Goal: Task Accomplishment & Management: Use online tool/utility

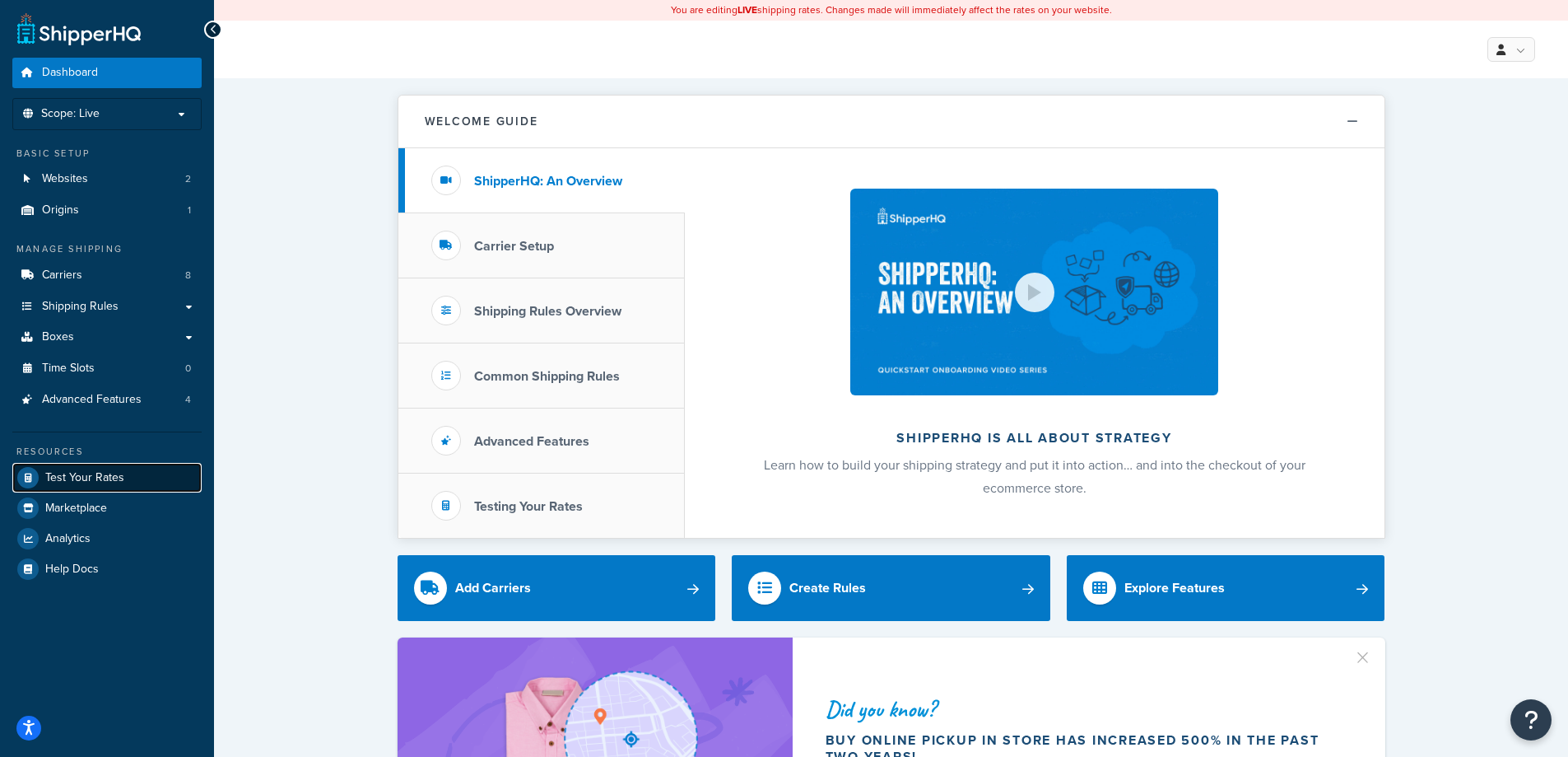
click at [68, 482] on span "Test Your Rates" at bounding box center [85, 477] width 79 height 14
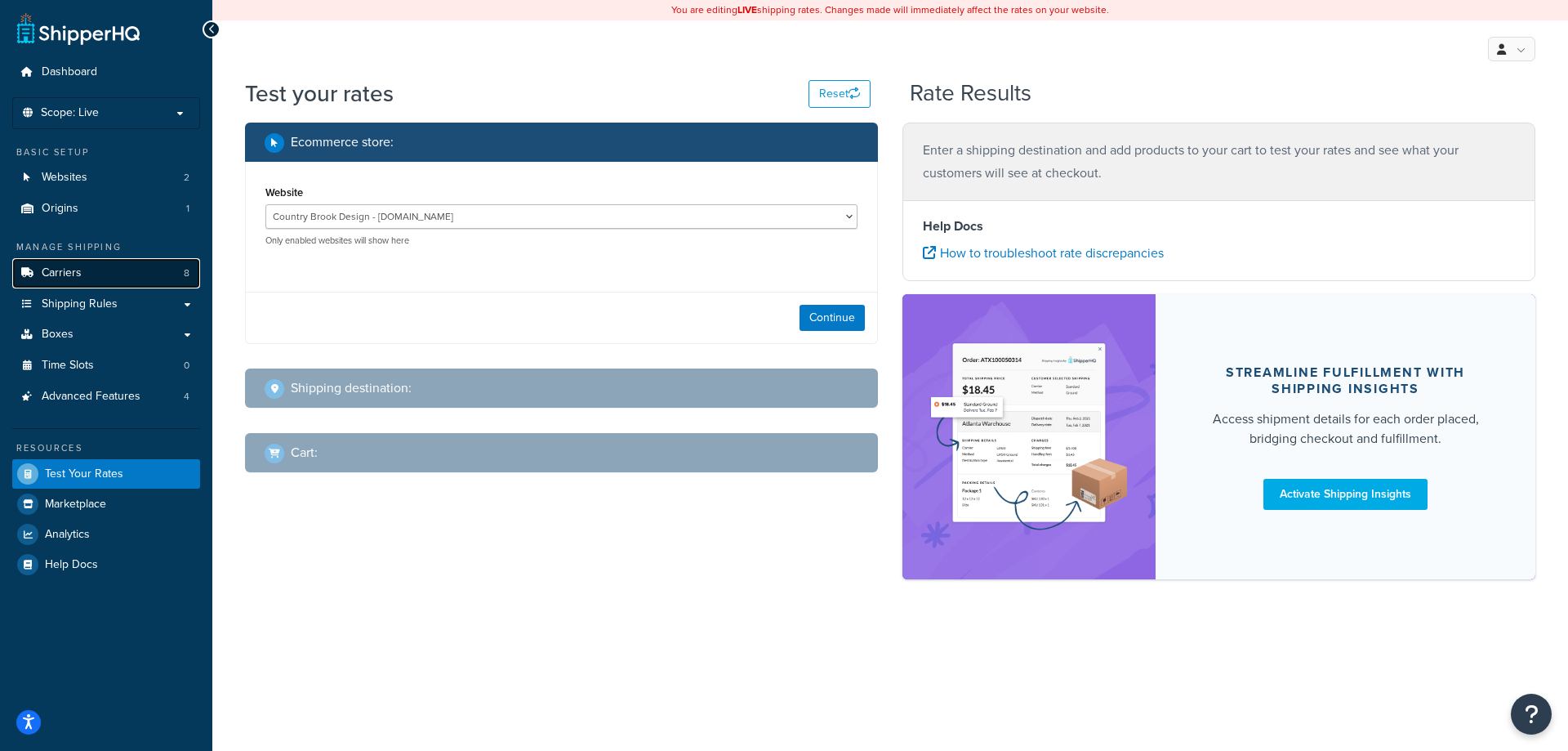
click at [76, 278] on span "Carriers" at bounding box center [61, 273] width 40 height 14
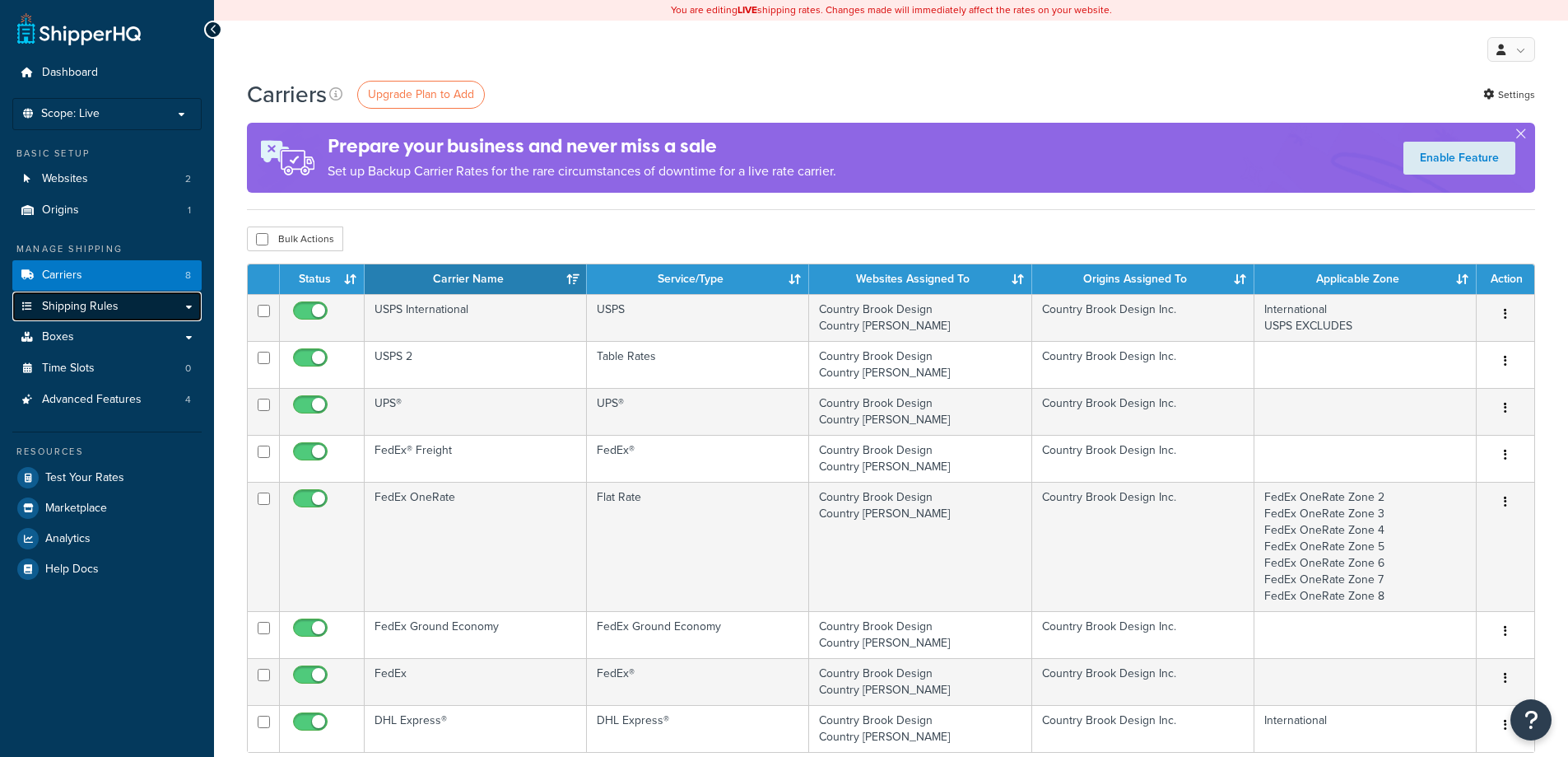
click at [94, 310] on span "Shipping Rules" at bounding box center [79, 306] width 77 height 14
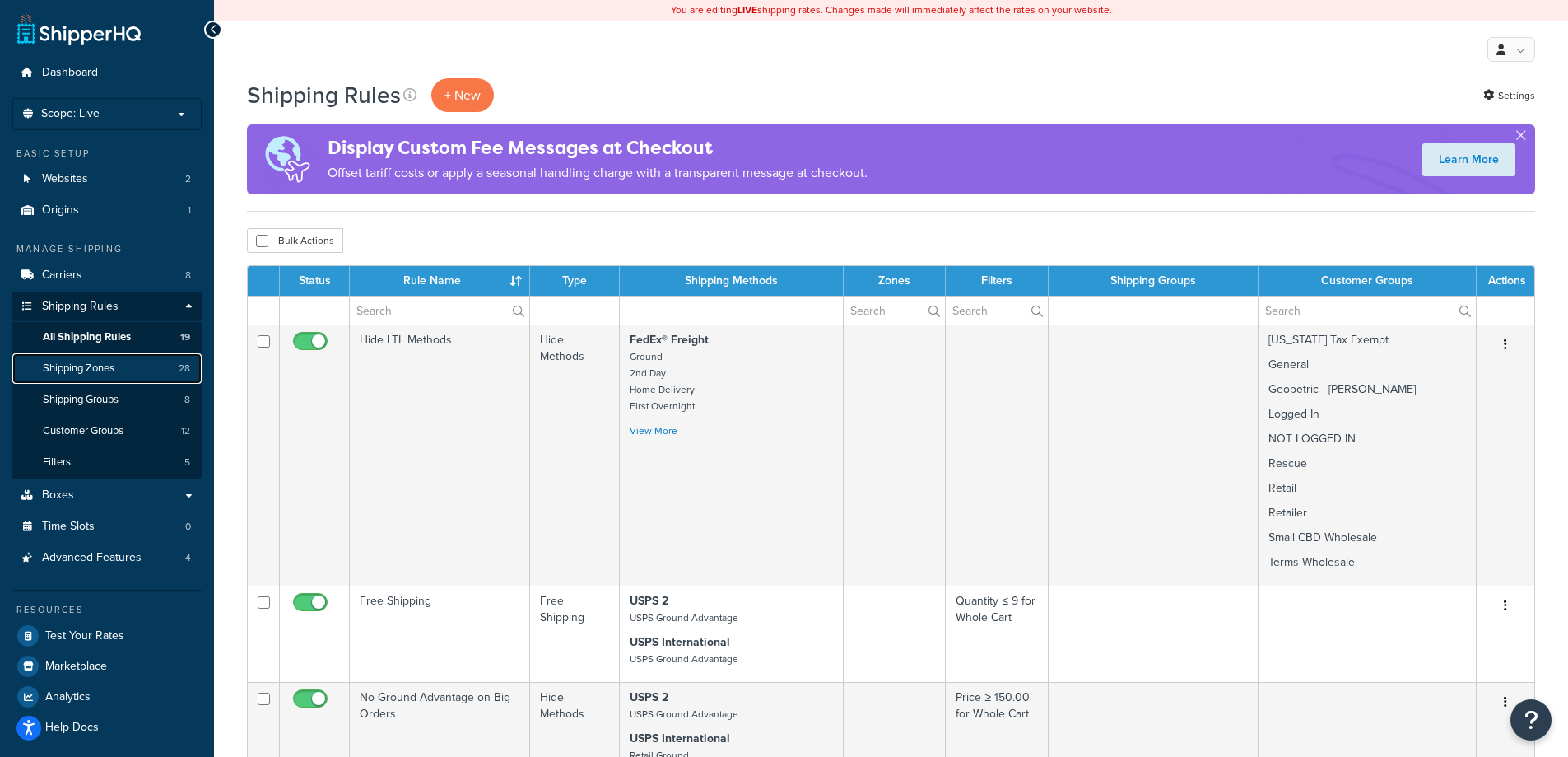
click at [118, 373] on link "Shipping Zones 28" at bounding box center [107, 369] width 189 height 30
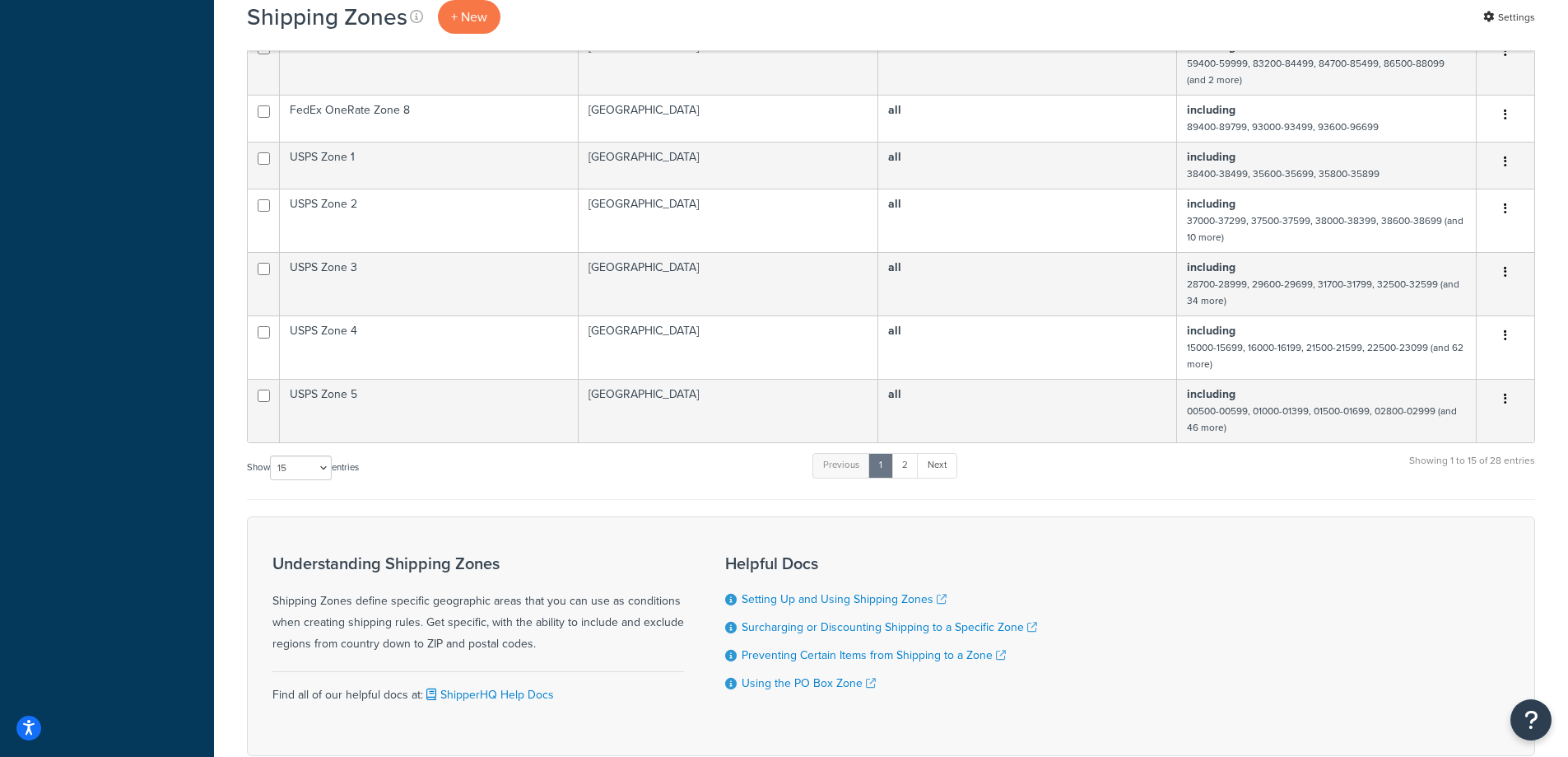
scroll to position [859, 0]
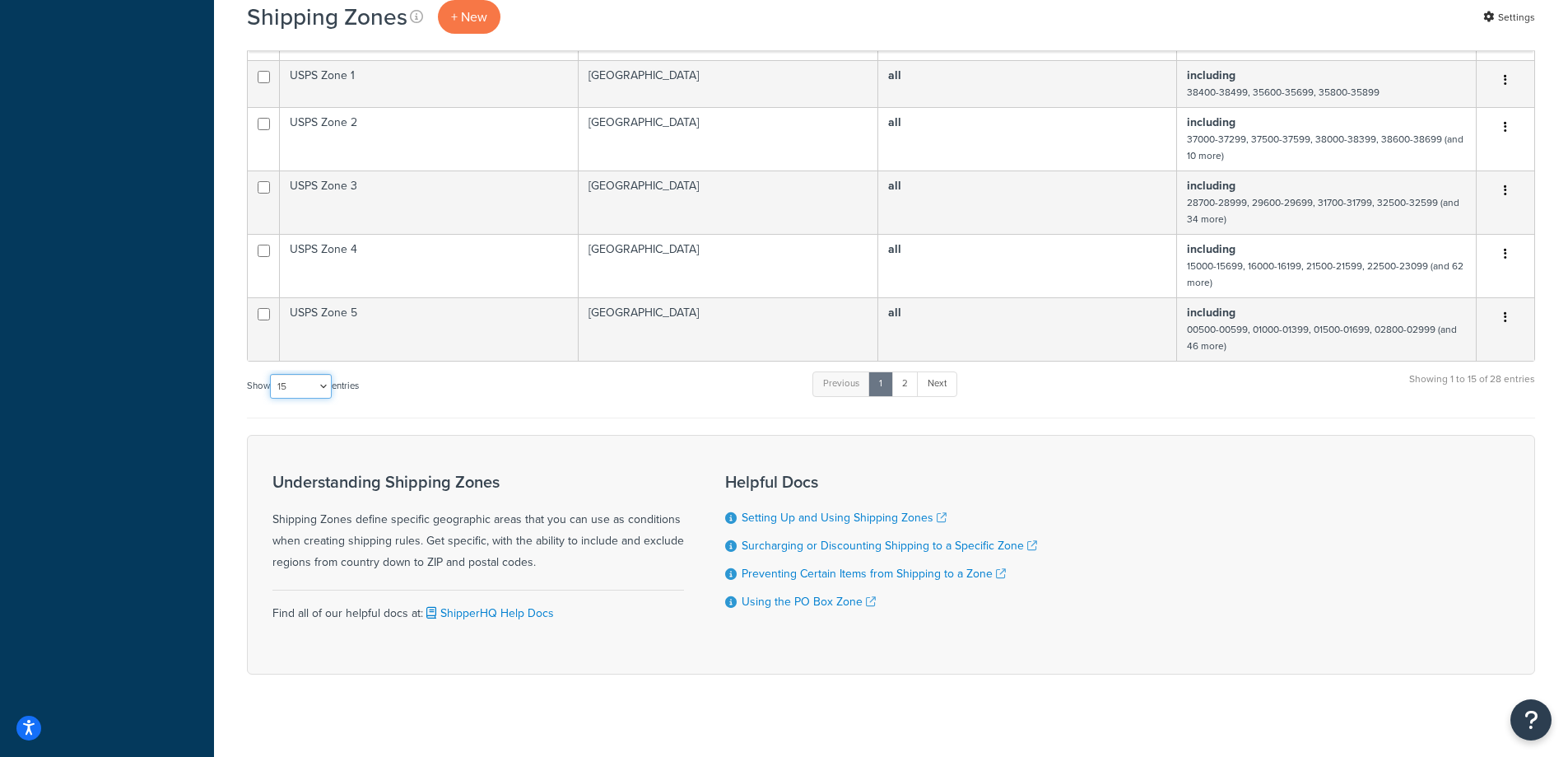
click at [279, 374] on select "10 15 25 50 100" at bounding box center [300, 387] width 61 height 25
select select "50"
click at [272, 399] on select "10 15 25 50 100" at bounding box center [300, 387] width 61 height 25
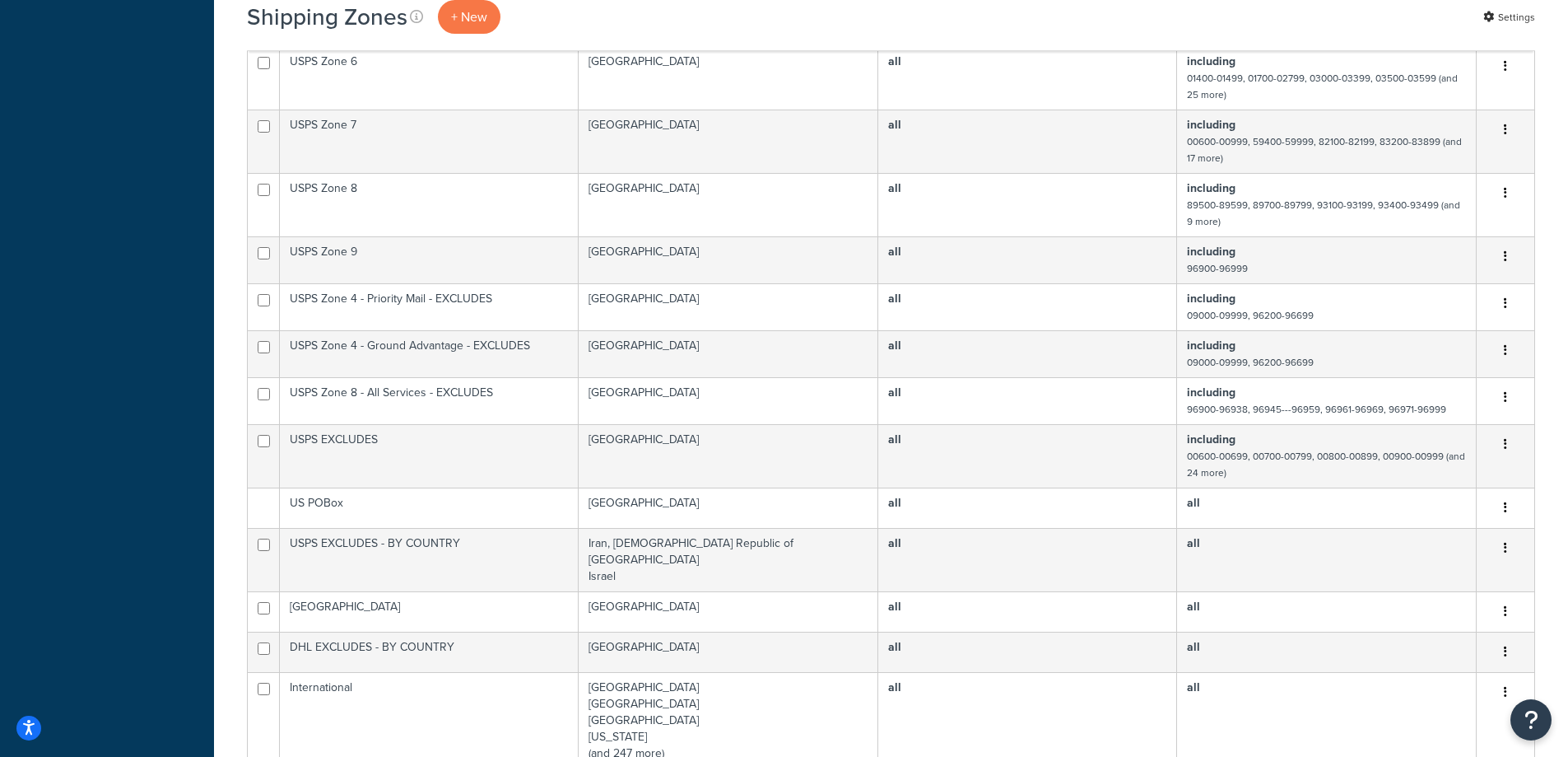
scroll to position [1143, 0]
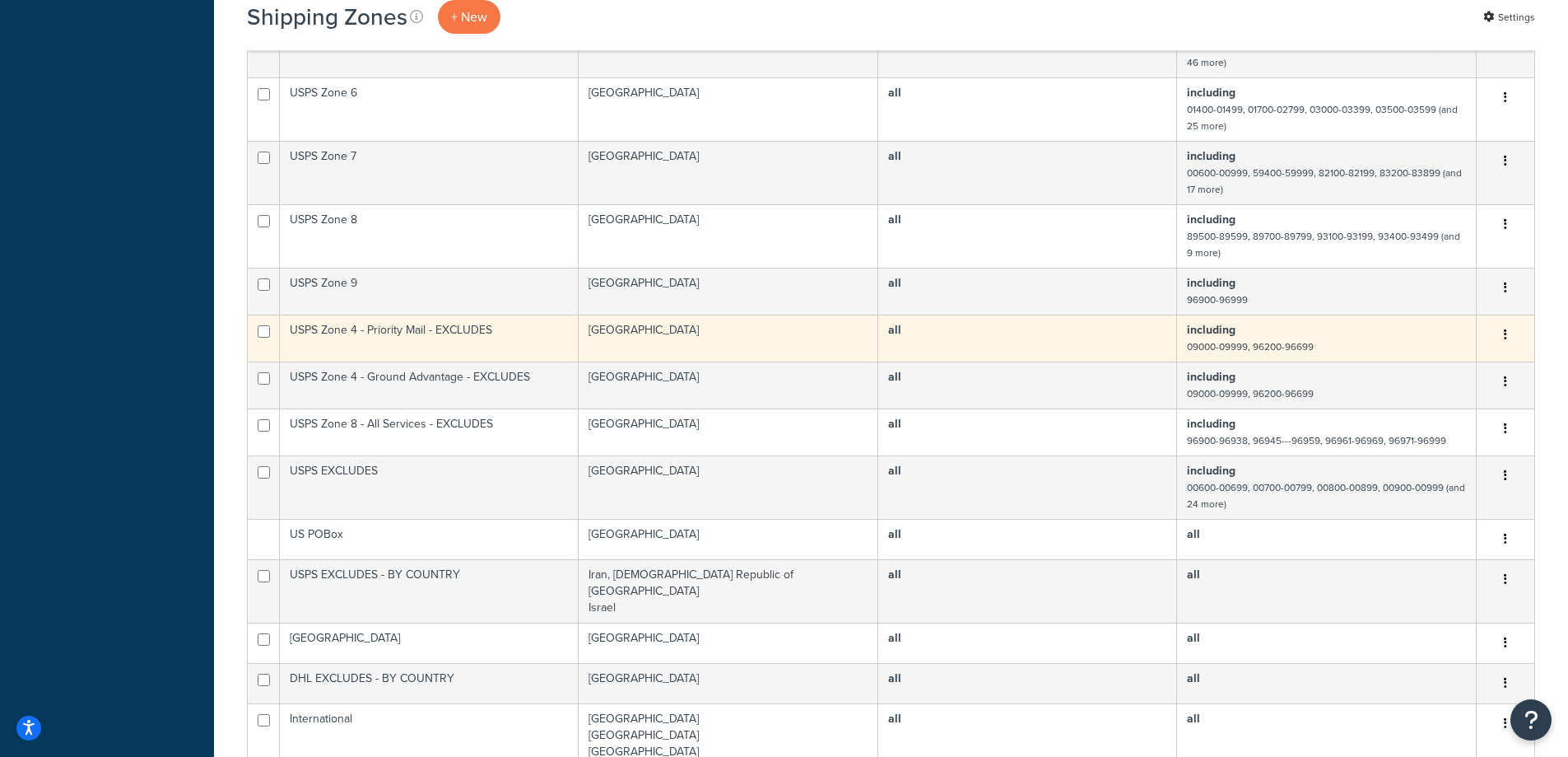
click at [700, 318] on td "[GEOGRAPHIC_DATA]" at bounding box center [728, 338] width 299 height 47
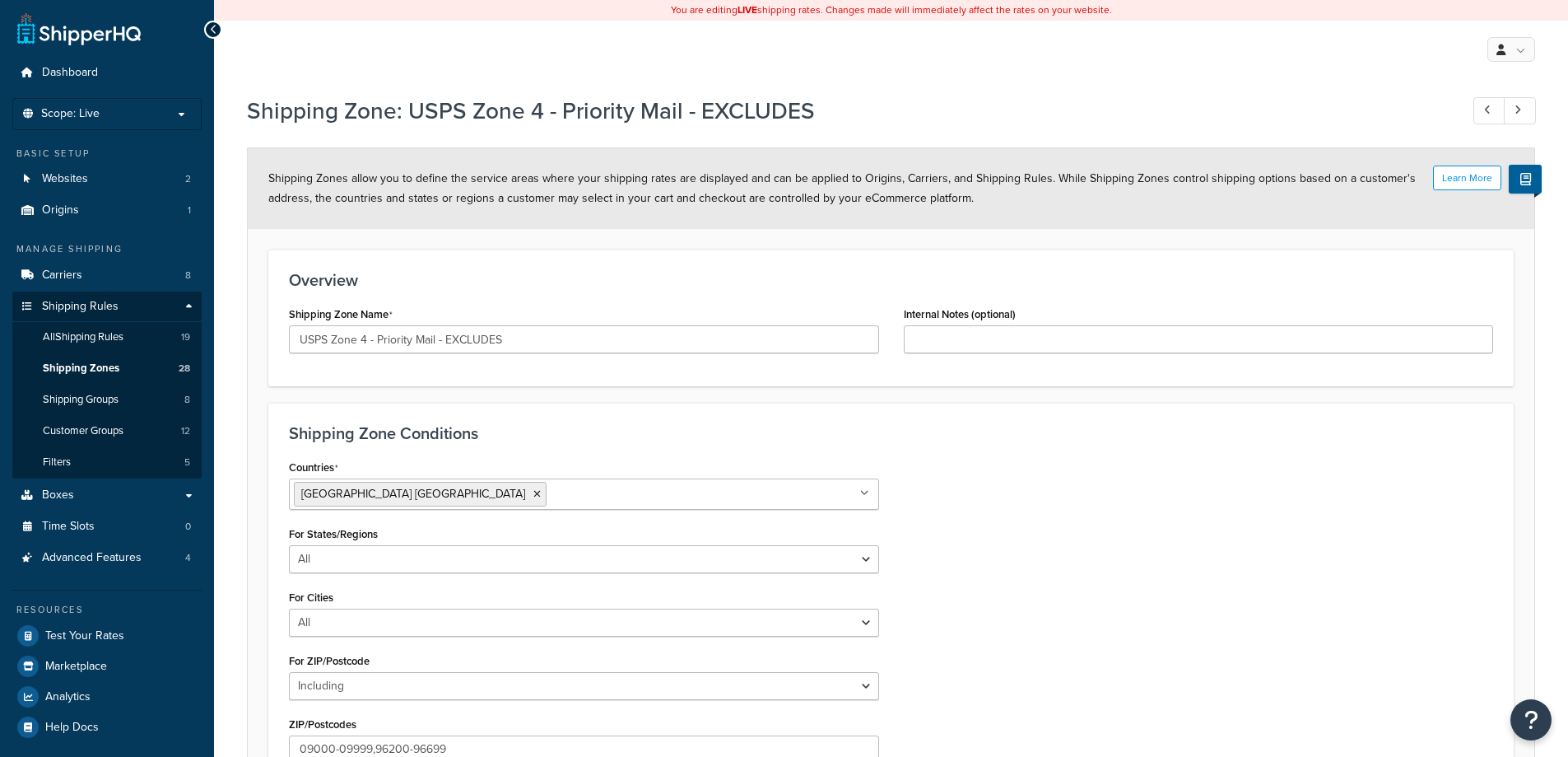
select select "including"
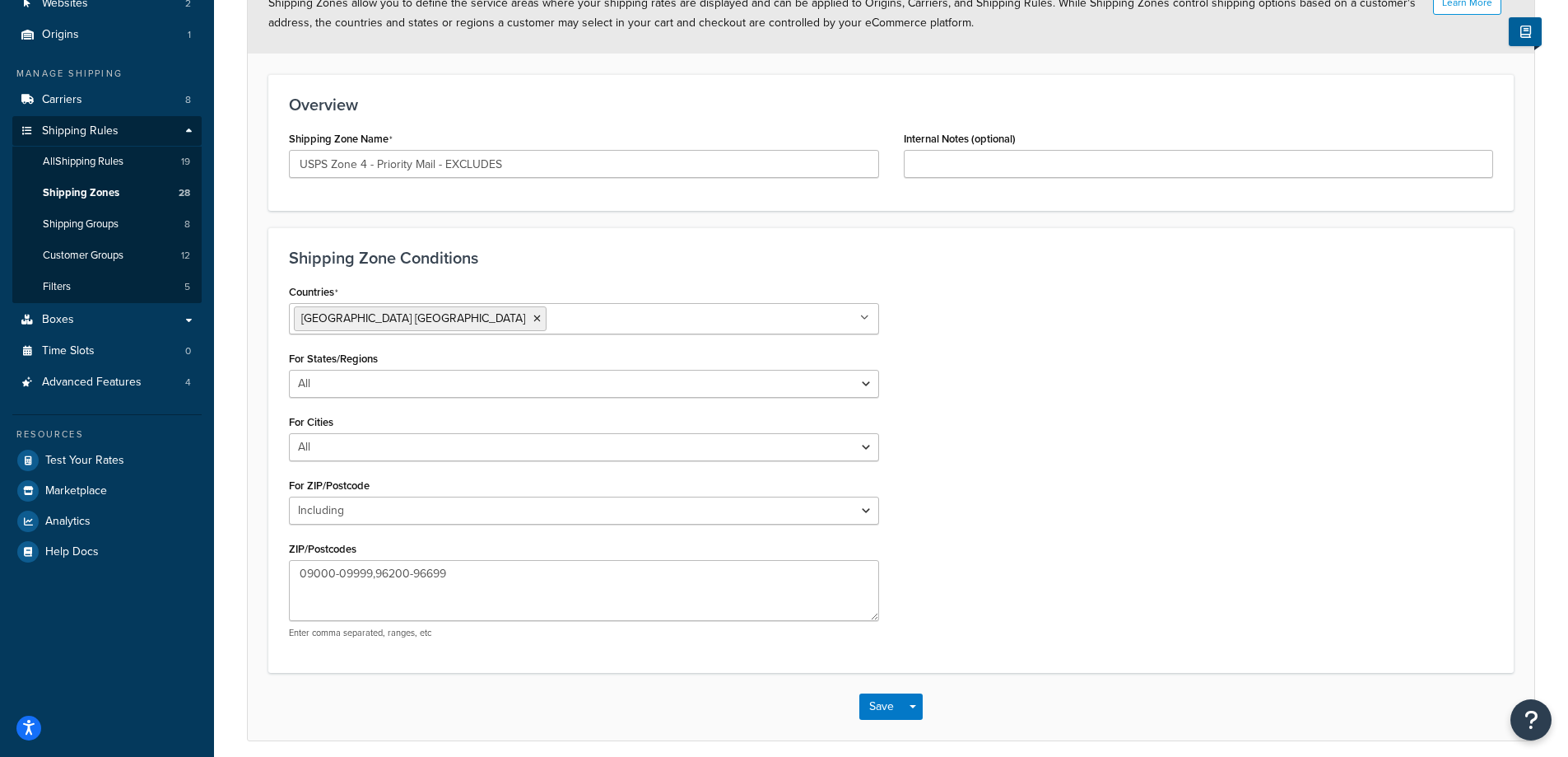
scroll to position [242, 0]
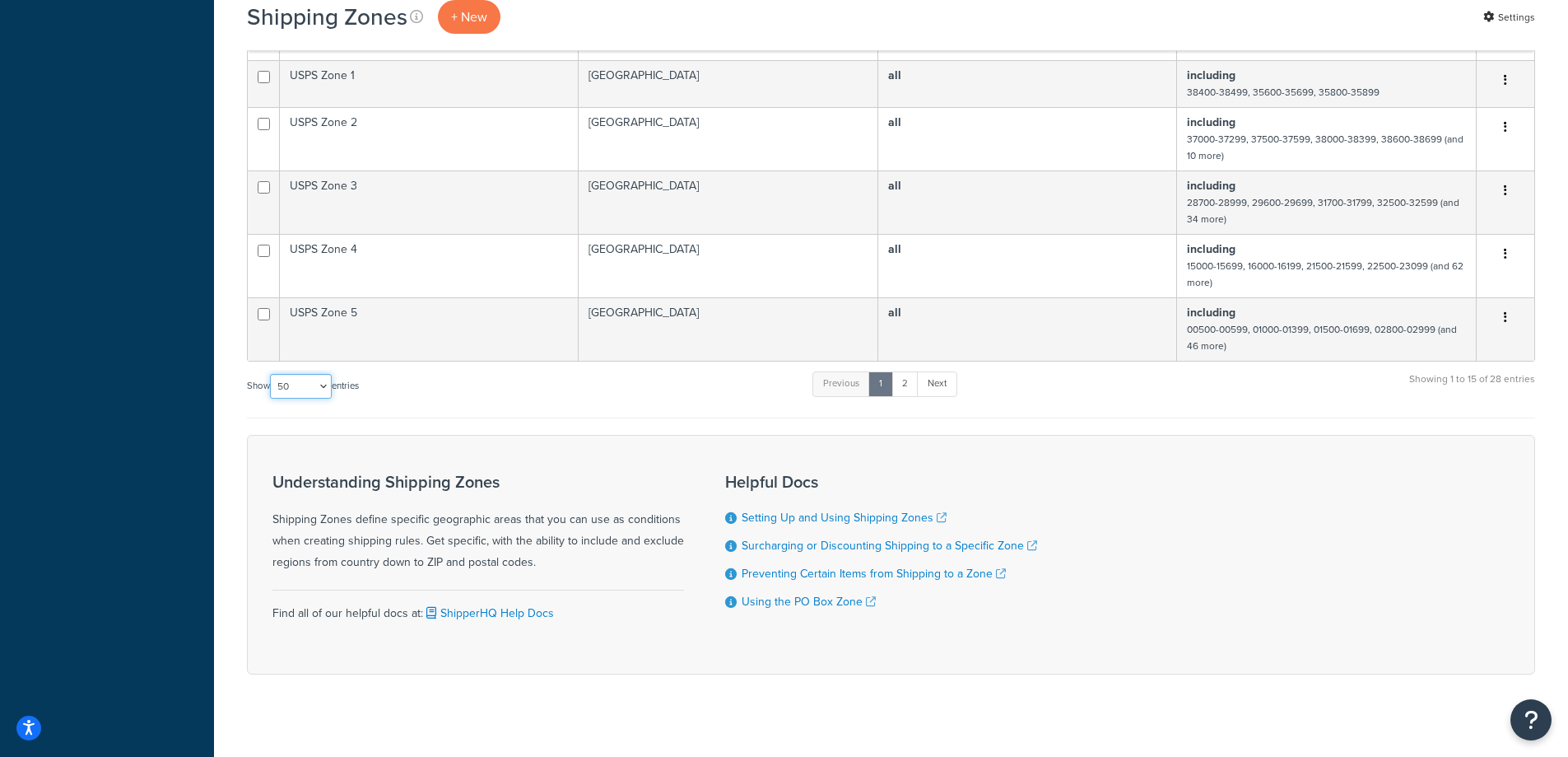
click at [286, 380] on select "10 15 25 50 100" at bounding box center [300, 387] width 61 height 25
select select "100"
click at [272, 399] on select "10 15 25 50 100" at bounding box center [300, 387] width 61 height 25
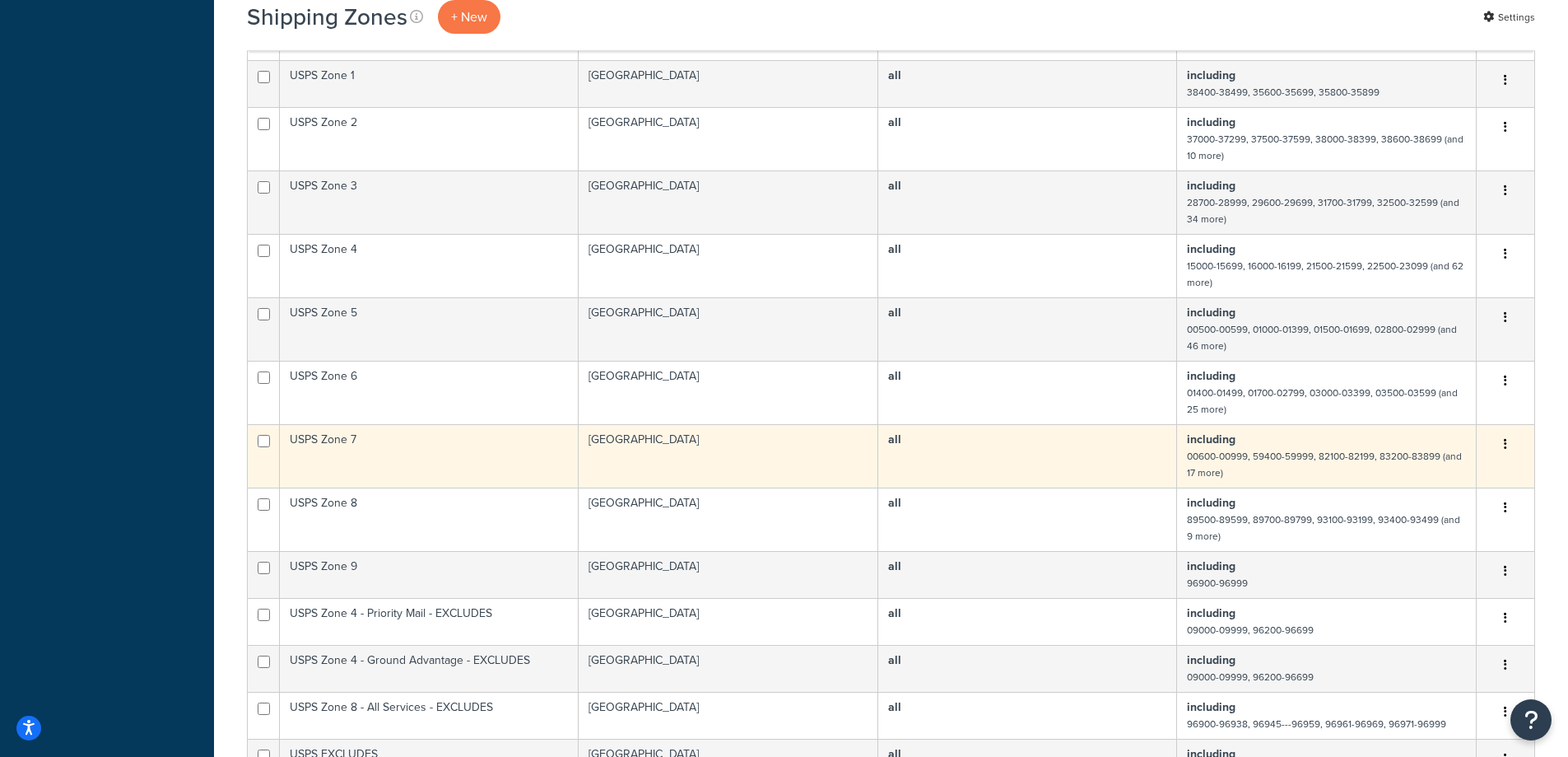
scroll to position [1078, 0]
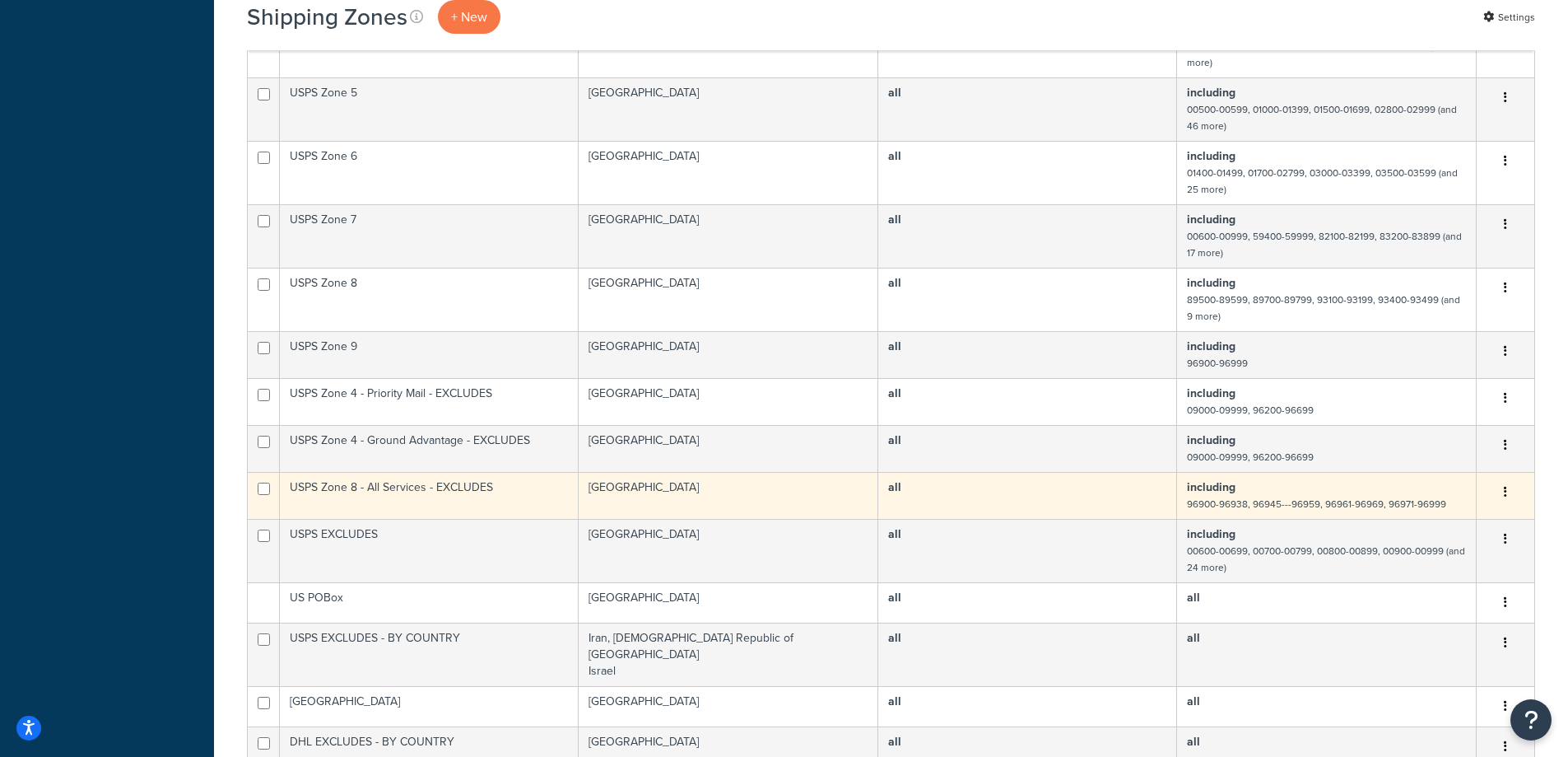
click at [528, 476] on td "USPS Zone 8 - All Services - EXCLUDES" at bounding box center [429, 495] width 298 height 47
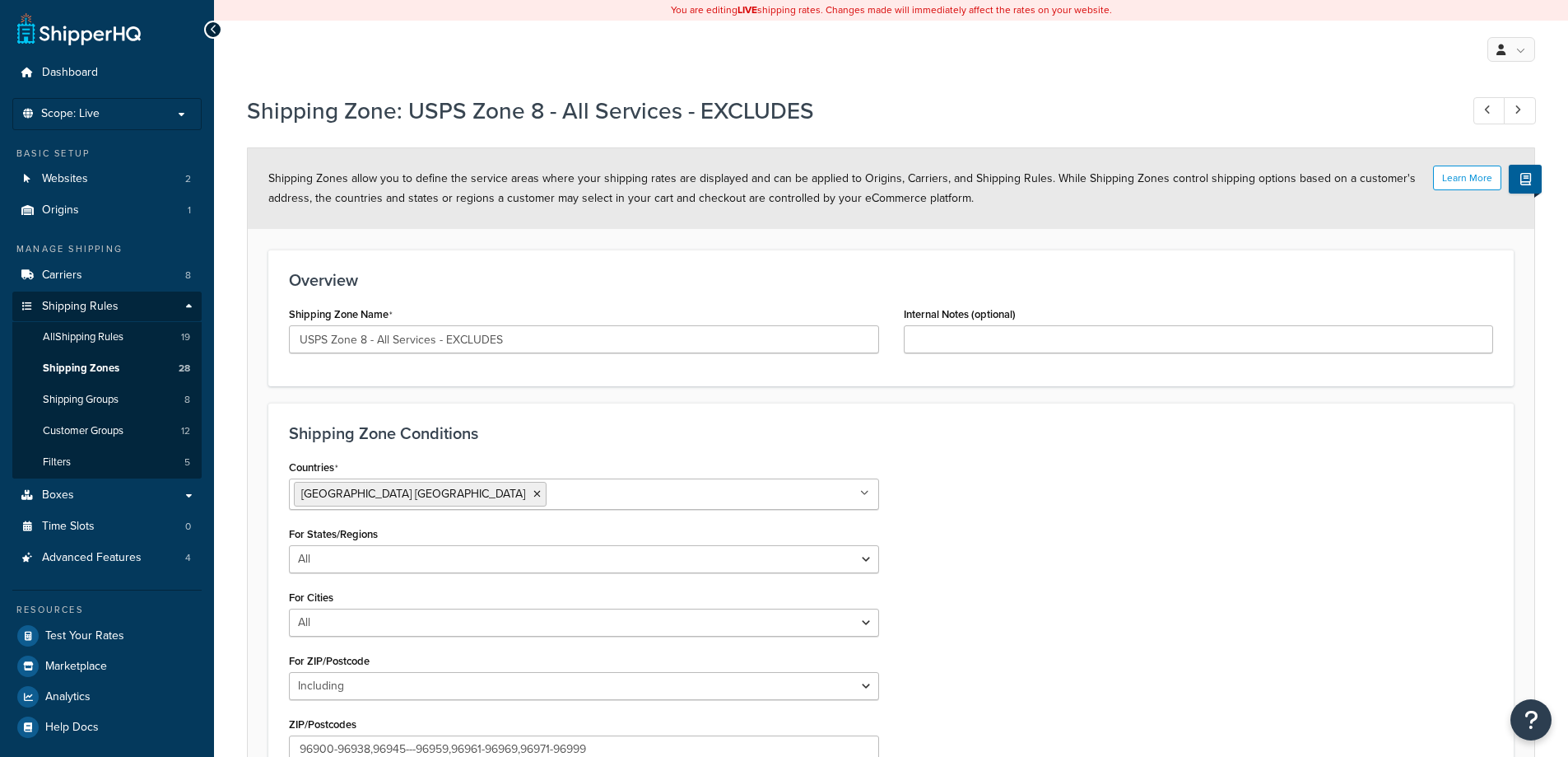
select select "including"
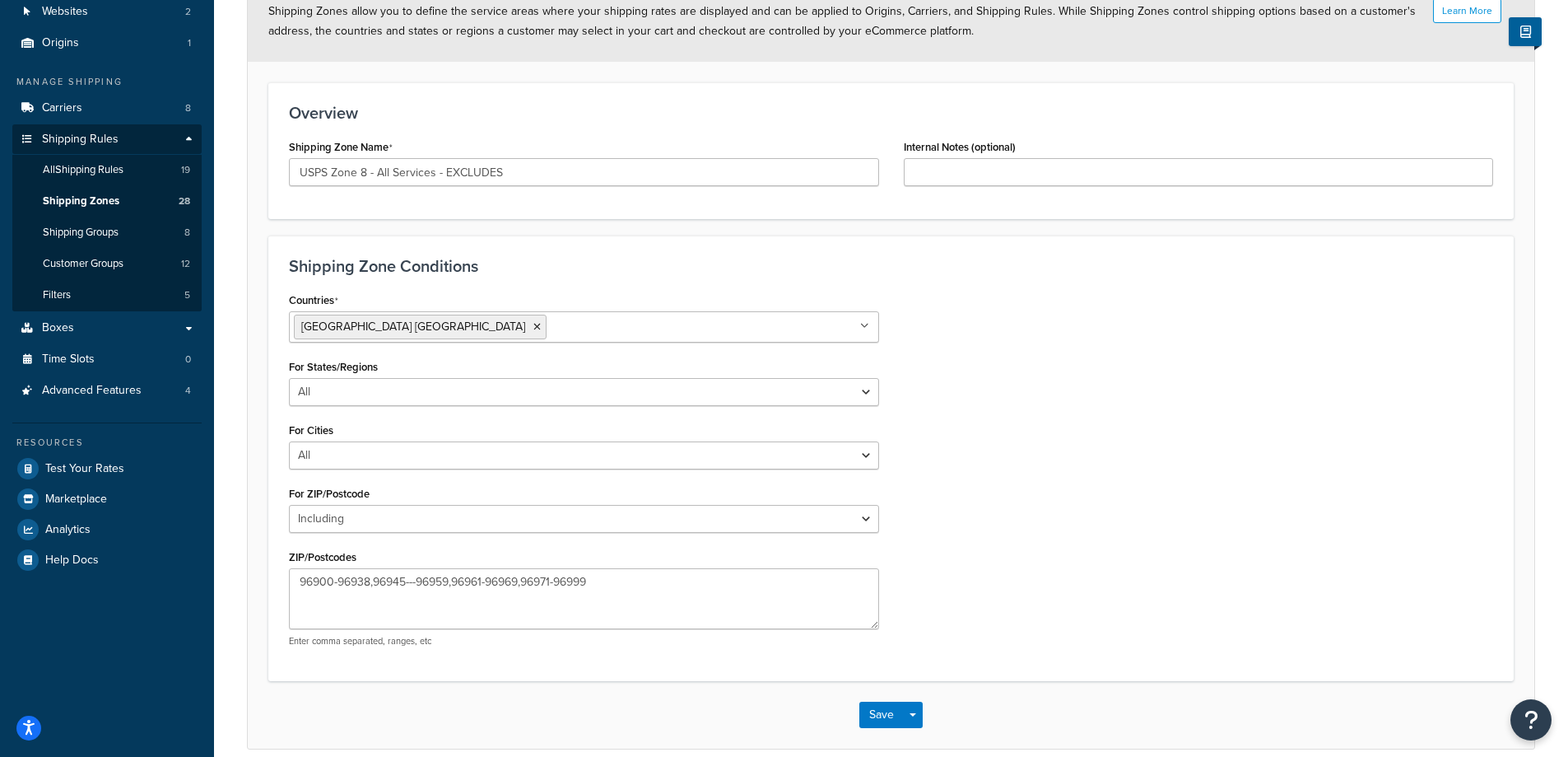
scroll to position [242, 0]
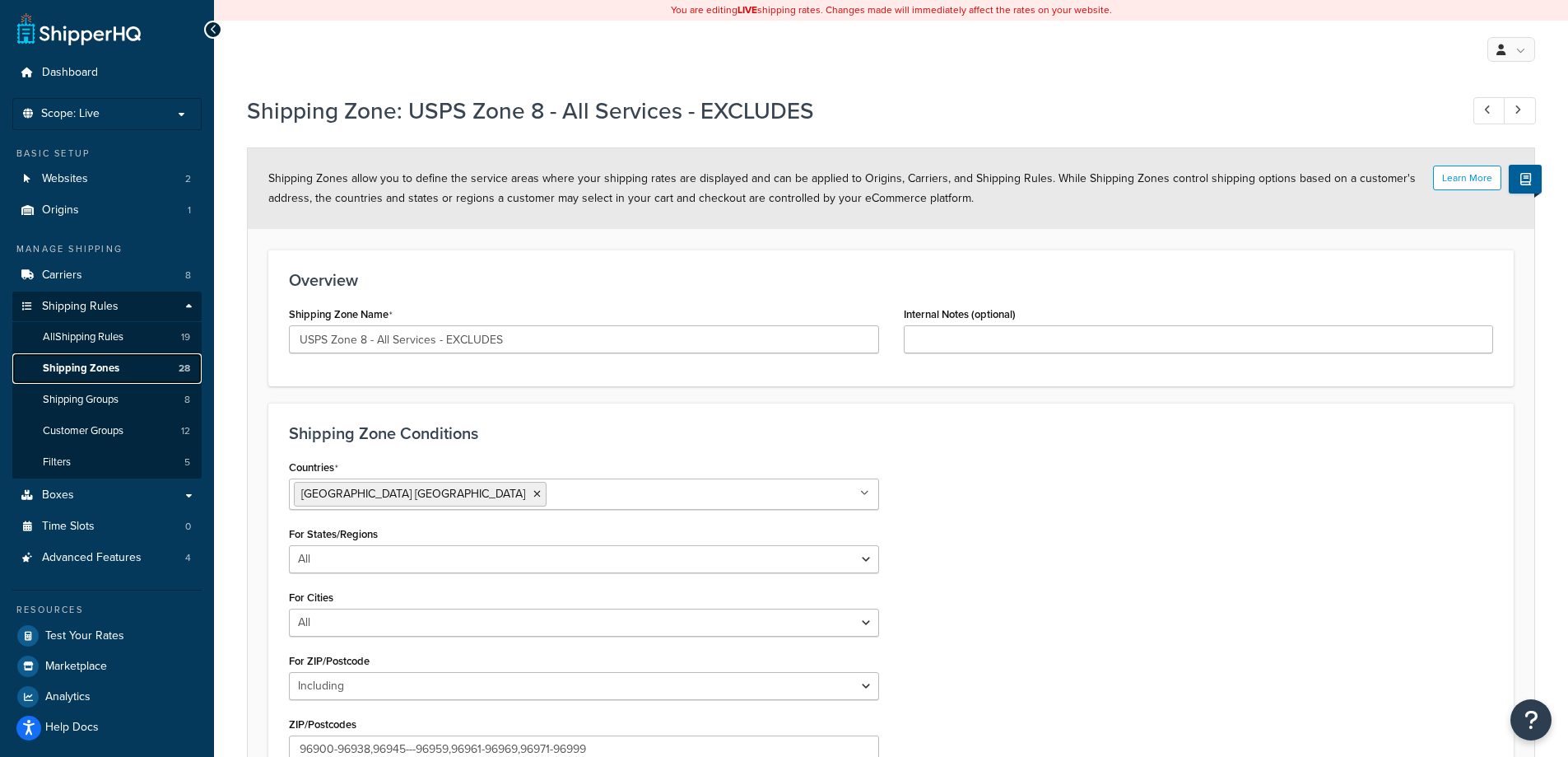
click at [99, 372] on span "Shipping Zones" at bounding box center [80, 369] width 77 height 14
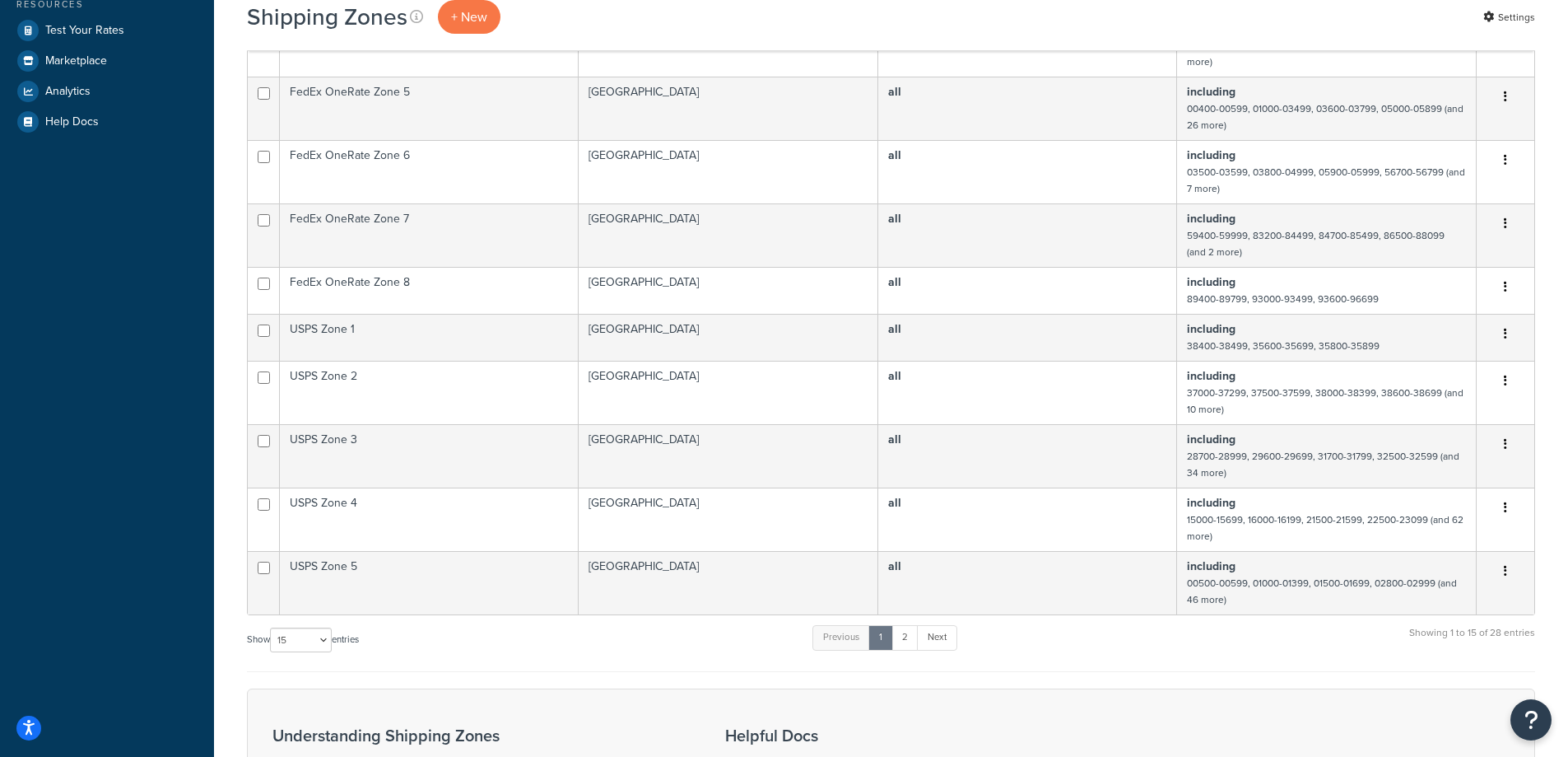
scroll to position [659, 0]
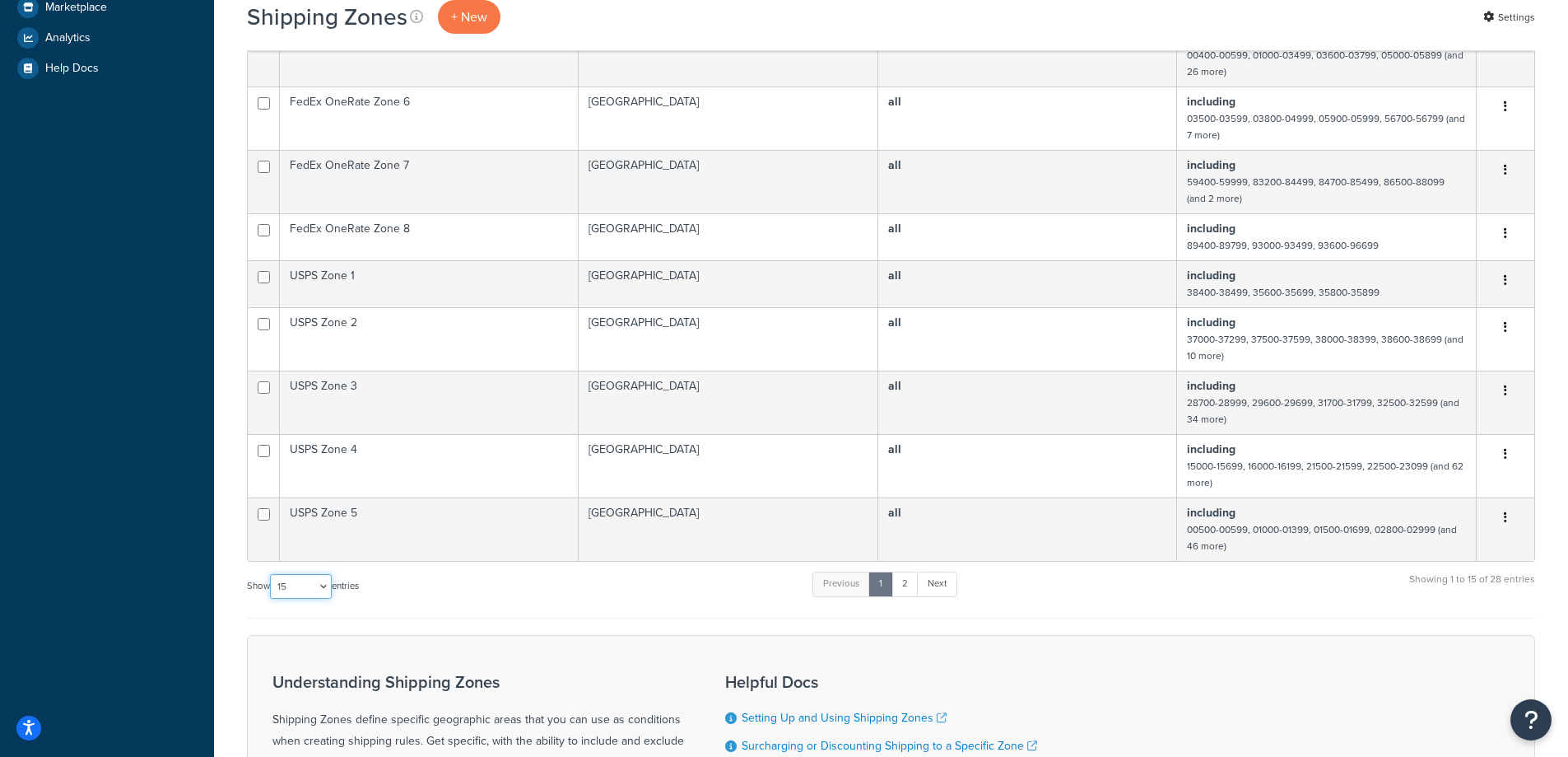
click at [326, 574] on select "10 15 25 50 100" at bounding box center [300, 586] width 61 height 25
select select "50"
click at [272, 598] on select "10 15 25 50 100" at bounding box center [300, 586] width 61 height 25
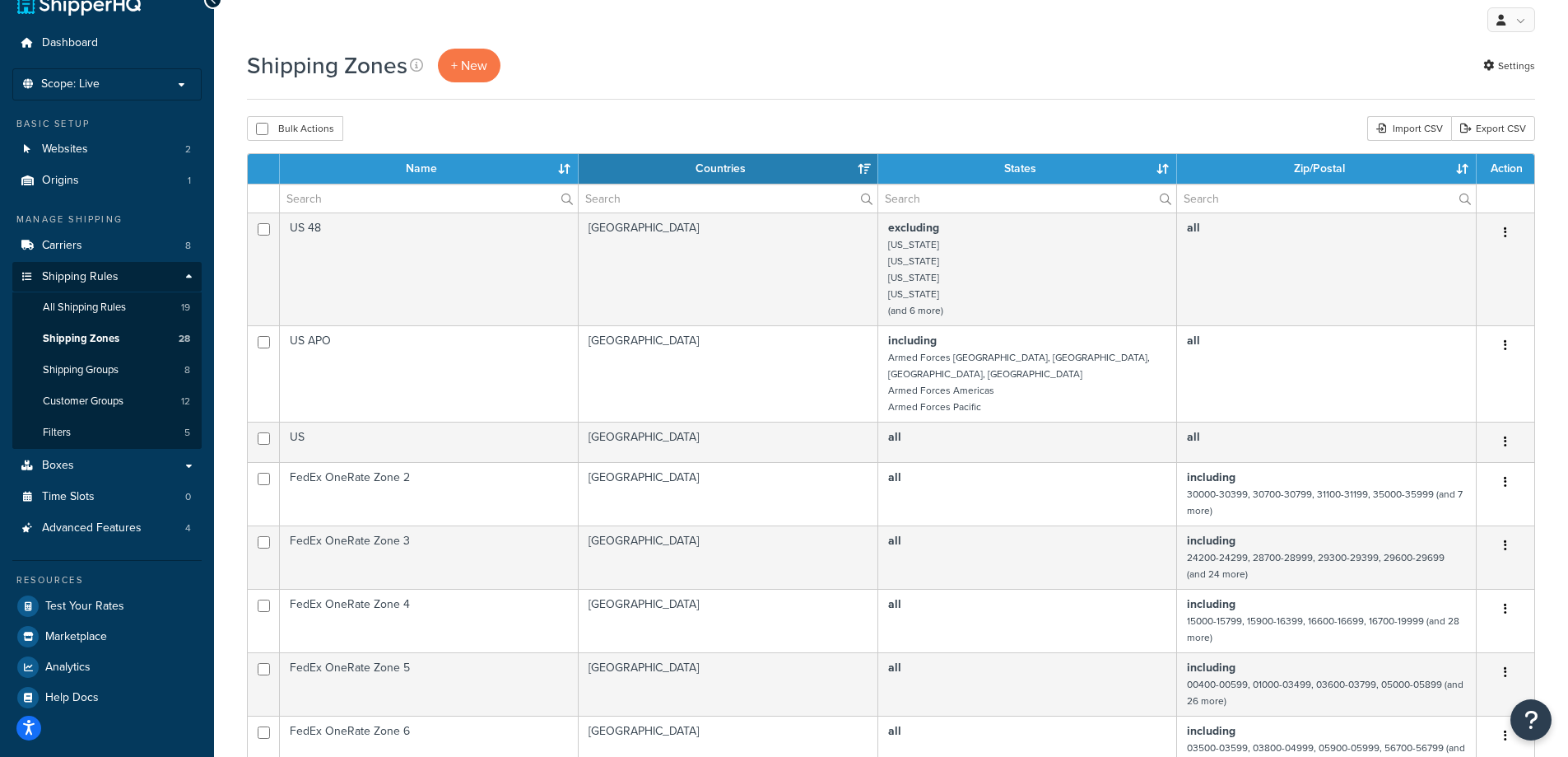
scroll to position [0, 0]
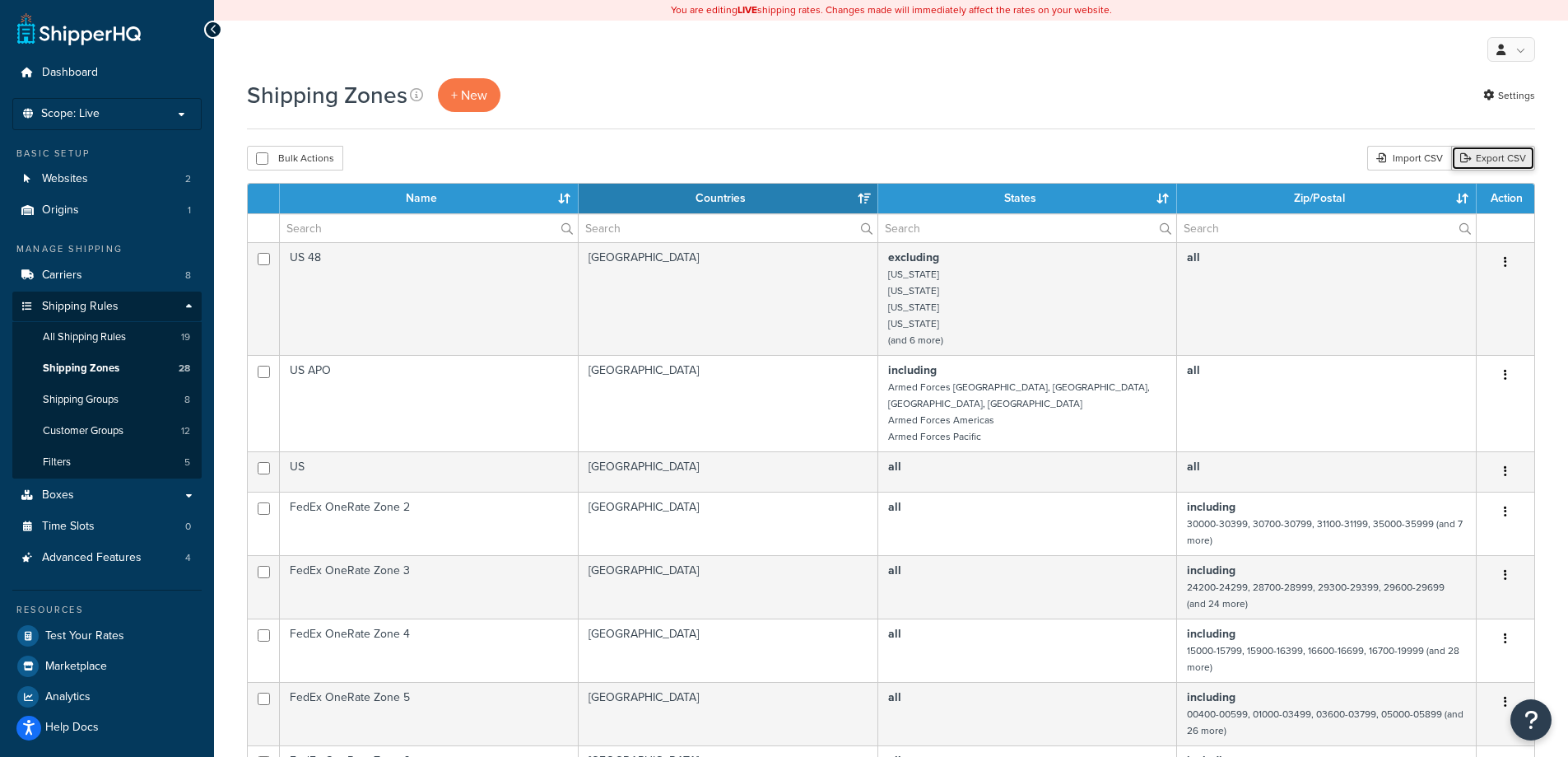
click at [1503, 167] on link "Export CSV" at bounding box center [1492, 158] width 84 height 25
click at [143, 343] on link "All Shipping Rules 19" at bounding box center [107, 337] width 189 height 30
select select "50"
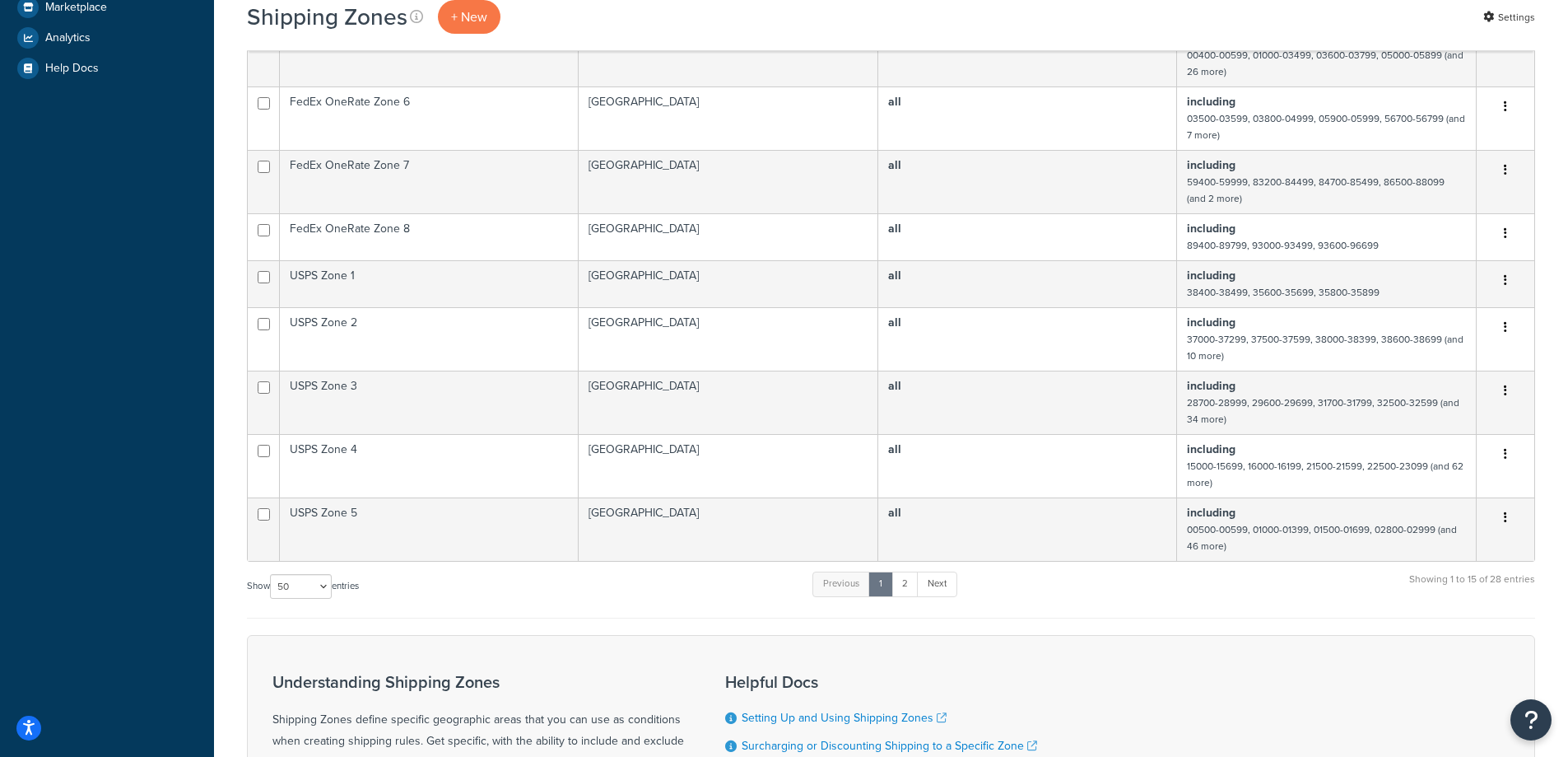
scroll to position [439, 0]
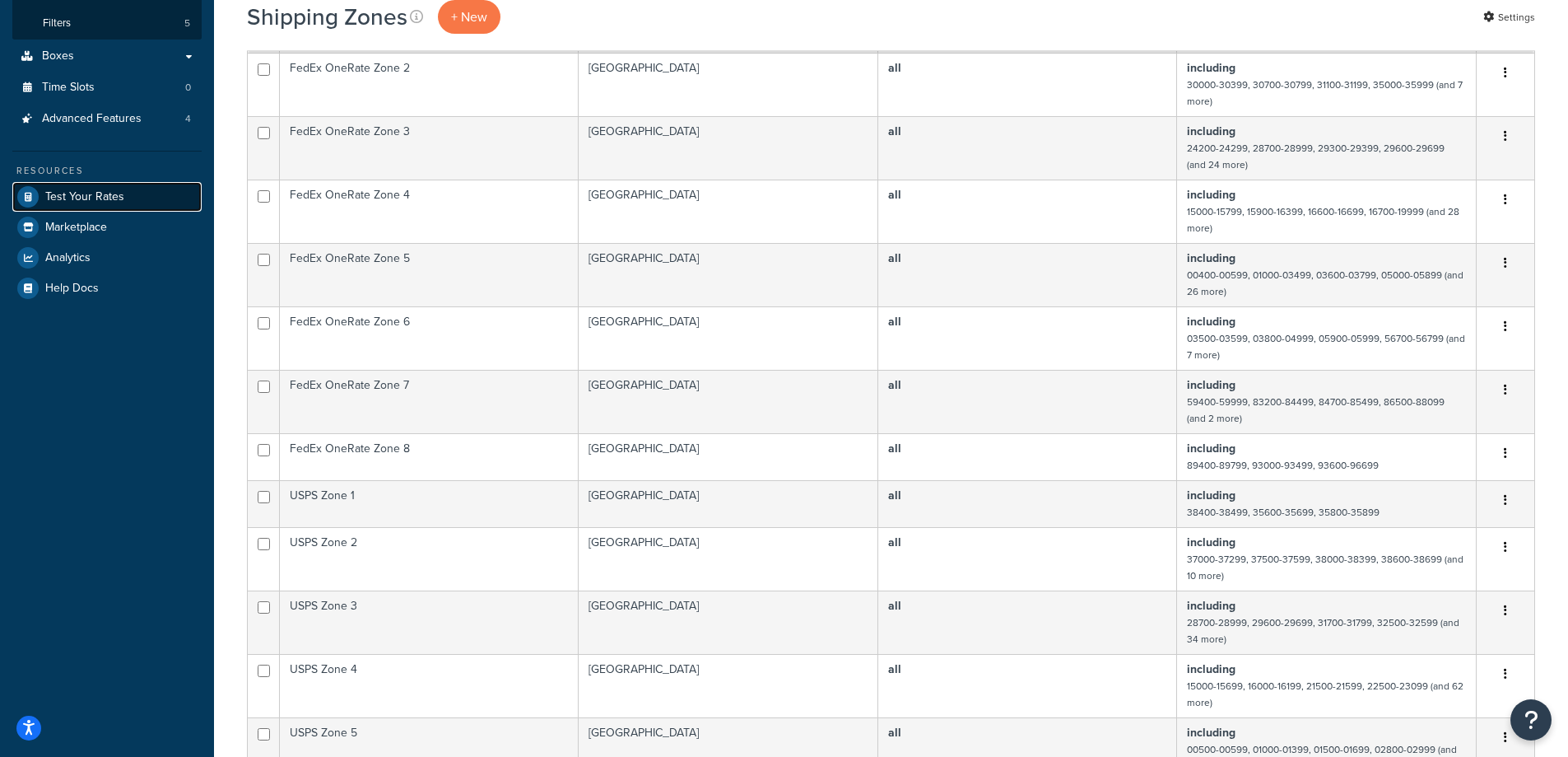
click at [99, 193] on span "Test Your Rates" at bounding box center [85, 197] width 79 height 14
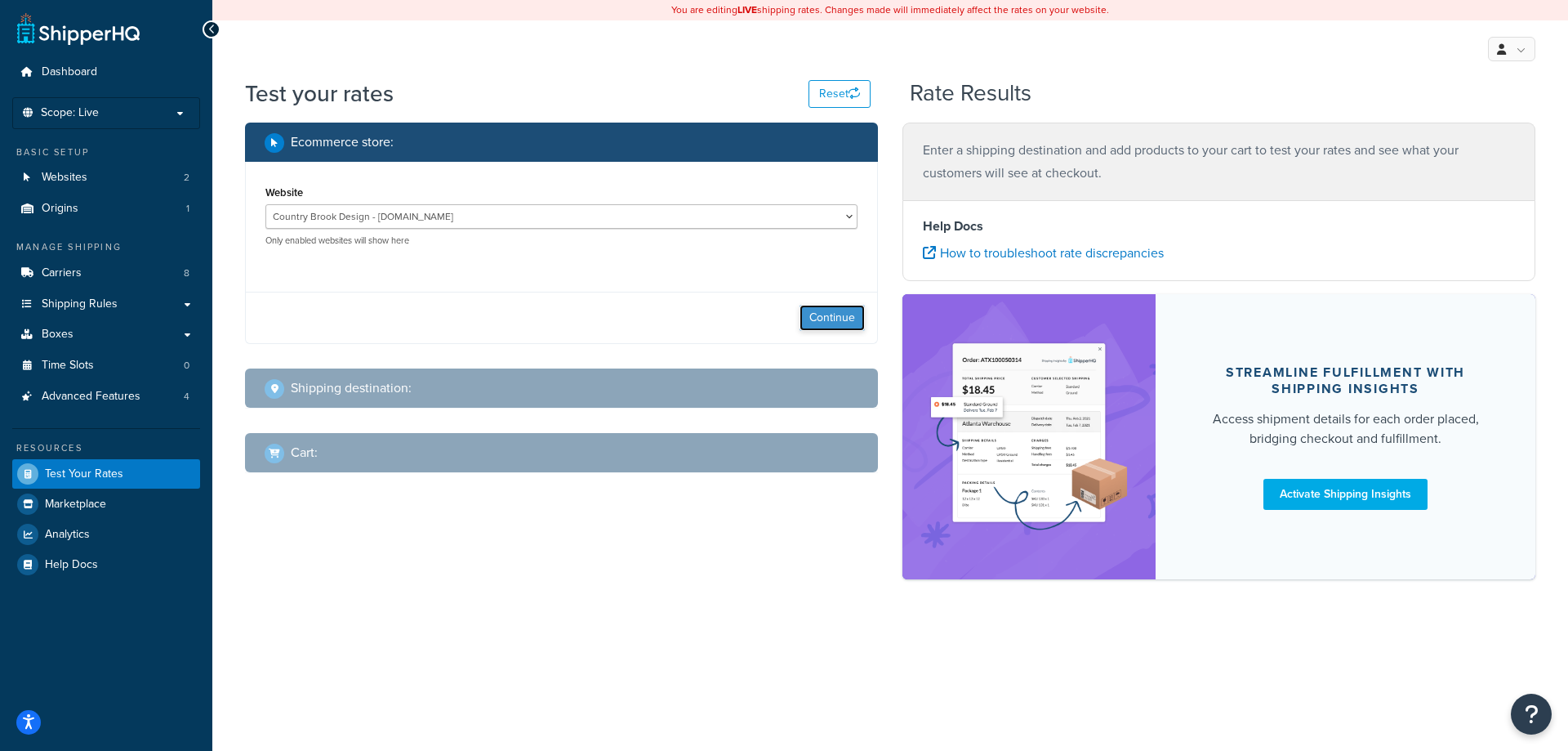
click at [814, 315] on button "Continue" at bounding box center [832, 318] width 66 height 26
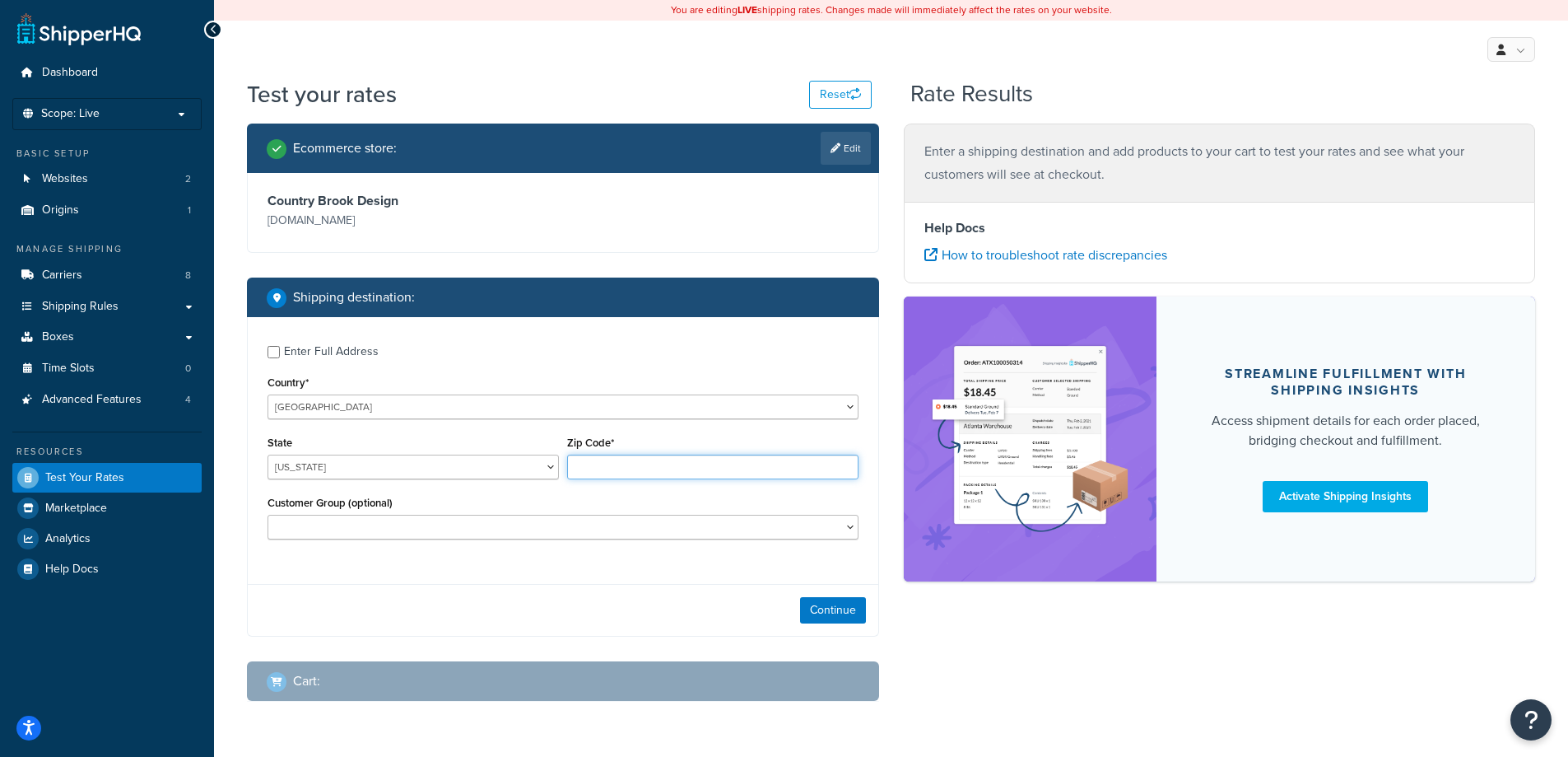
click at [586, 465] on input "Zip Code*" at bounding box center [712, 467] width 291 height 25
type input "78676"
click at [572, 530] on select "Alabama Tax Exempt General Geopetric - Tyson Auer Internal Employees Logged In …" at bounding box center [563, 527] width 591 height 25
select select "General"
click at [267, 516] on select "Alabama Tax Exempt General Geopetric - Tyson Auer Internal Employees Logged In …" at bounding box center [563, 527] width 591 height 25
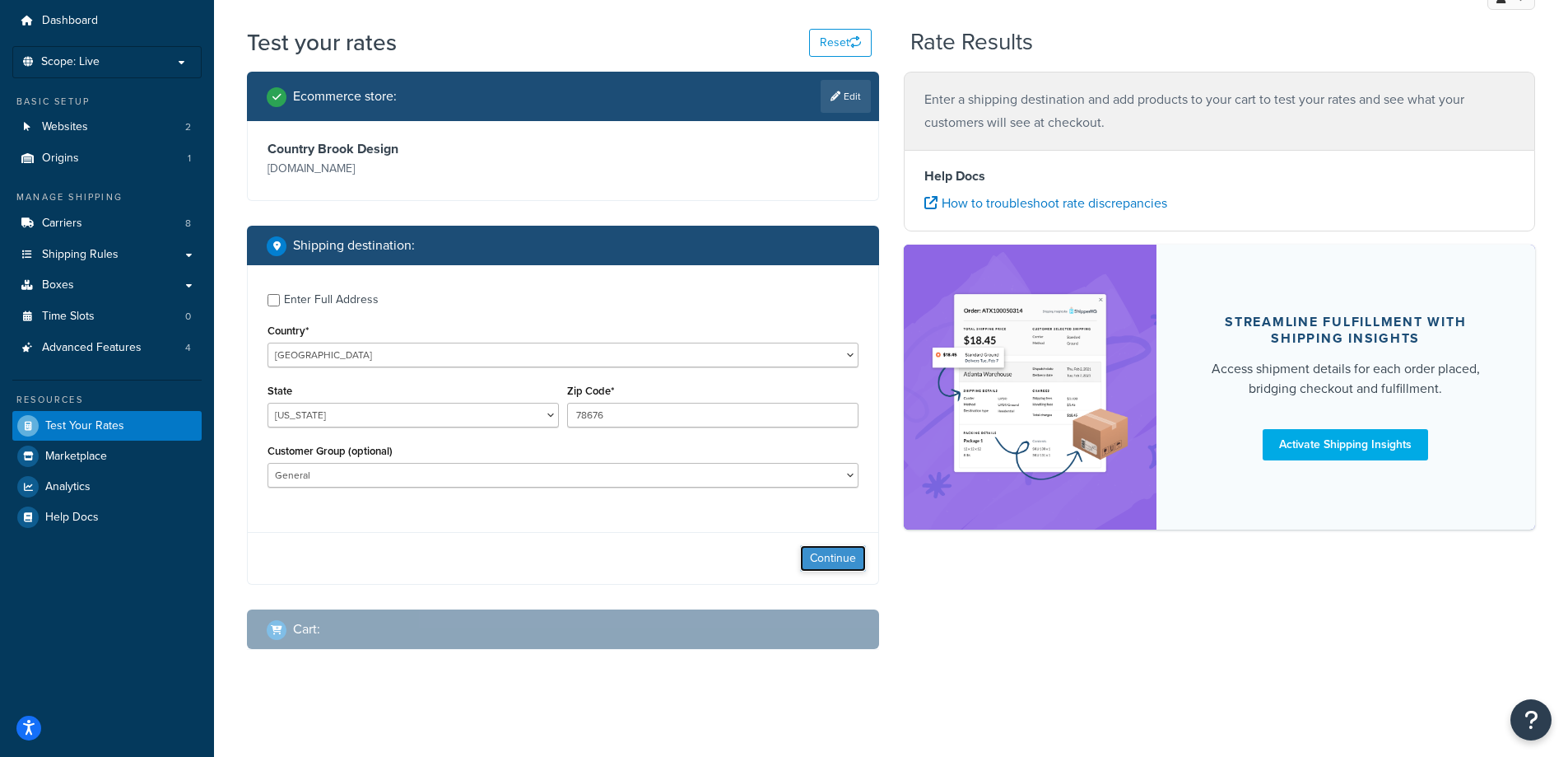
click at [827, 557] on button "Continue" at bounding box center [833, 559] width 66 height 26
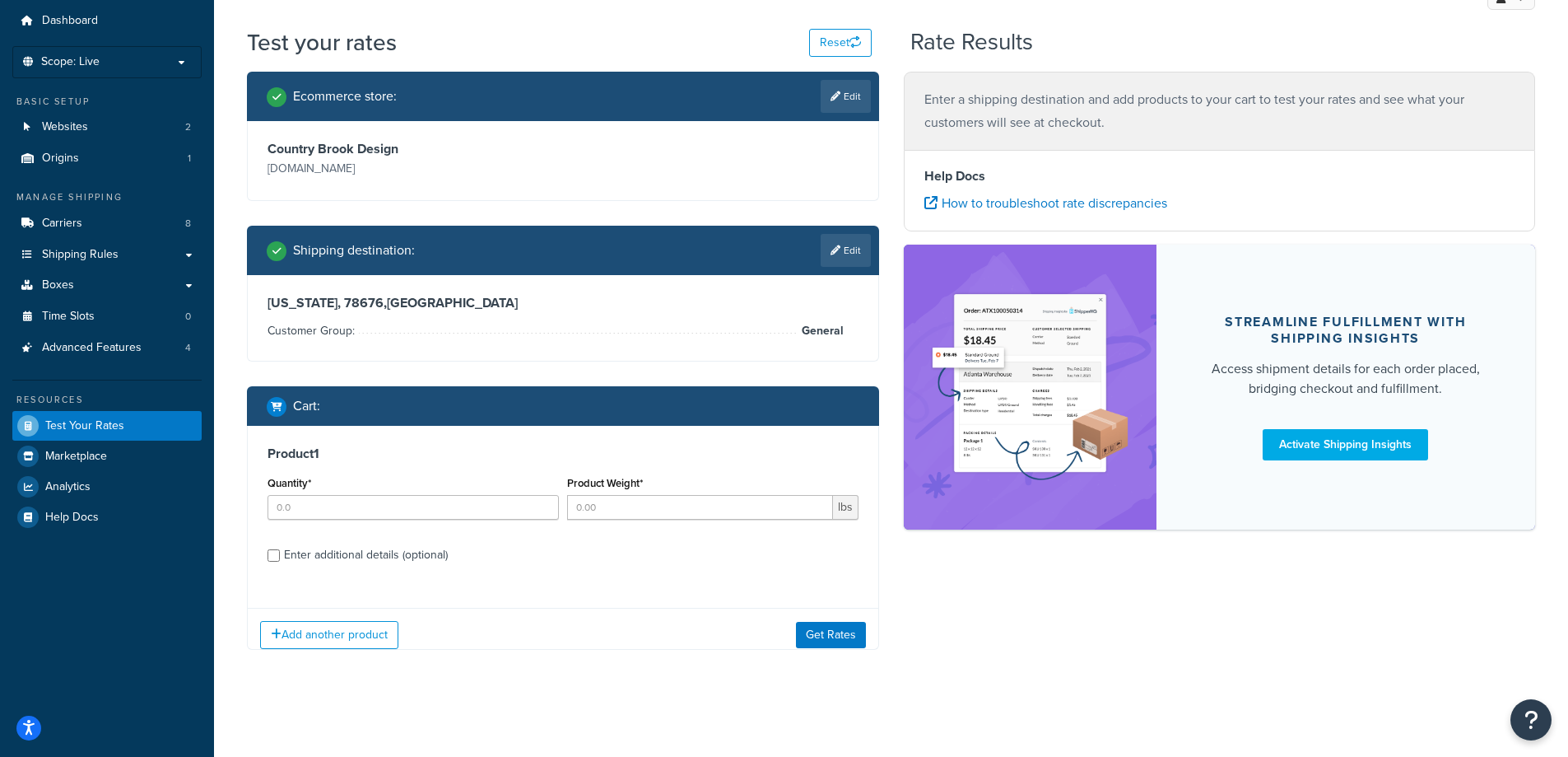
scroll to position [54, 0]
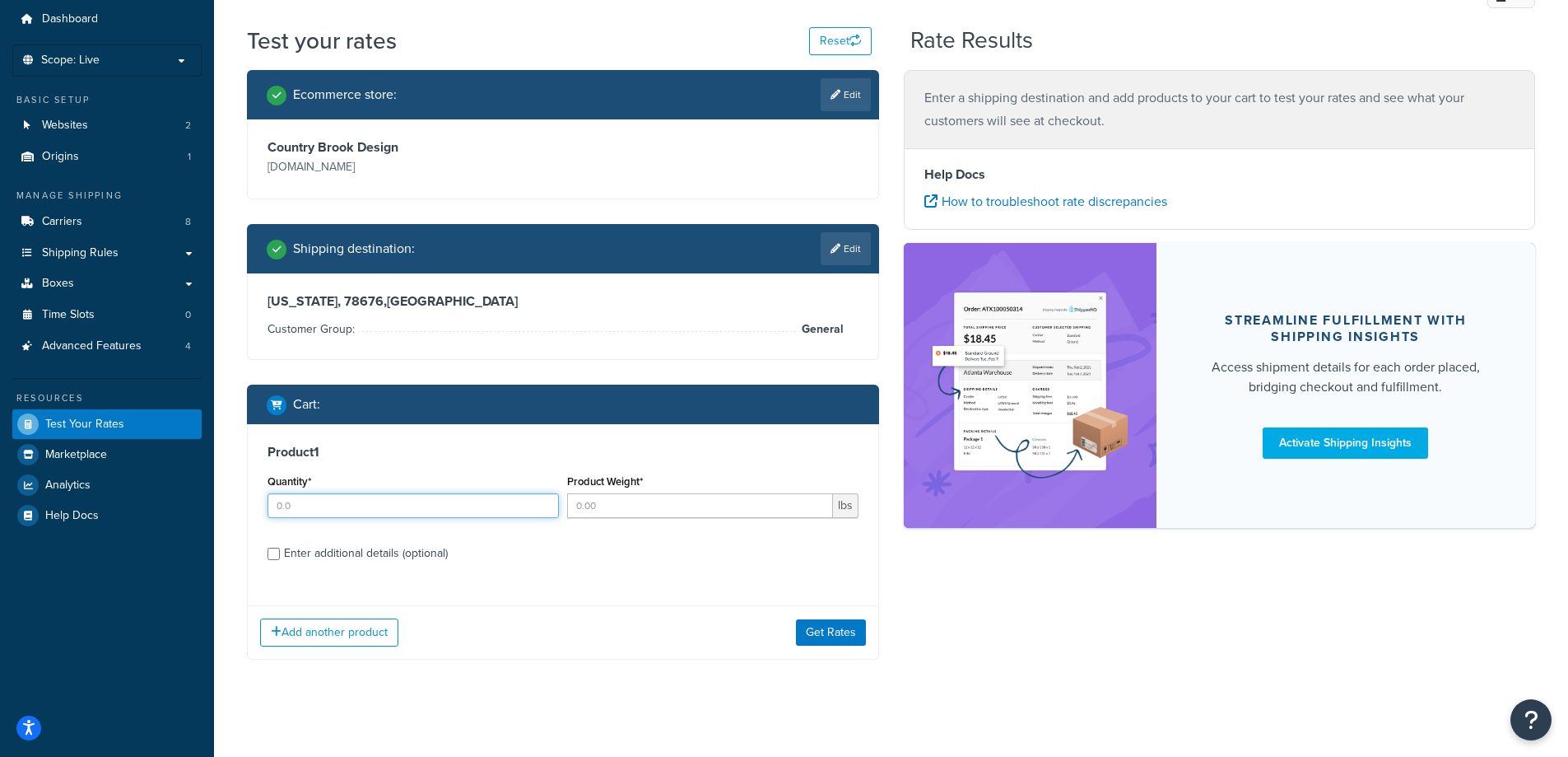
click at [450, 508] on input "Quantity*" at bounding box center [413, 506] width 291 height 25
type input "3"
click at [674, 502] on input "Product Weight*" at bounding box center [699, 506] width 265 height 25
type input ".3"
click at [401, 556] on div "Enter additional details (optional)" at bounding box center [366, 553] width 163 height 23
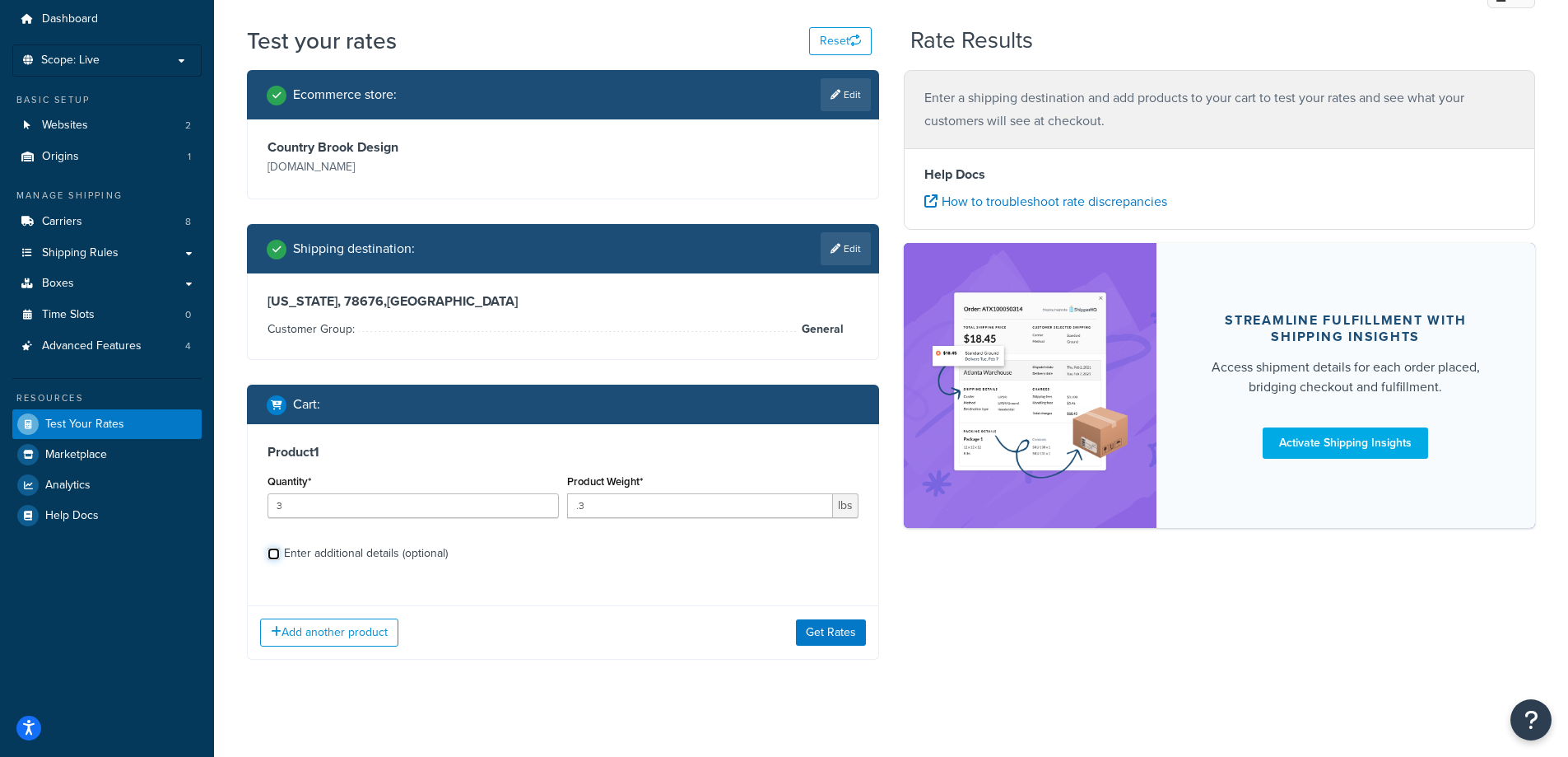
click at [280, 556] on input "Enter additional details (optional)" at bounding box center [273, 553] width 12 height 12
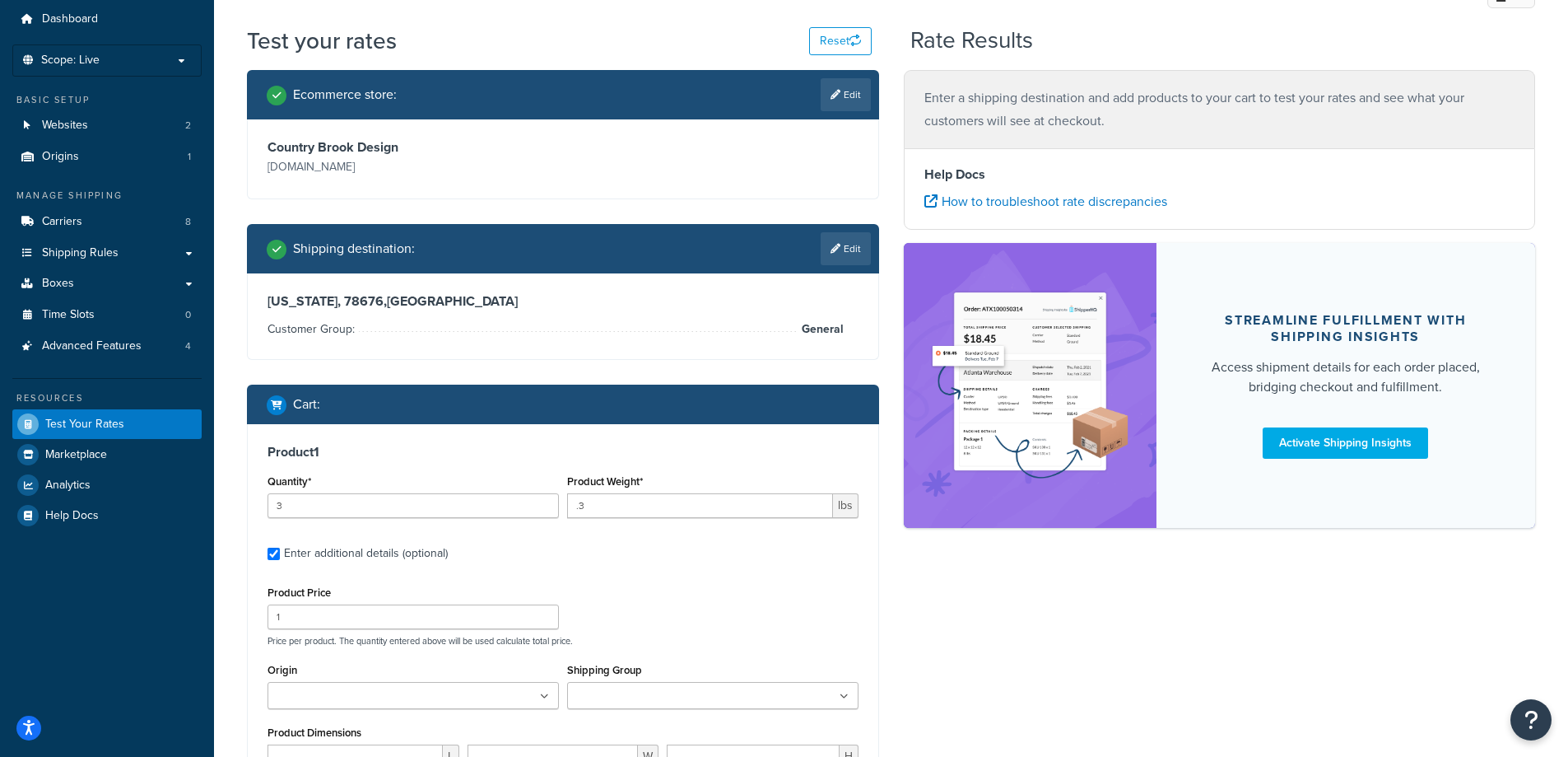
click at [401, 556] on div "Enter additional details (optional)" at bounding box center [366, 553] width 163 height 23
click at [280, 556] on input "Enter additional details (optional)" at bounding box center [273, 553] width 12 height 12
checkbox input "false"
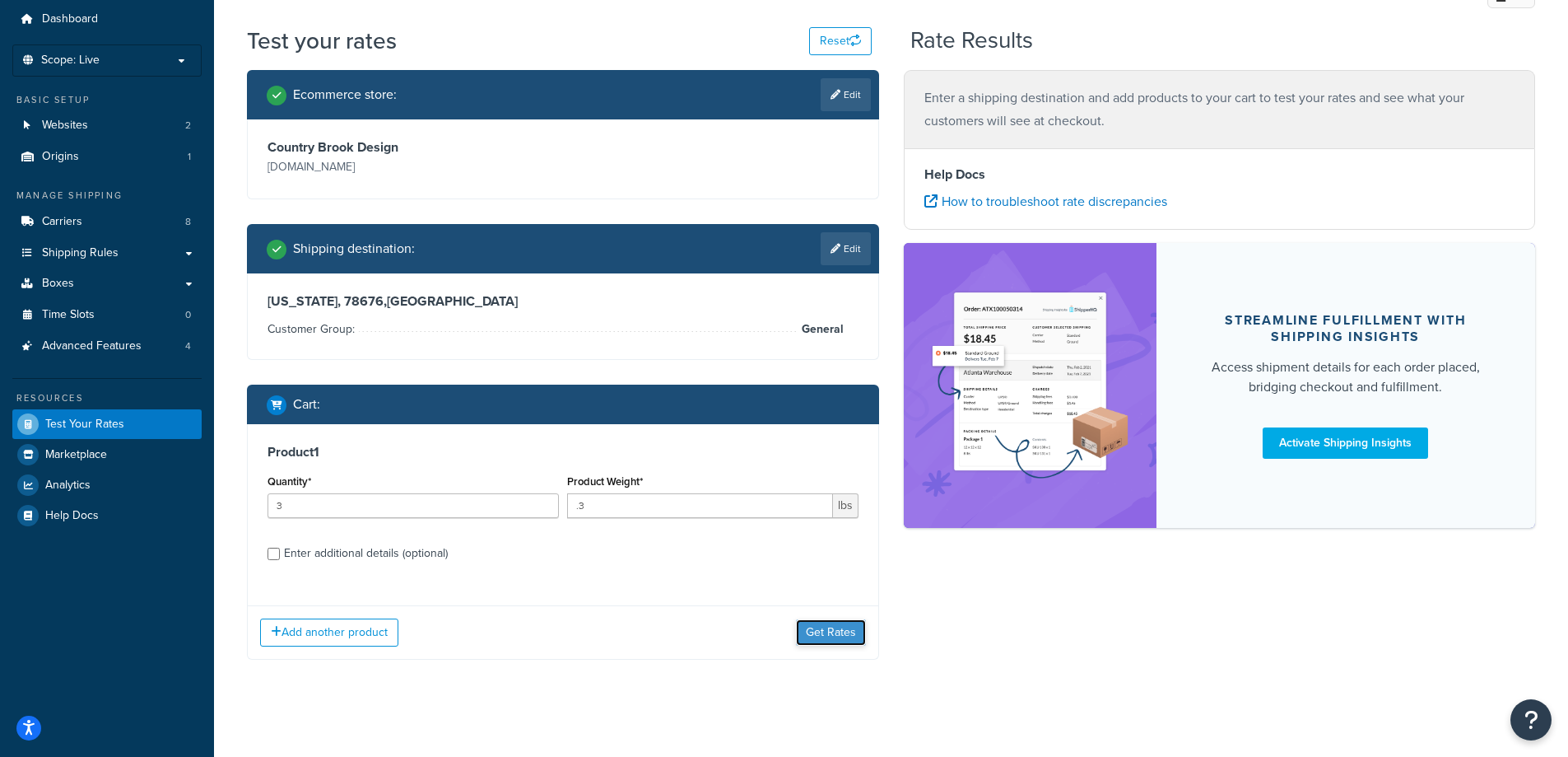
click at [815, 643] on button "Get Rates" at bounding box center [831, 632] width 70 height 26
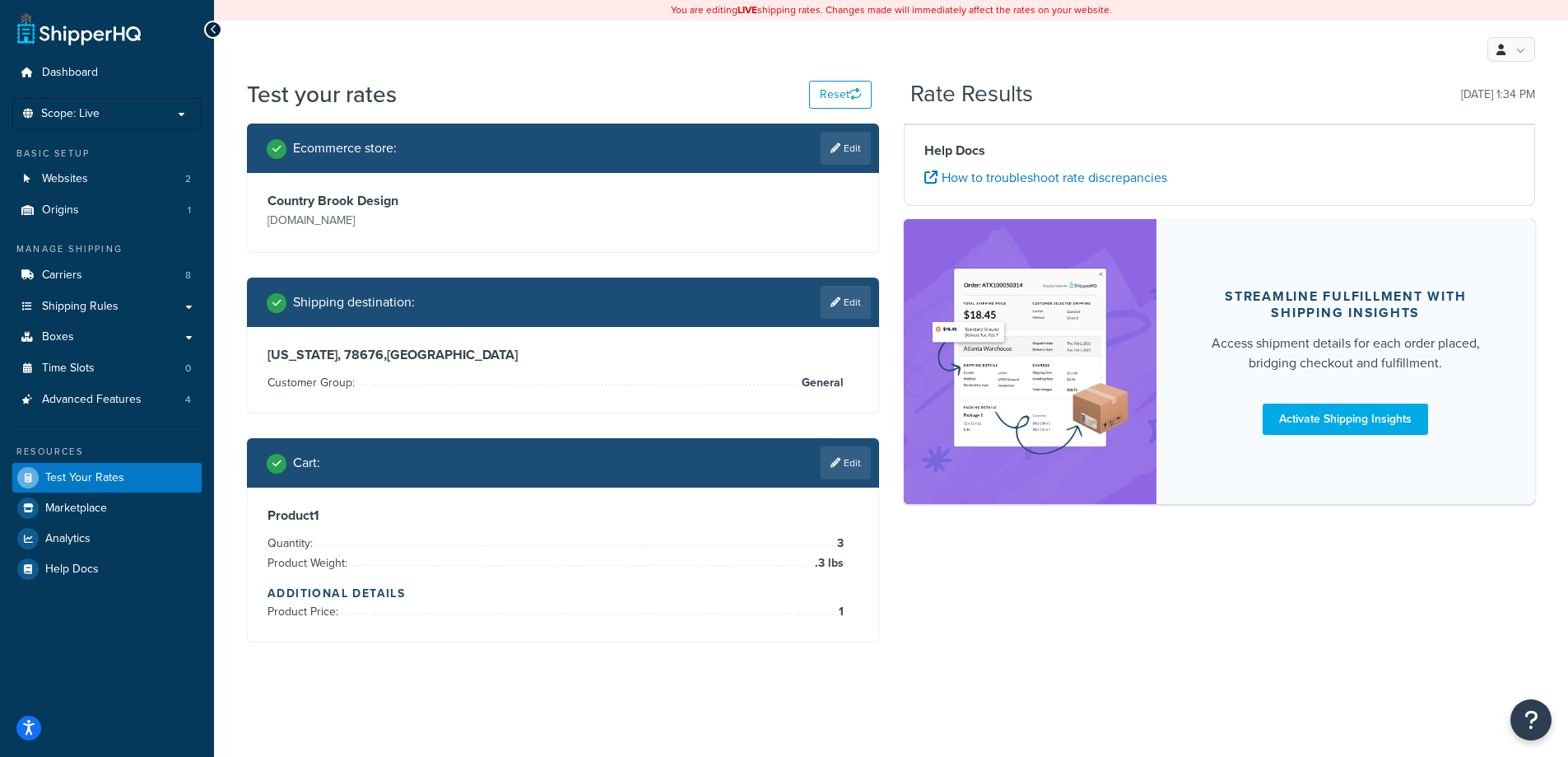
scroll to position [0, 0]
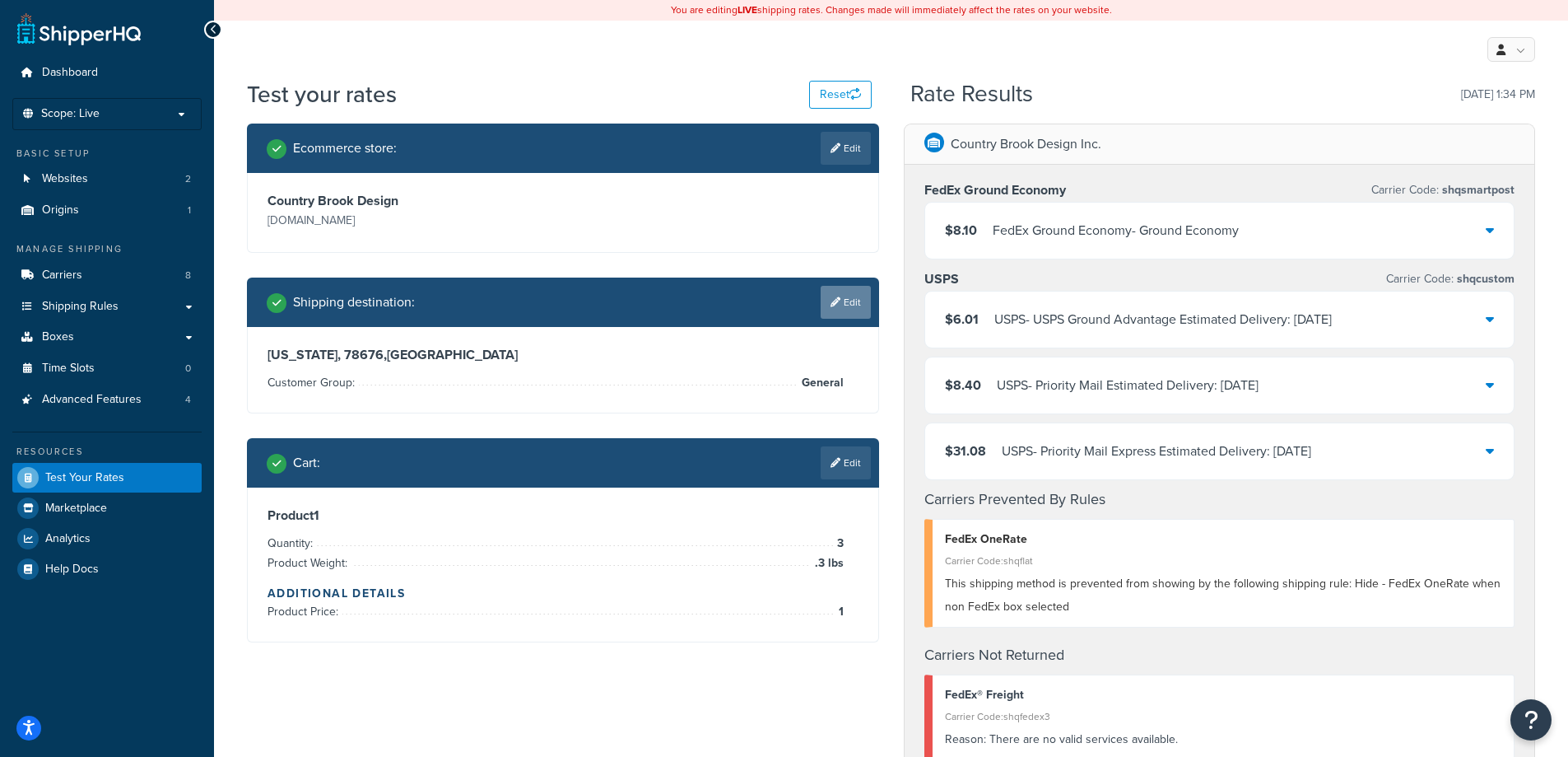
click at [861, 296] on link "Edit" at bounding box center [845, 301] width 50 height 33
select select "General"
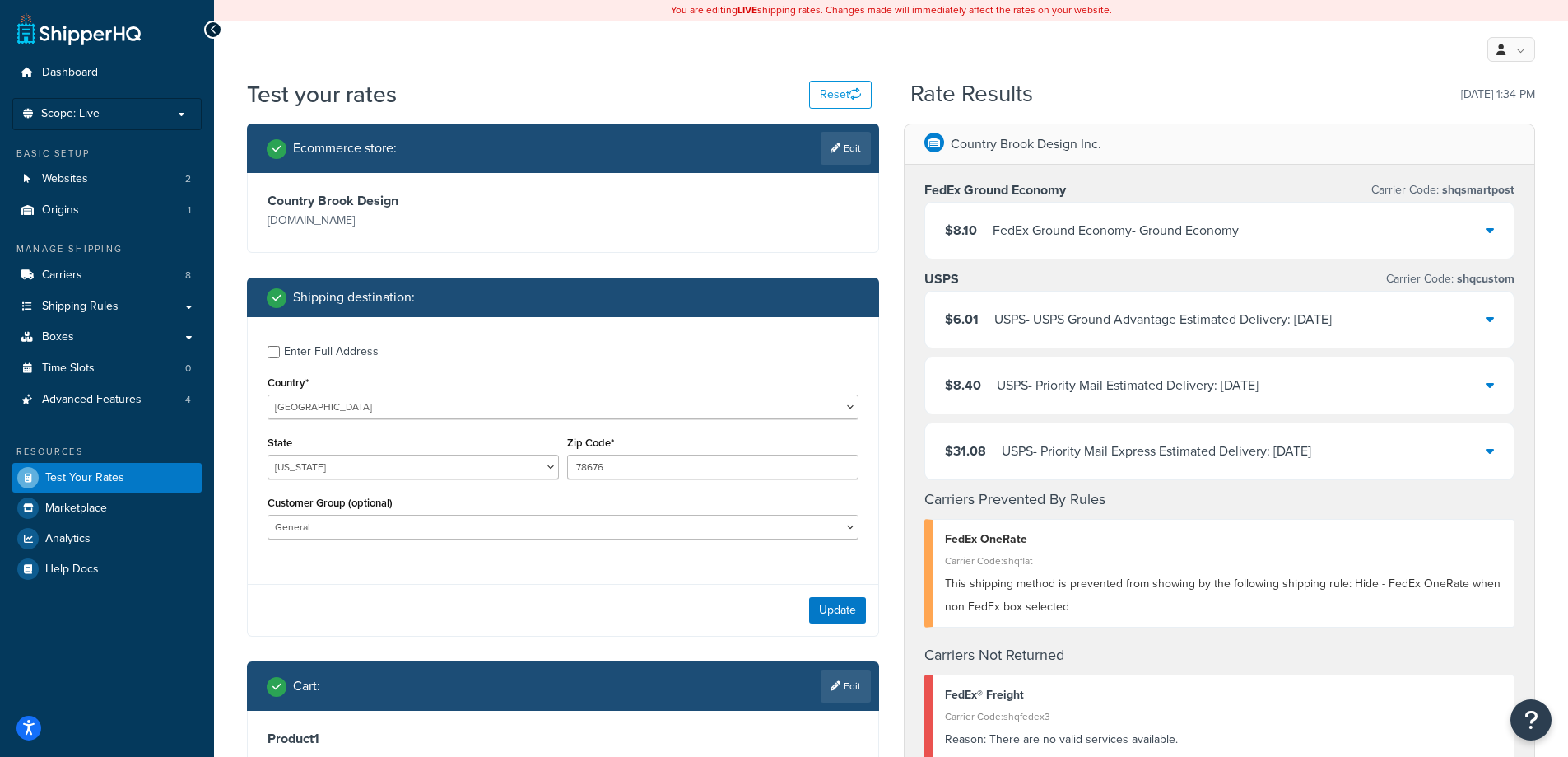
click at [349, 351] on div "Enter Full Address" at bounding box center [332, 352] width 94 height 23
click at [280, 351] on input "Enter Full Address" at bounding box center [273, 352] width 12 height 12
checkbox input "true"
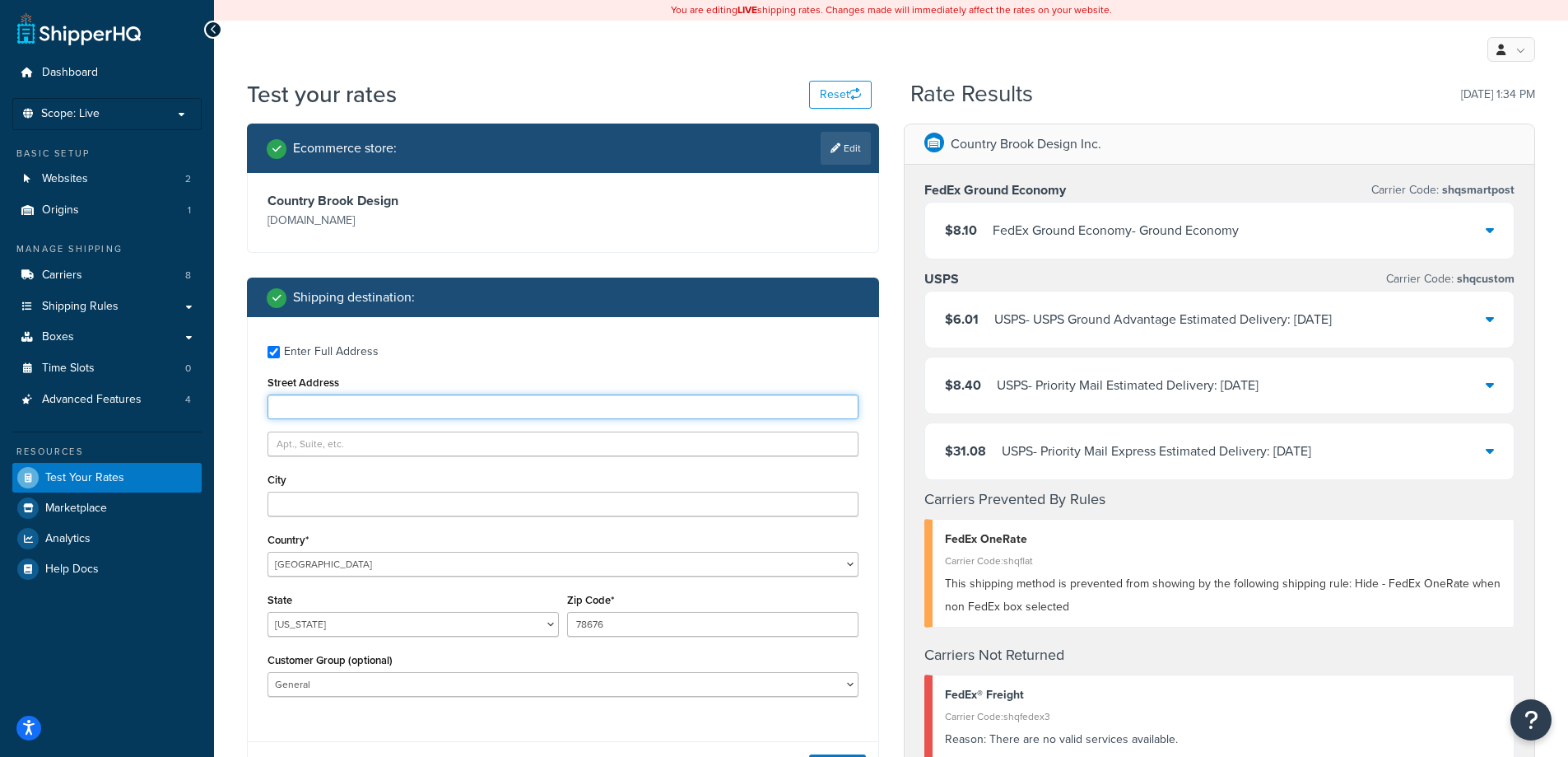
click at [370, 412] on input "Street Address" at bounding box center [563, 406] width 591 height 25
type input "22 Ridgewood Circle"
click at [312, 497] on input "City" at bounding box center [563, 504] width 591 height 25
type input "Wimberley"
click at [413, 620] on select "Alabama Alaska American Samoa Arizona Arkansas Armed Forces Americas Armed Forc…" at bounding box center [413, 624] width 291 height 25
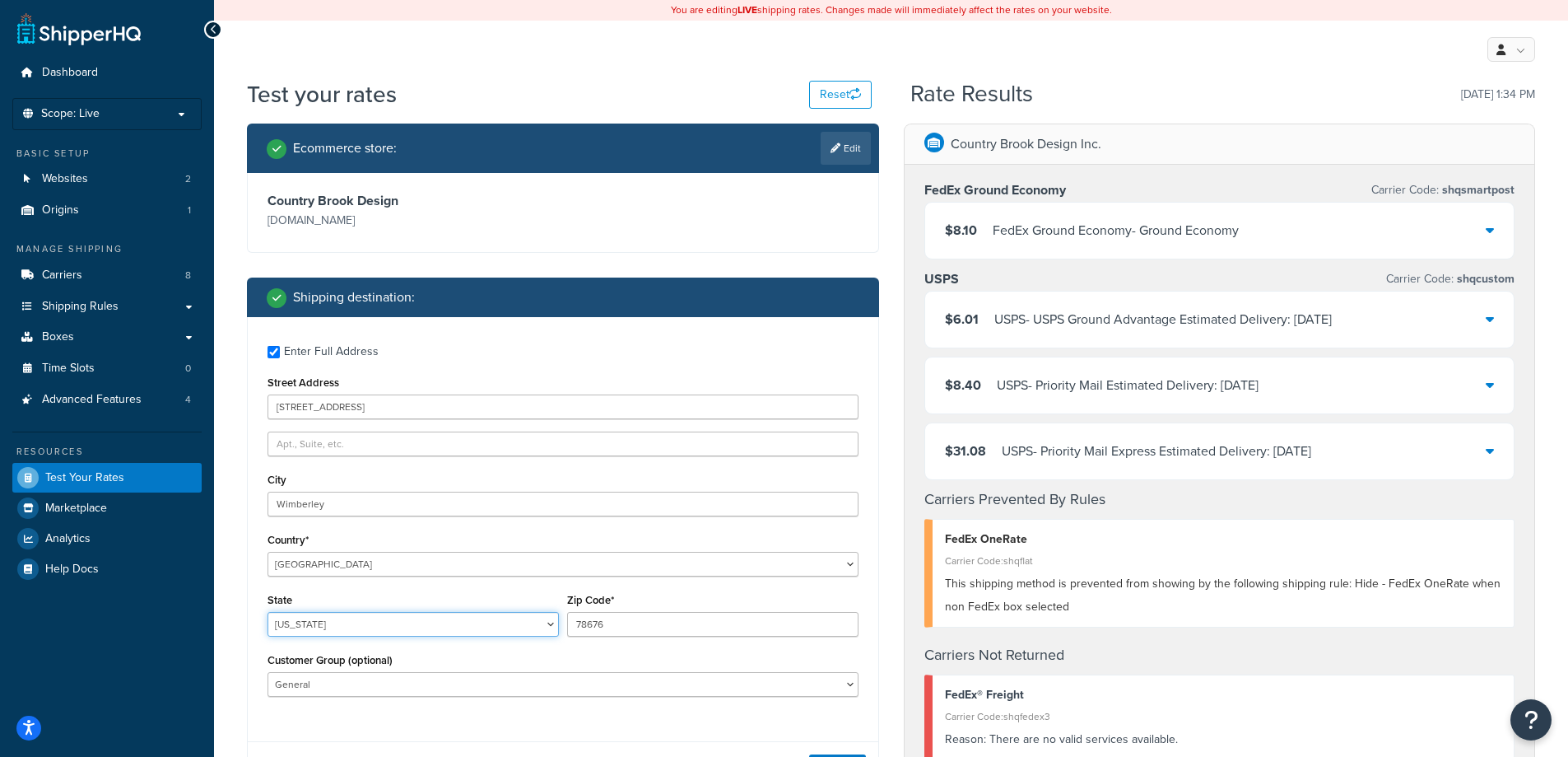
select select "TX"
click at [267, 612] on select "Alabama Alaska American Samoa Arizona Arkansas Armed Forces Americas Armed Forc…" at bounding box center [413, 624] width 291 height 25
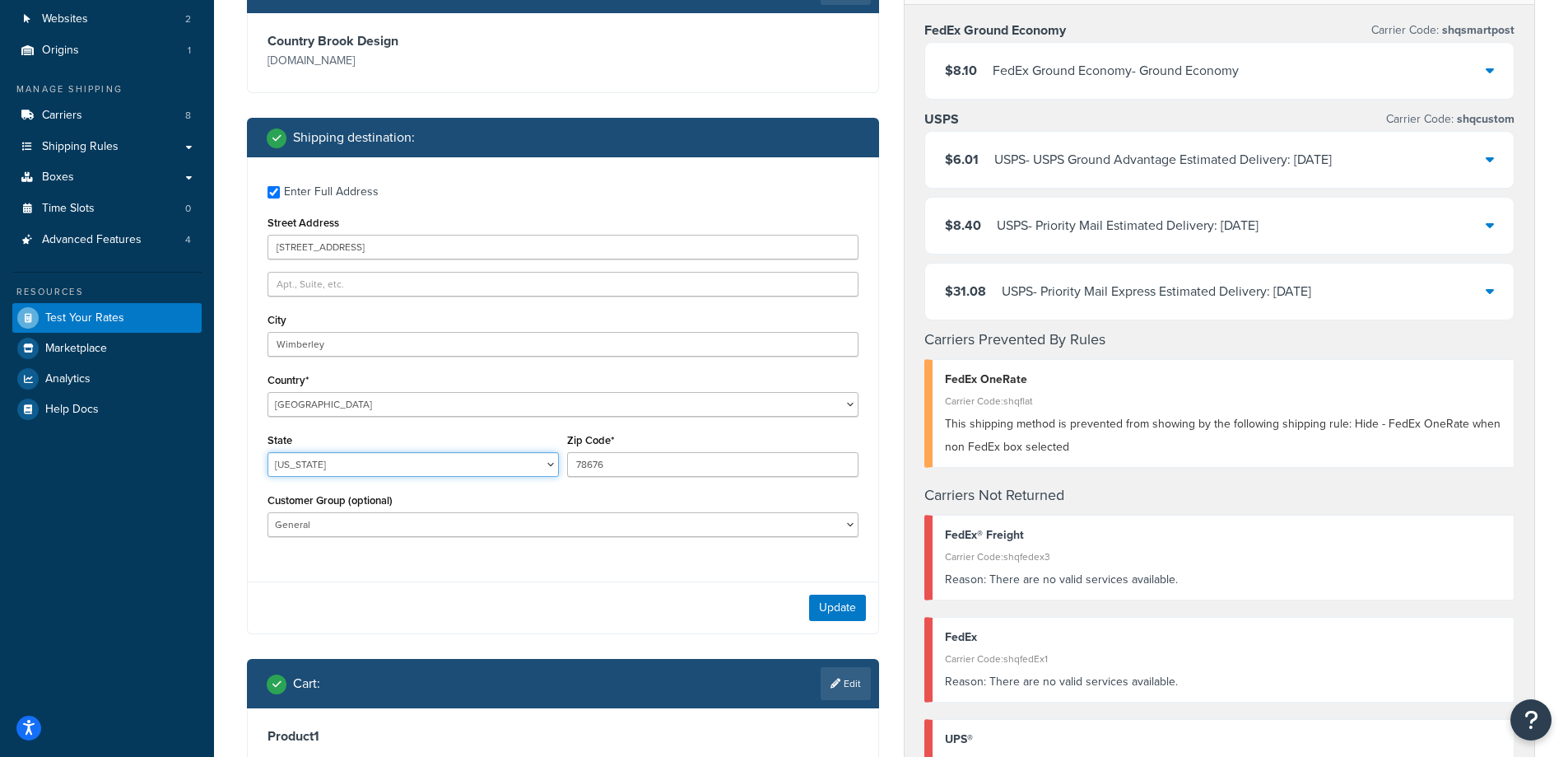
scroll to position [220, 0]
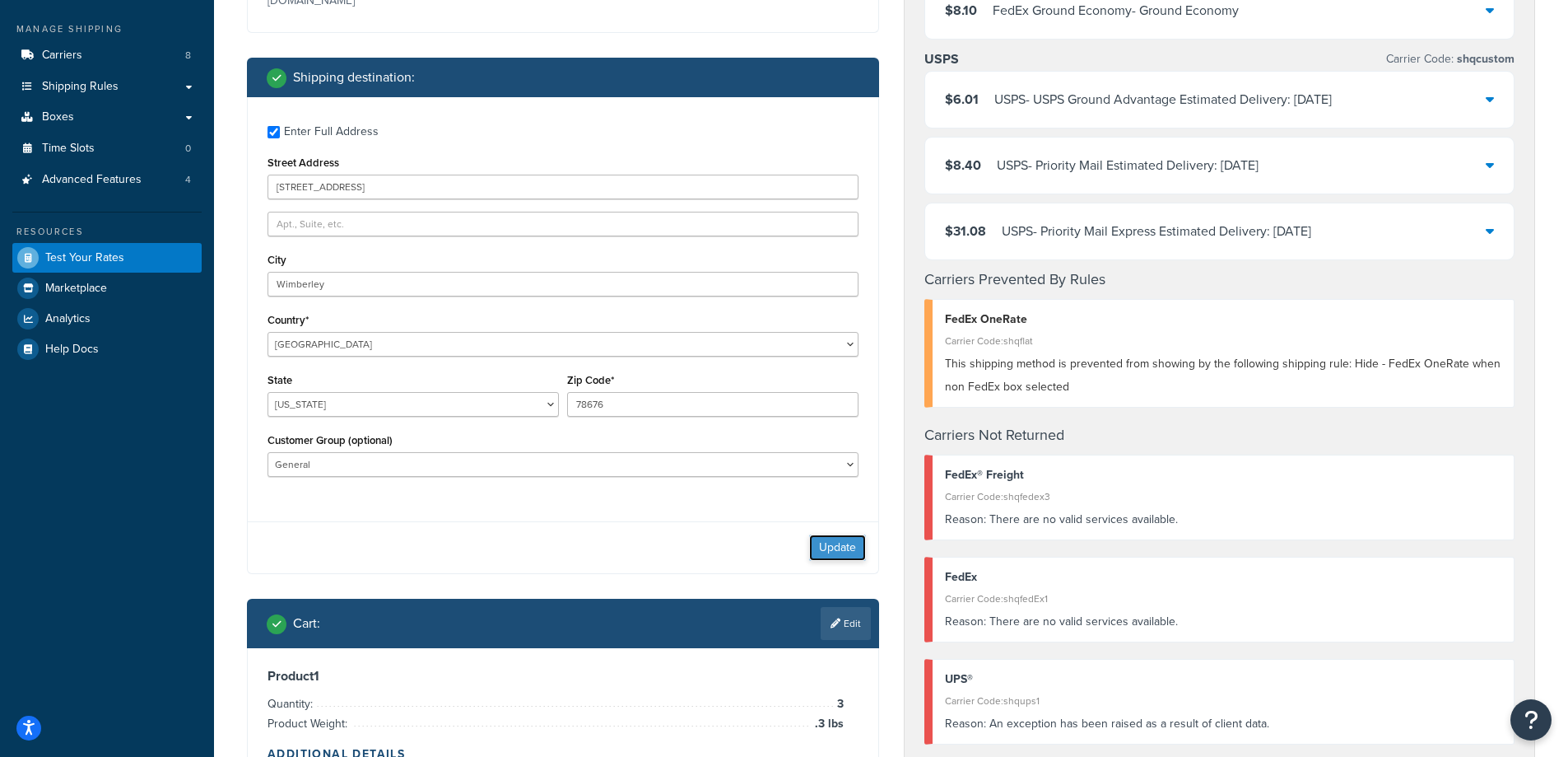
click at [837, 552] on button "Update" at bounding box center [837, 547] width 57 height 26
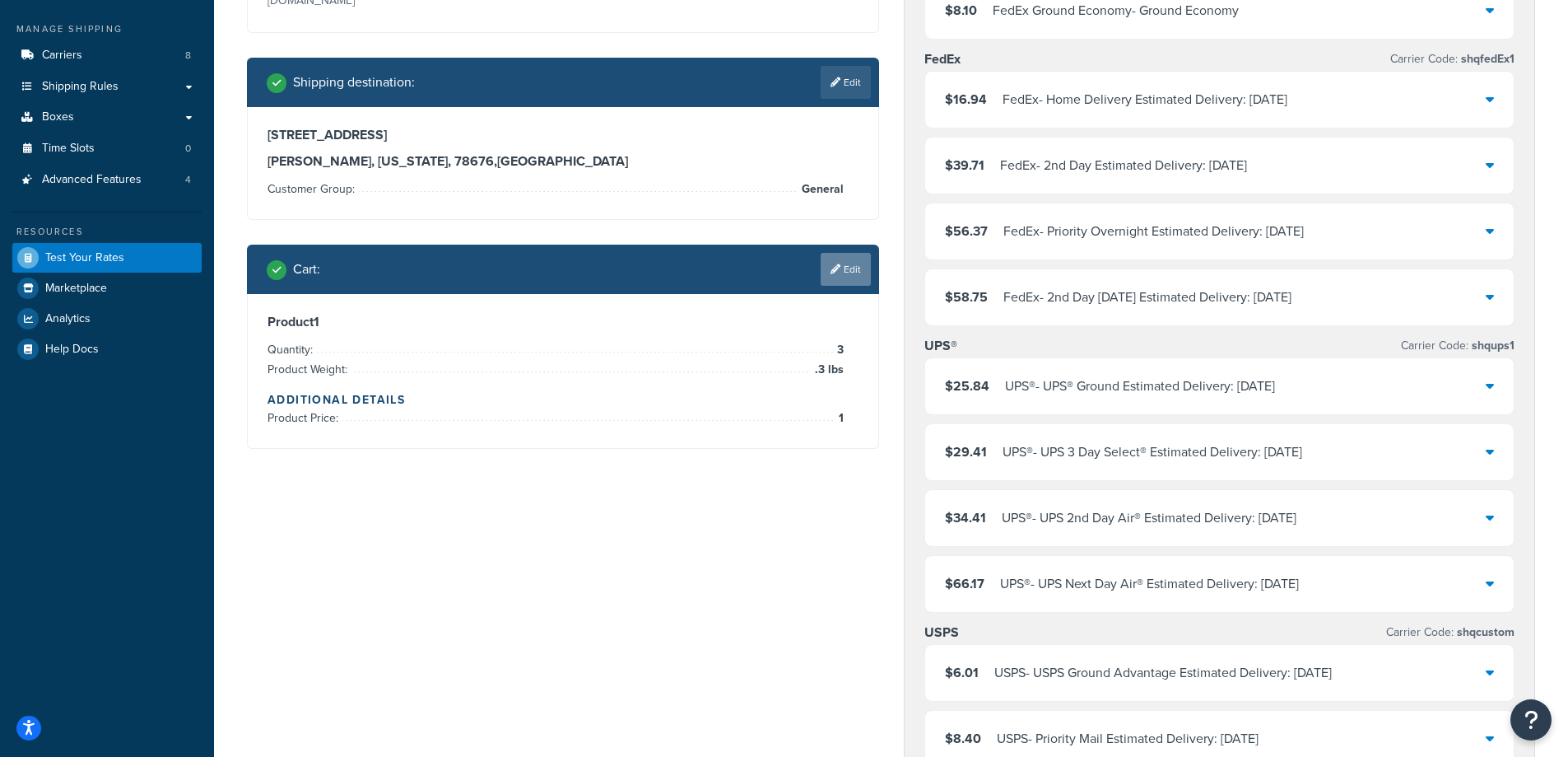
click at [861, 264] on link "Edit" at bounding box center [845, 268] width 50 height 33
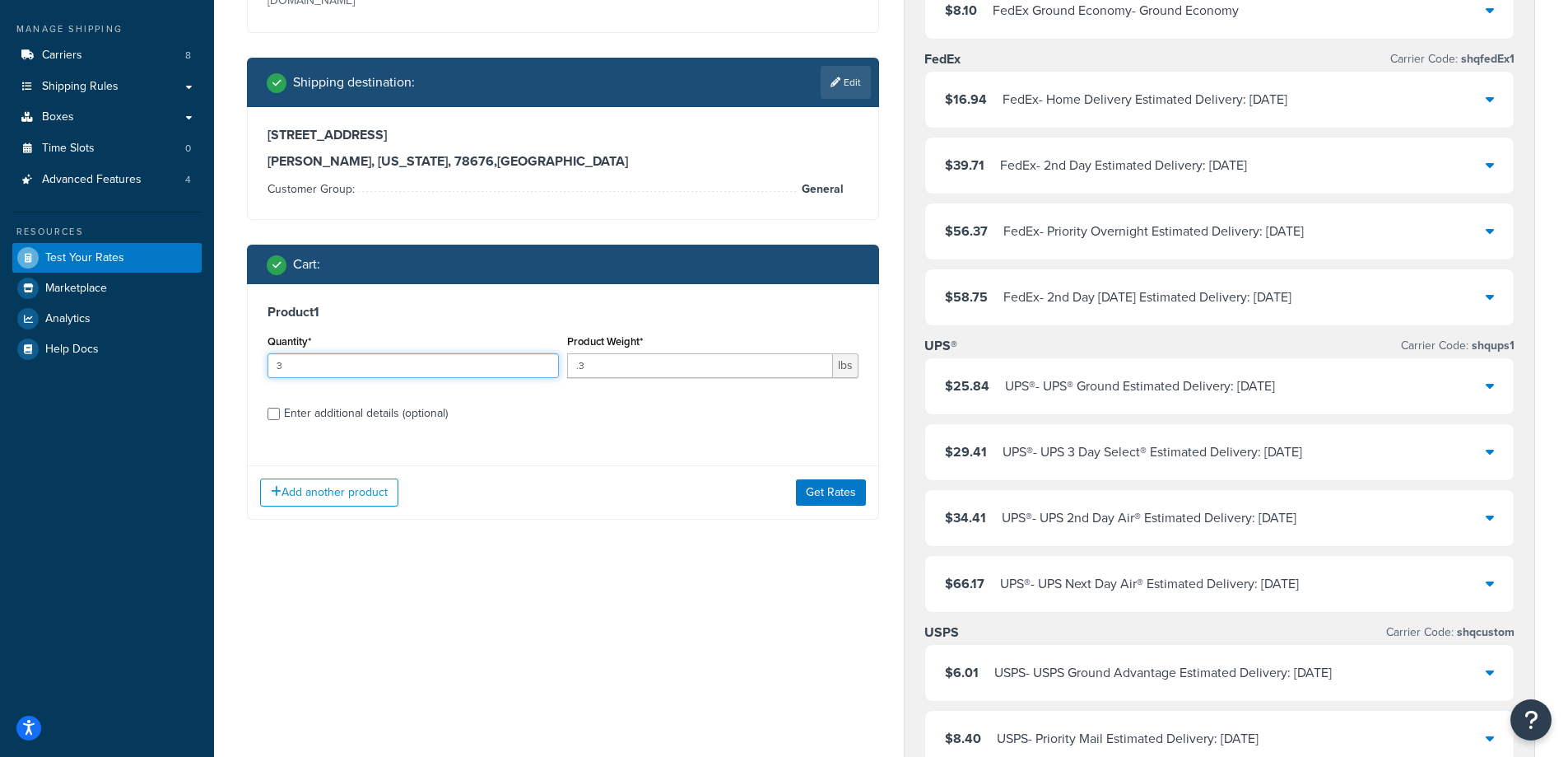
drag, startPoint x: 452, startPoint y: 374, endPoint x: 255, endPoint y: 376, distance: 197.0
click at [255, 376] on div "Product 1 Quantity* 3 Product Weight* .3 lbs Enter additional details (optional)" at bounding box center [562, 369] width 630 height 169
type input "1"
drag, startPoint x: 611, startPoint y: 372, endPoint x: 579, endPoint y: 384, distance: 34.2
click at [579, 384] on div "Product Weight* .3 lbs" at bounding box center [712, 360] width 299 height 60
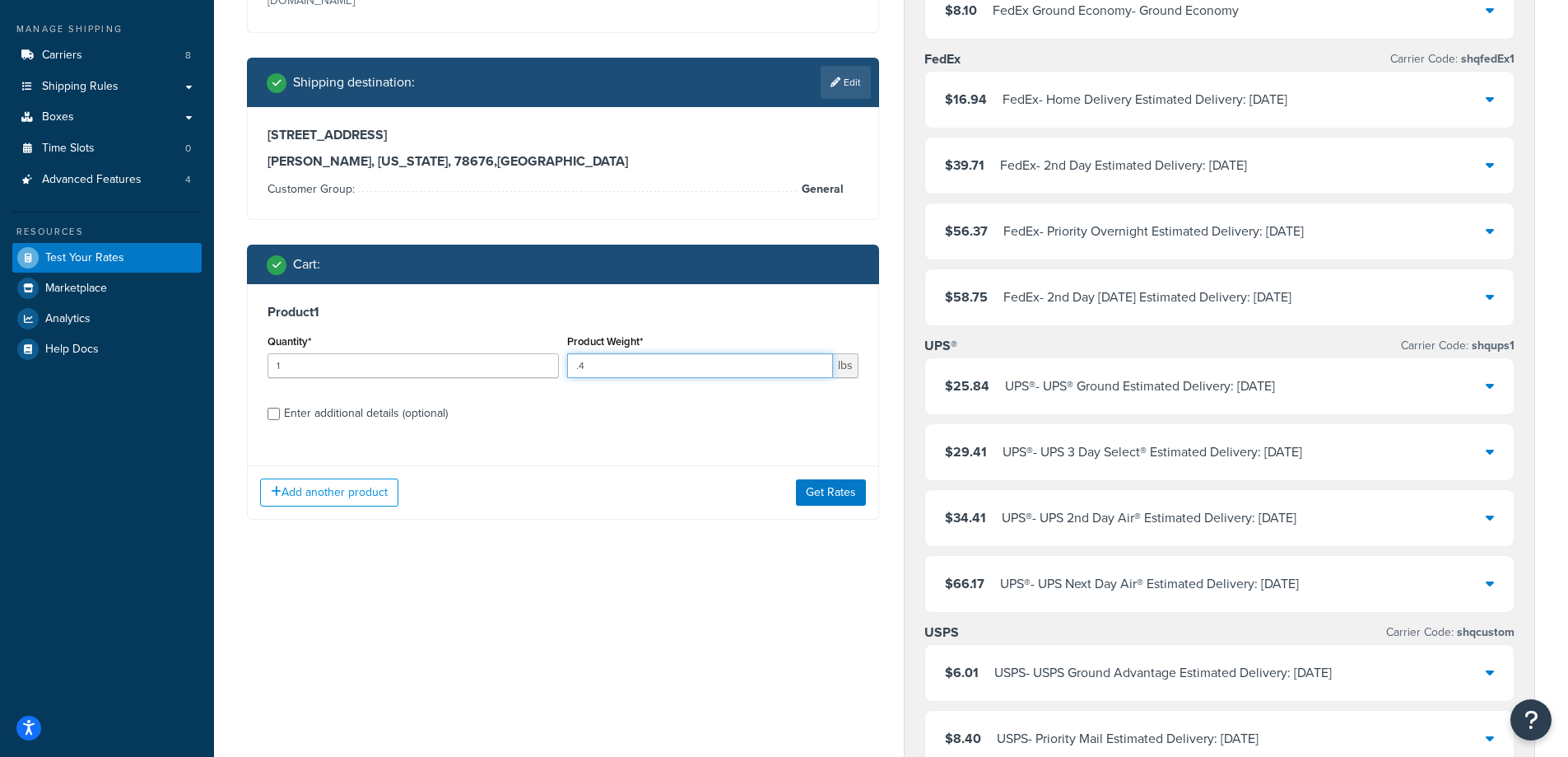
type input ".4"
click at [362, 403] on div "Enter additional details (optional)" at bounding box center [366, 413] width 163 height 23
click at [280, 407] on input "Enter additional details (optional)" at bounding box center [273, 413] width 12 height 12
checkbox input "true"
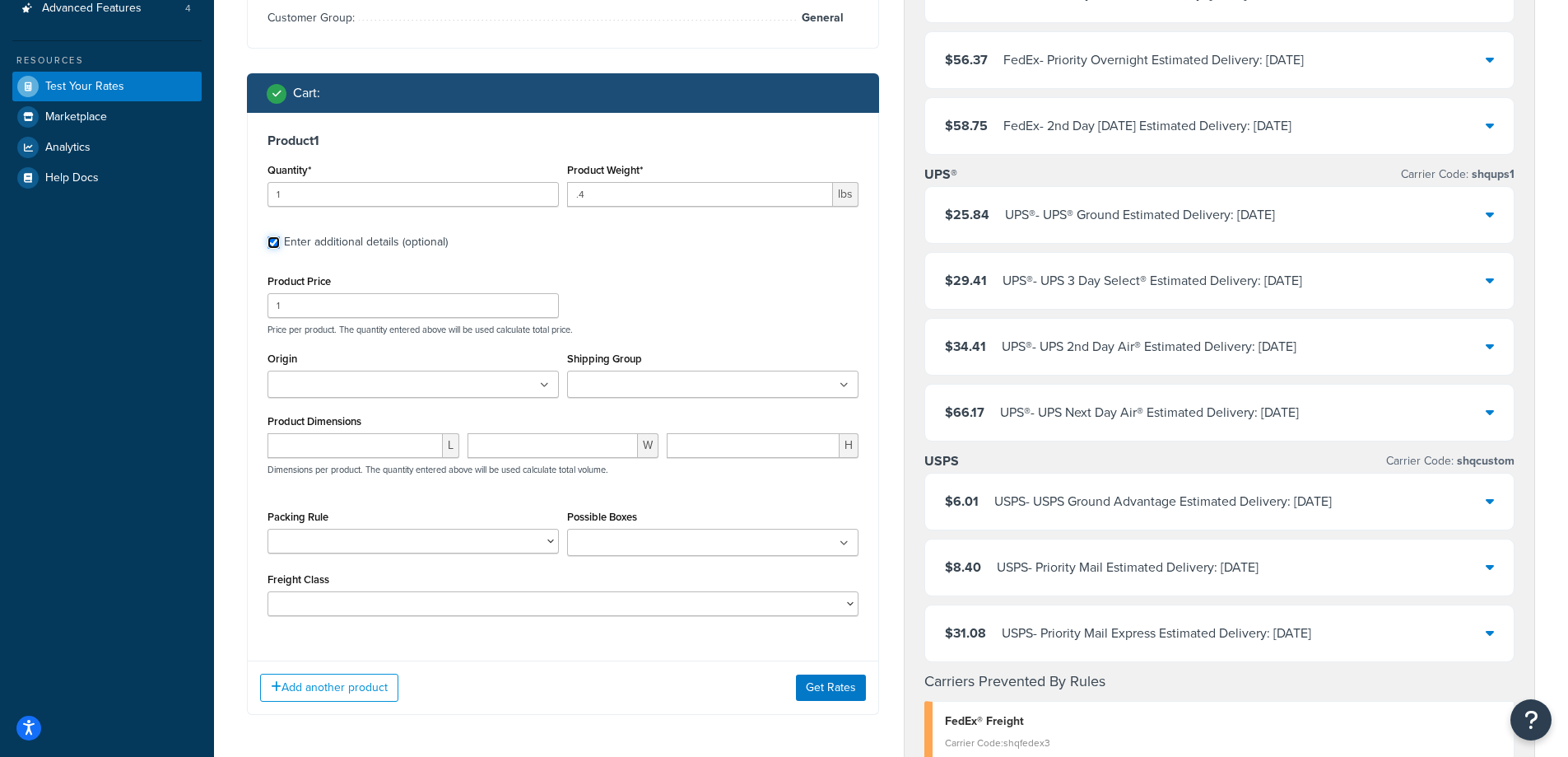
scroll to position [439, 0]
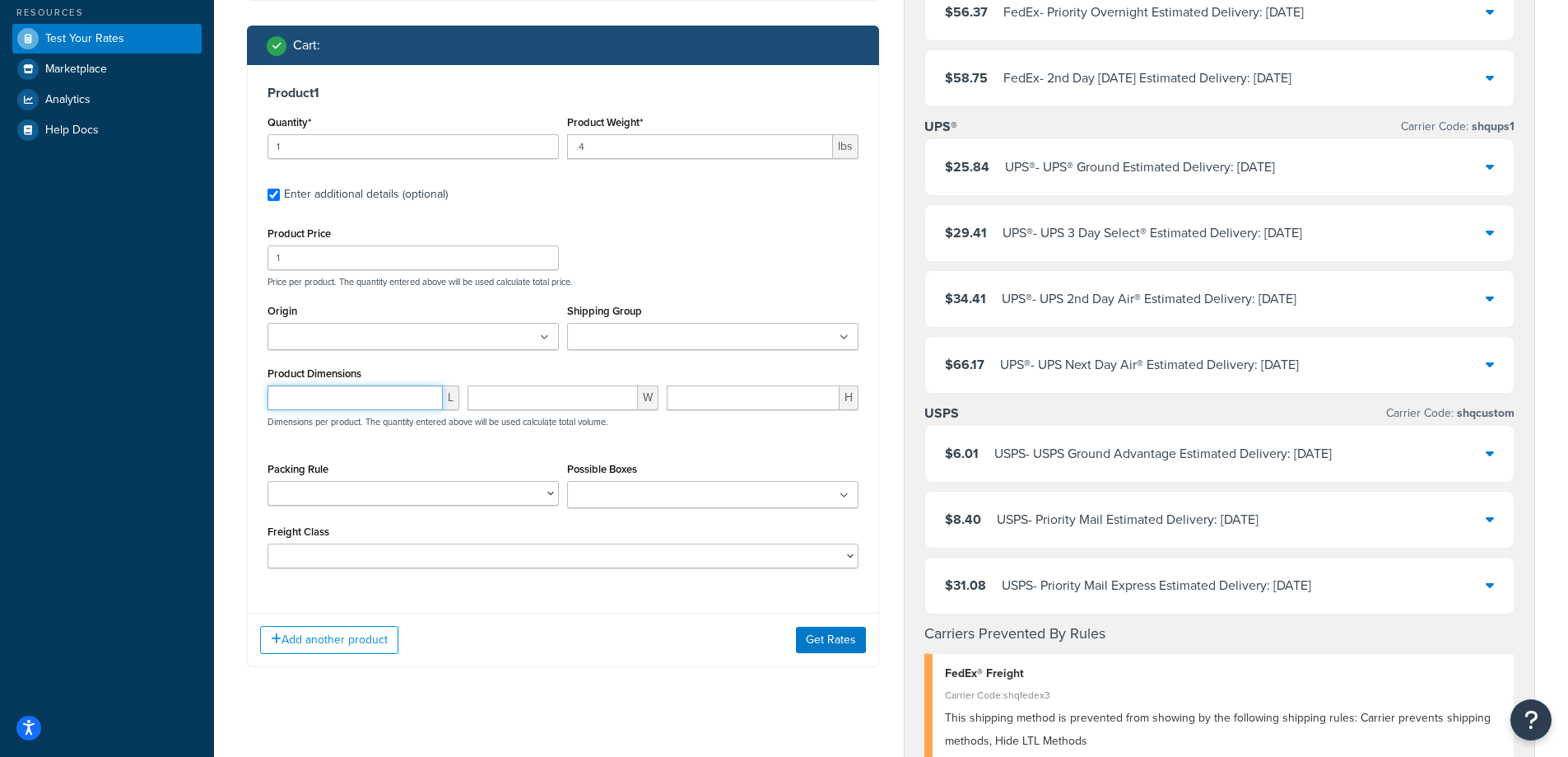
click at [413, 406] on input "number" at bounding box center [355, 398] width 176 height 25
type input "7"
click at [522, 409] on input "number" at bounding box center [553, 398] width 171 height 25
type input "6"
click at [735, 404] on input "number" at bounding box center [753, 398] width 173 height 25
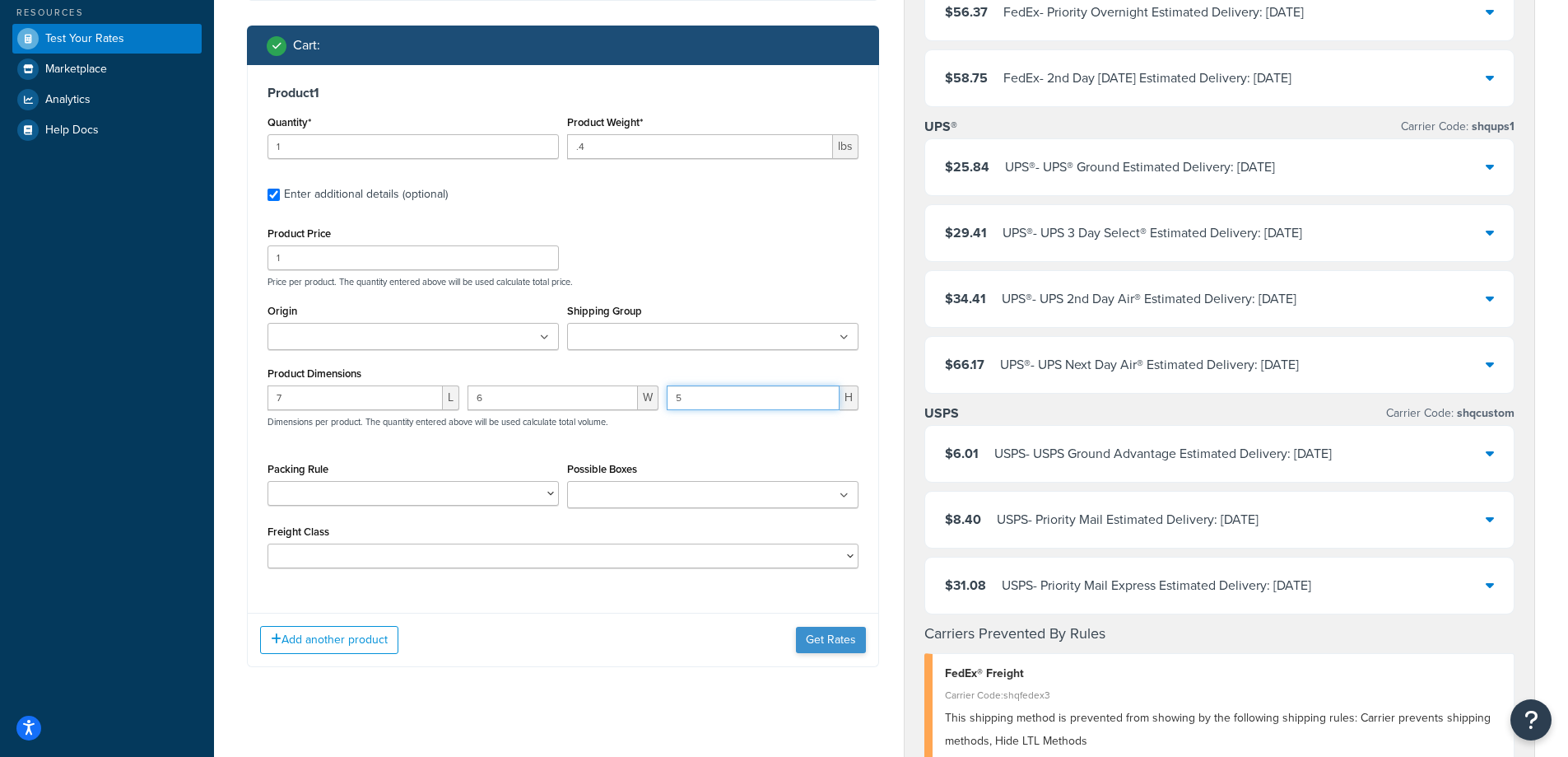
type input "5"
click at [827, 645] on button "Get Rates" at bounding box center [831, 640] width 70 height 26
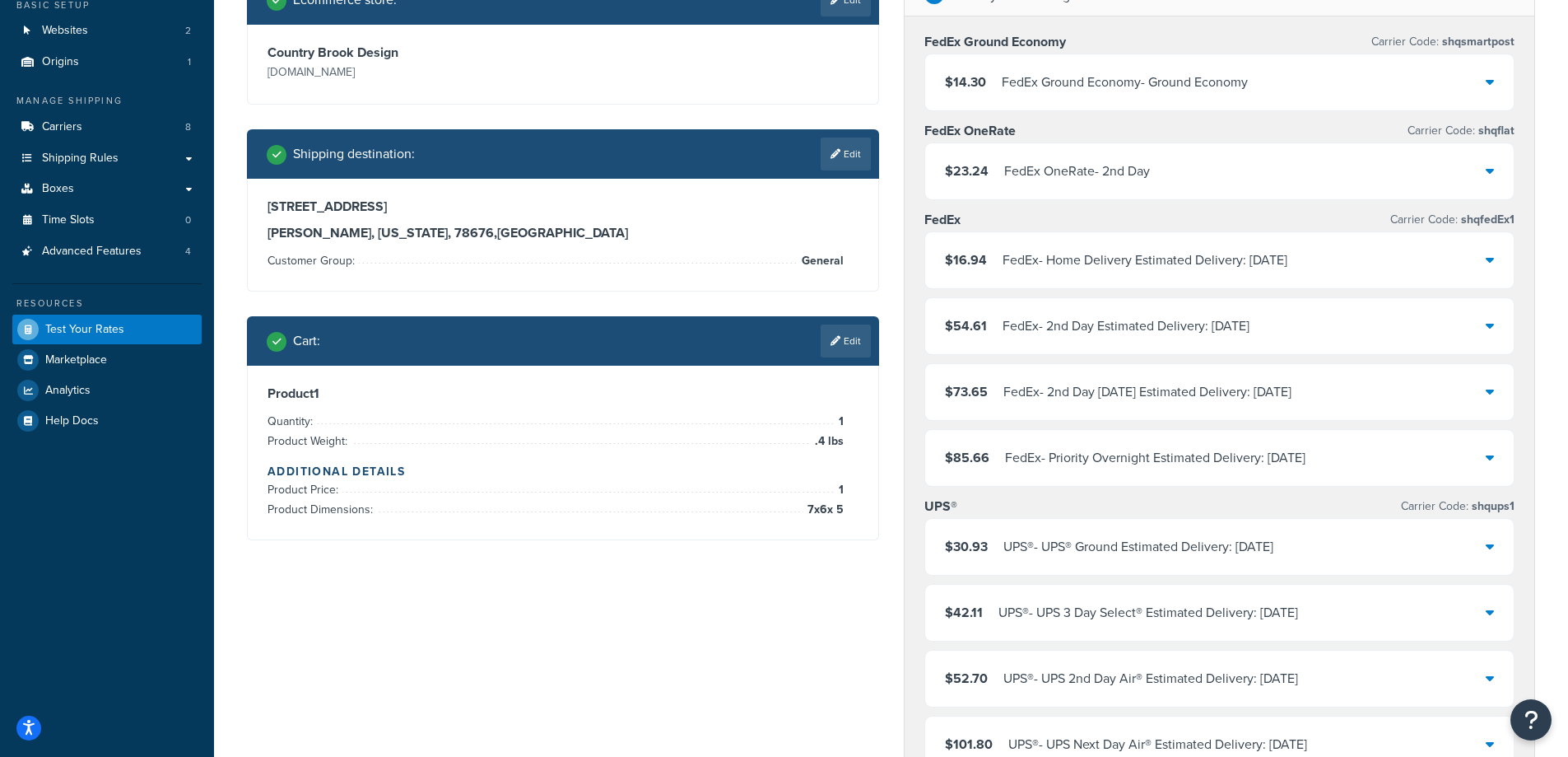
scroll to position [220, 0]
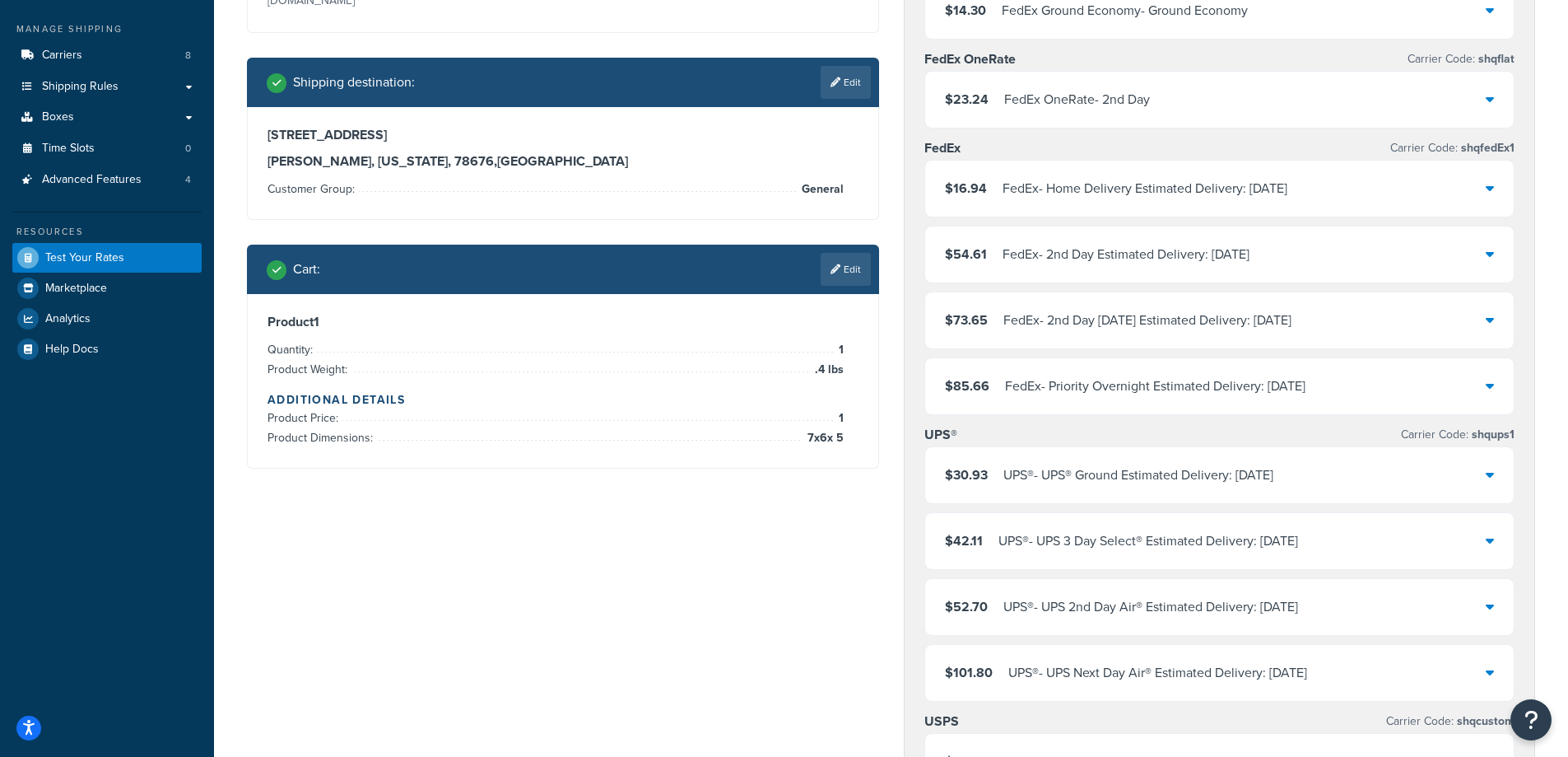
click at [861, 279] on link "Edit" at bounding box center [845, 268] width 50 height 33
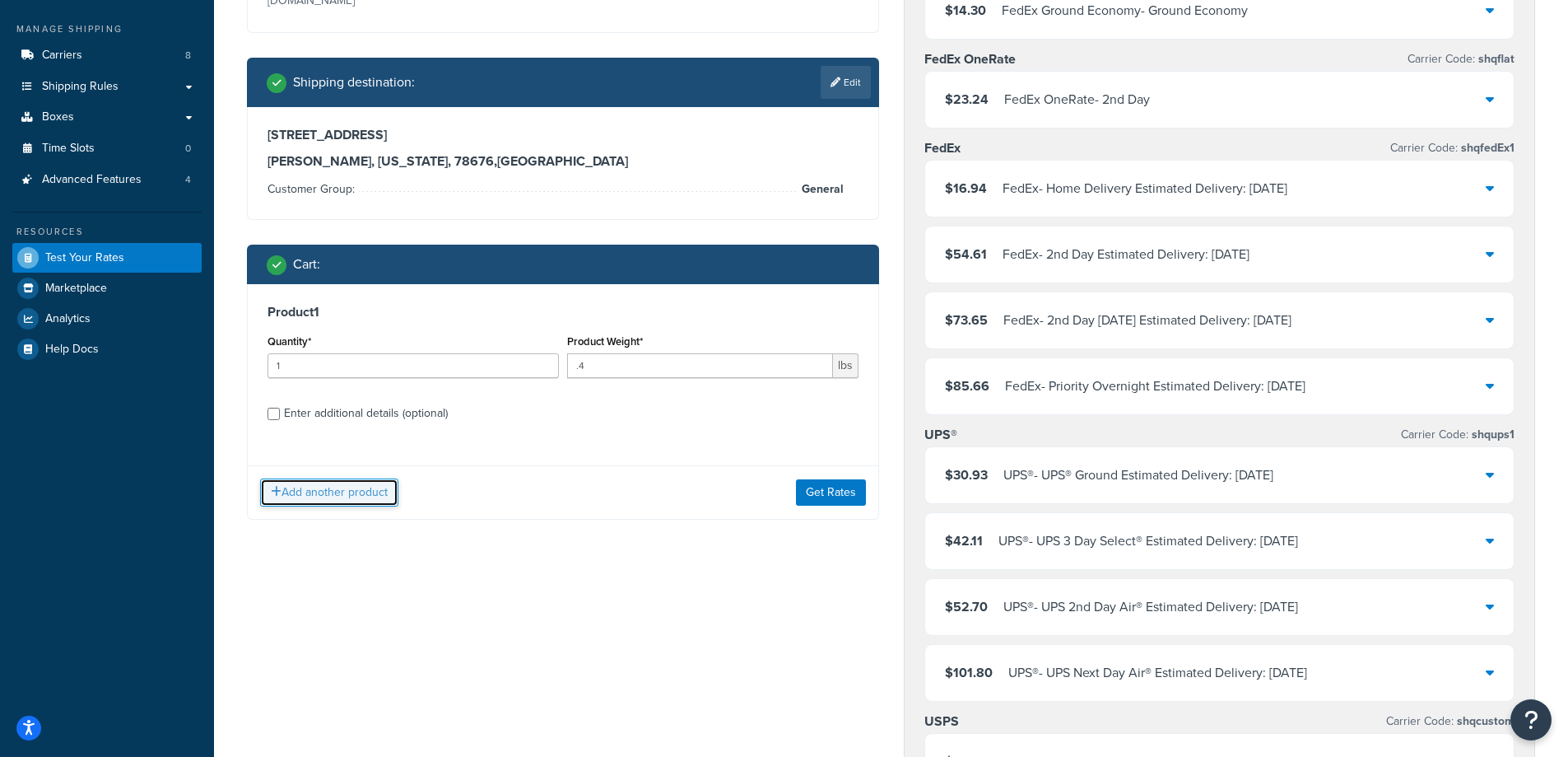
click at [355, 498] on button "Add another product" at bounding box center [329, 492] width 138 height 28
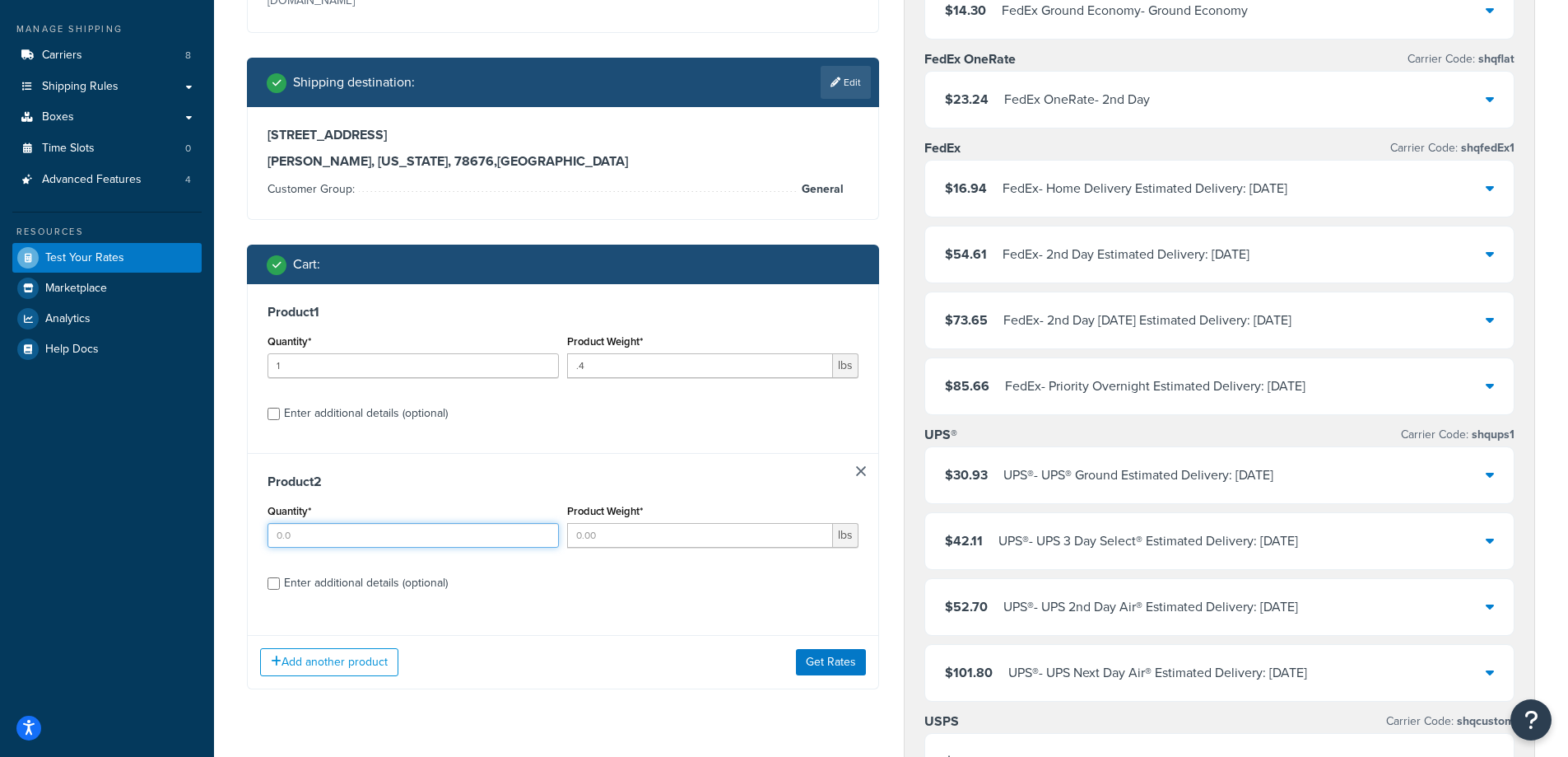
click at [384, 536] on input "Quantity*" at bounding box center [413, 535] width 291 height 25
type input "1"
click at [594, 525] on input "Product Weight*" at bounding box center [699, 535] width 265 height 25
type input "1.3"
click at [423, 591] on div "Enter additional details (optional)" at bounding box center [366, 583] width 163 height 23
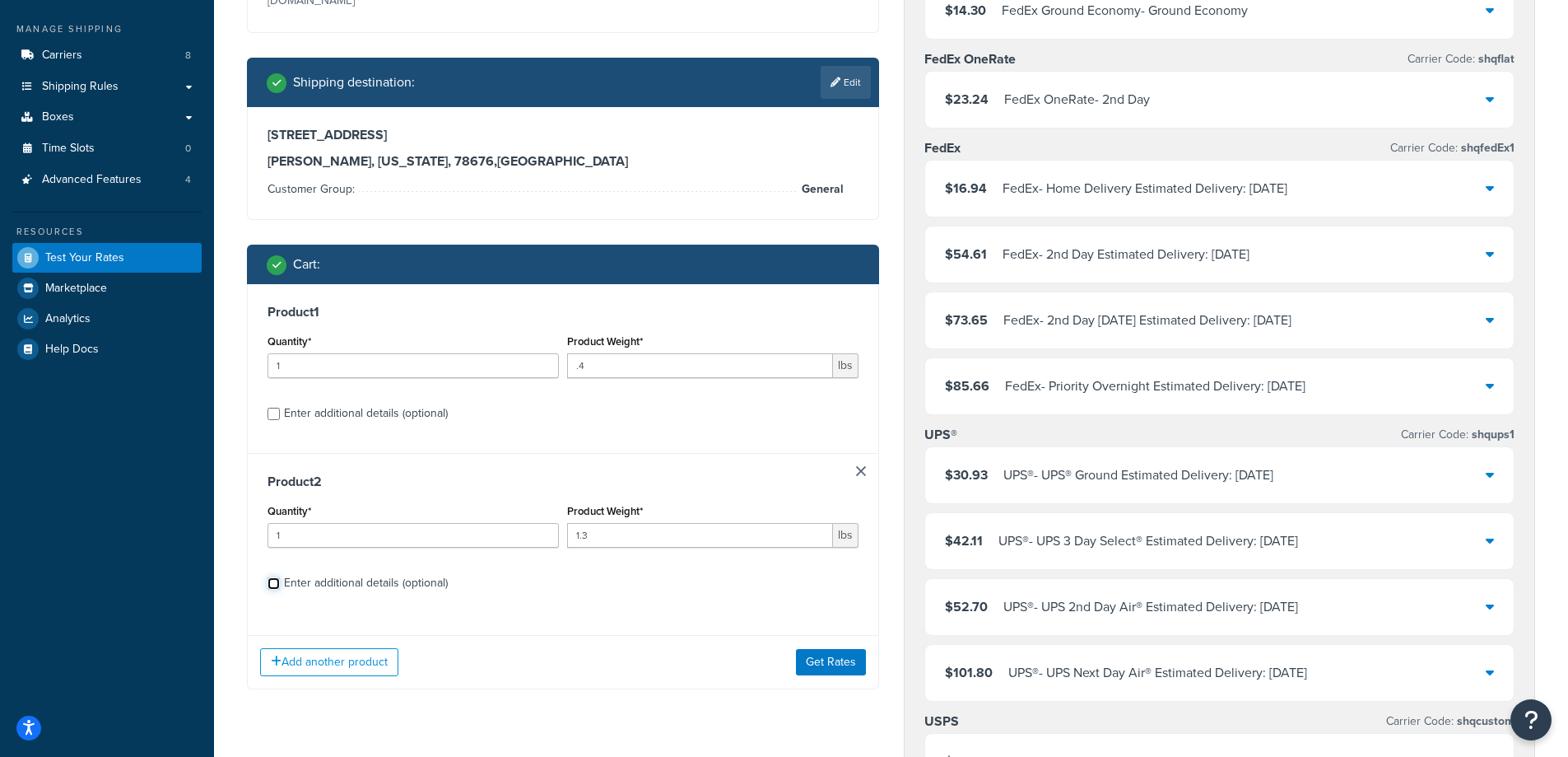
click at [280, 590] on input "Enter additional details (optional)" at bounding box center [273, 583] width 12 height 12
checkbox input "true"
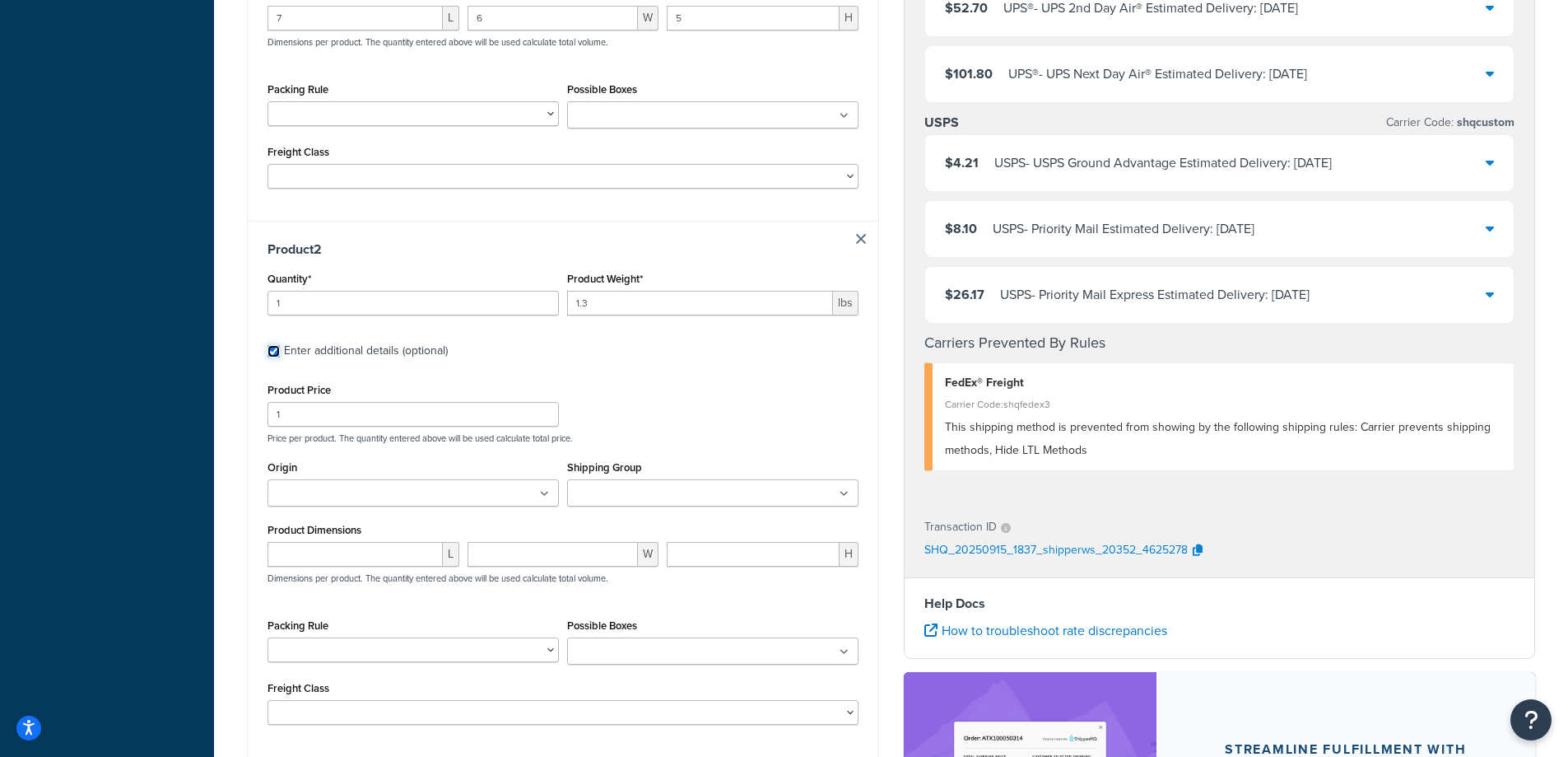
scroll to position [879, 0]
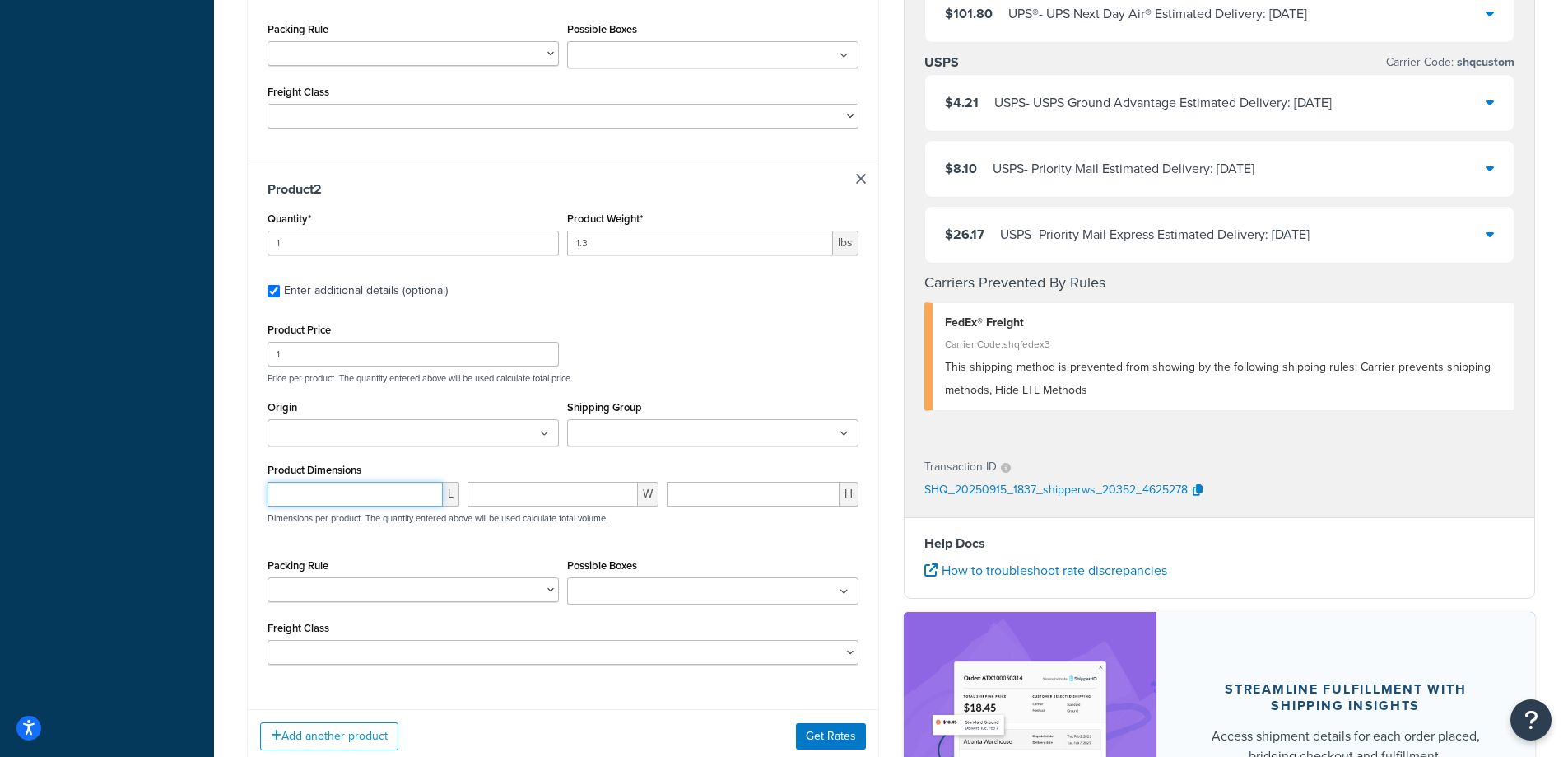
click at [396, 491] on input "number" at bounding box center [355, 494] width 176 height 25
type input "7.75"
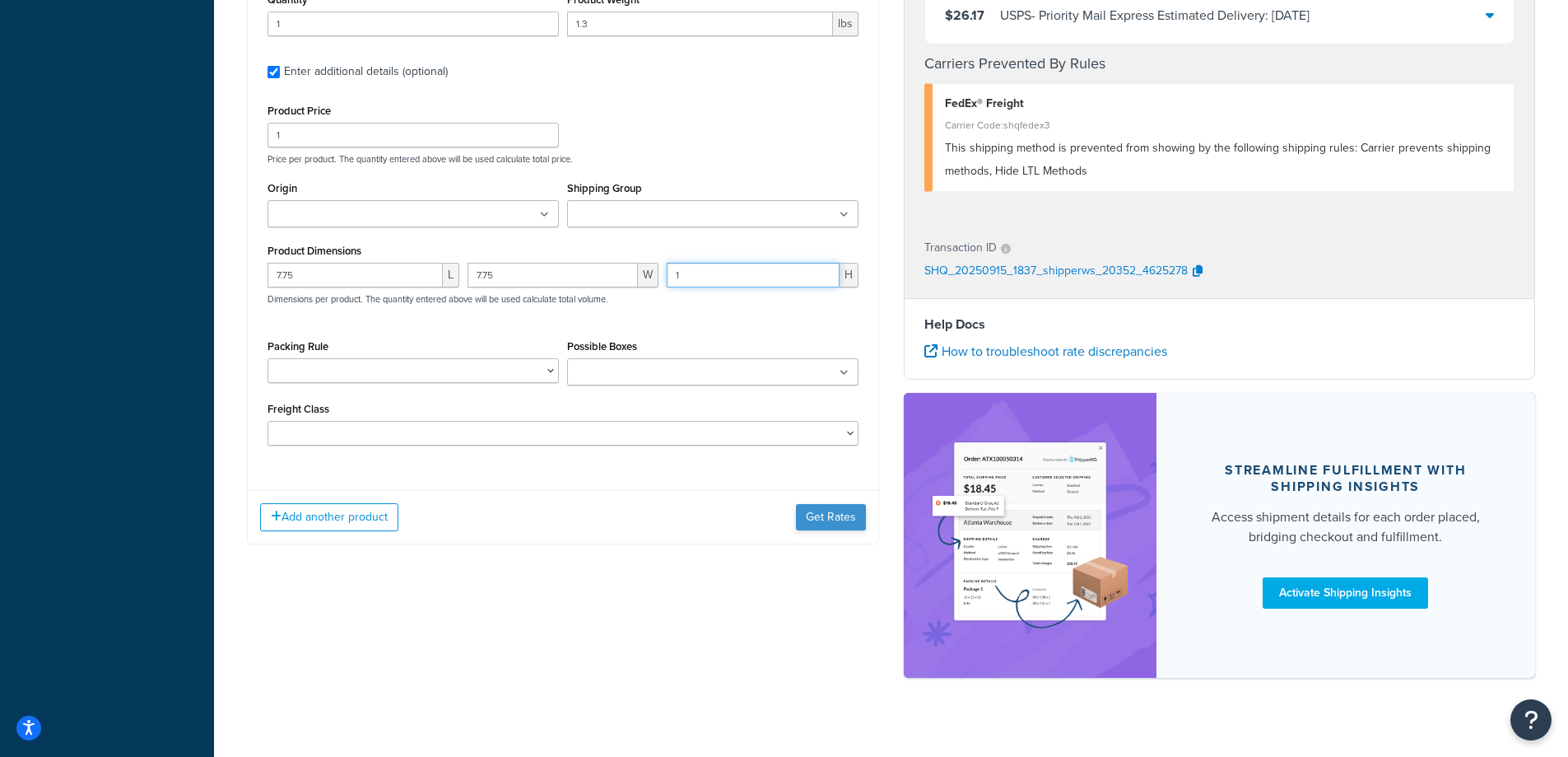
type input "1"
click at [848, 525] on button "Get Rates" at bounding box center [831, 517] width 70 height 26
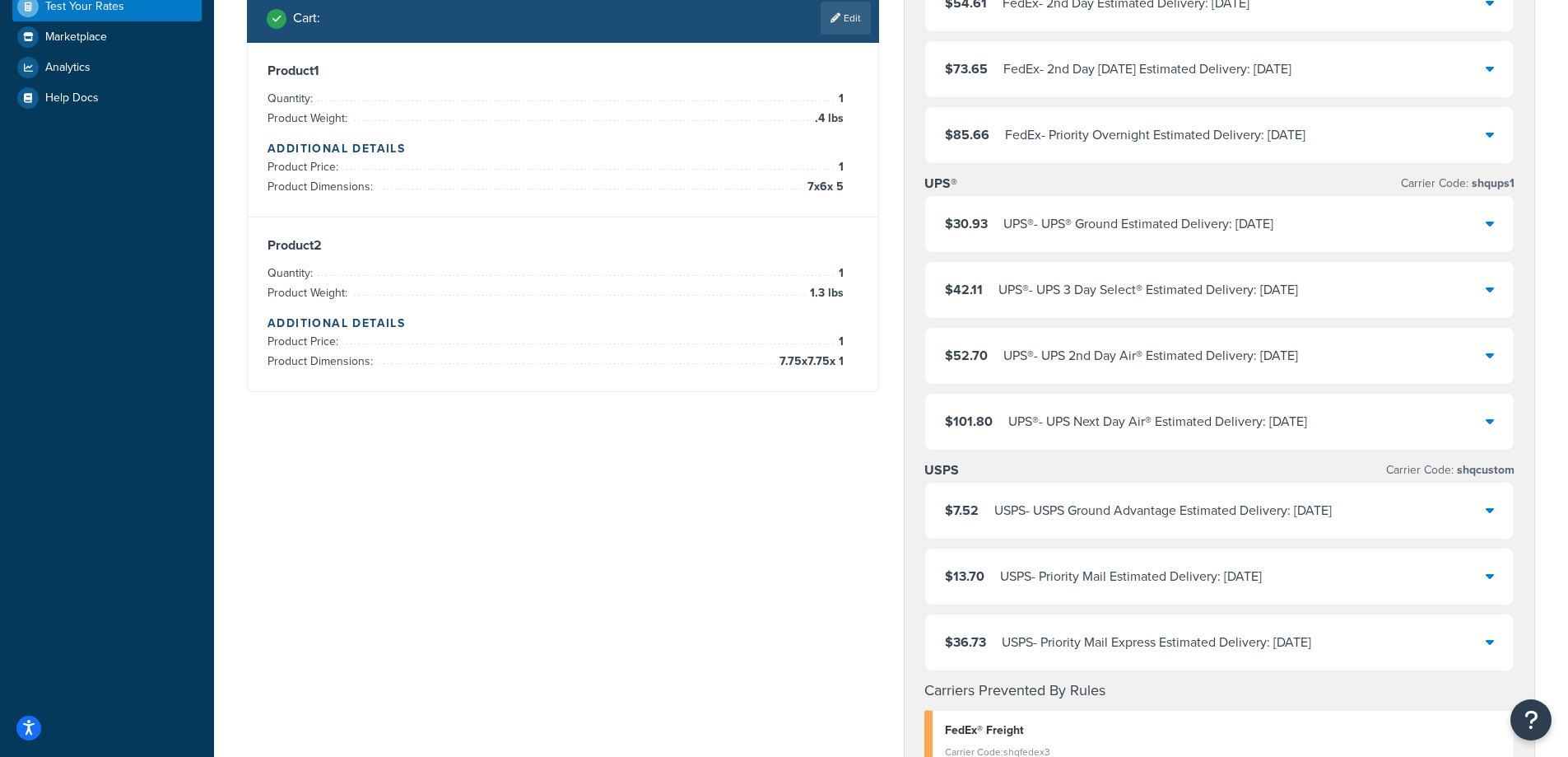
scroll to position [439, 0]
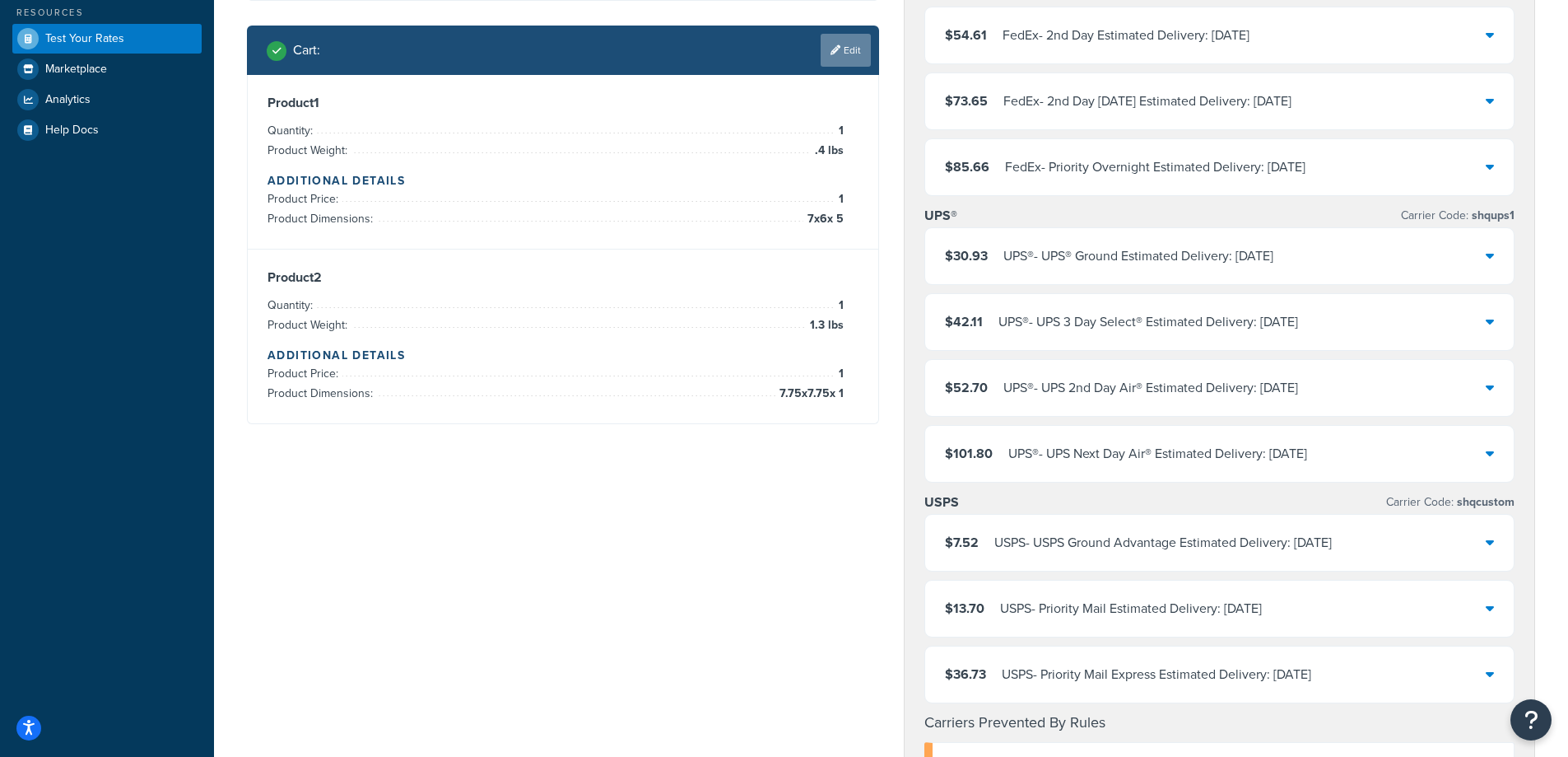
click at [856, 55] on link "Edit" at bounding box center [845, 50] width 50 height 33
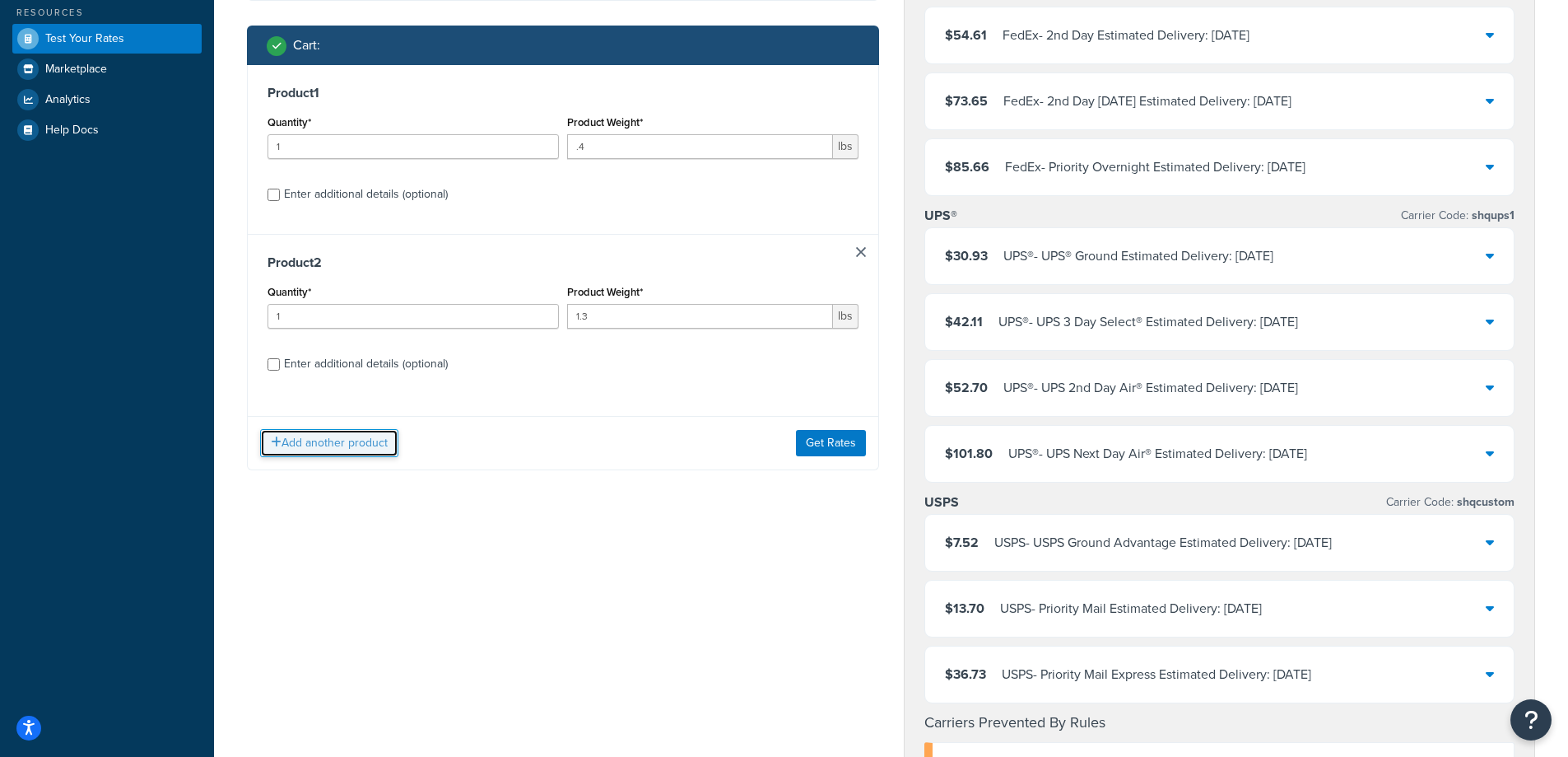
click at [290, 454] on button "Add another product" at bounding box center [329, 443] width 138 height 28
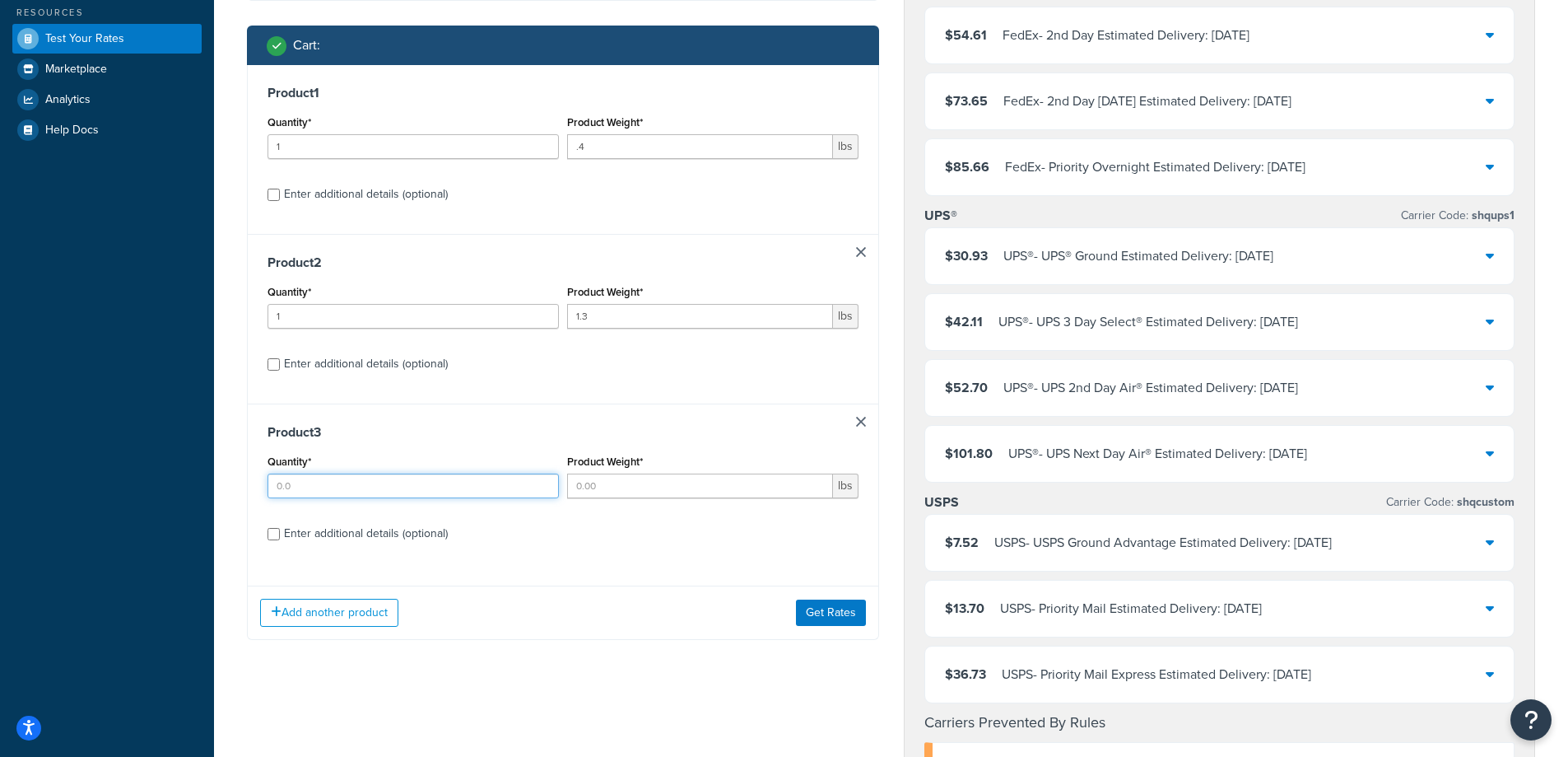
click at [530, 495] on input "Quantity*" at bounding box center [413, 486] width 291 height 25
type input "1"
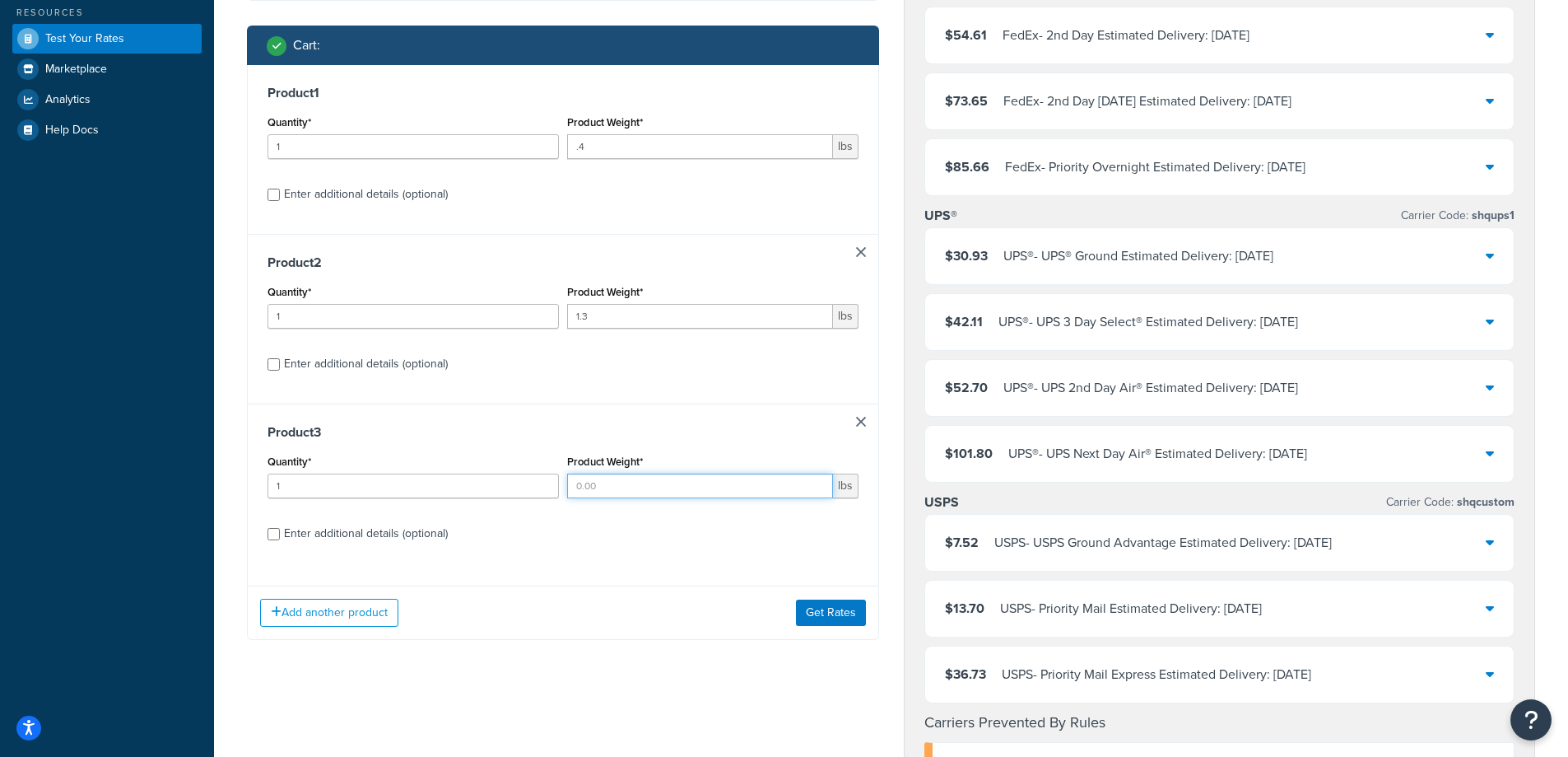
click at [604, 491] on input "Product Weight*" at bounding box center [699, 486] width 265 height 25
type input "1.3"
click at [323, 530] on div "Enter additional details (optional)" at bounding box center [366, 533] width 163 height 23
click at [280, 530] on input "Enter additional details (optional)" at bounding box center [273, 534] width 12 height 12
checkbox input "true"
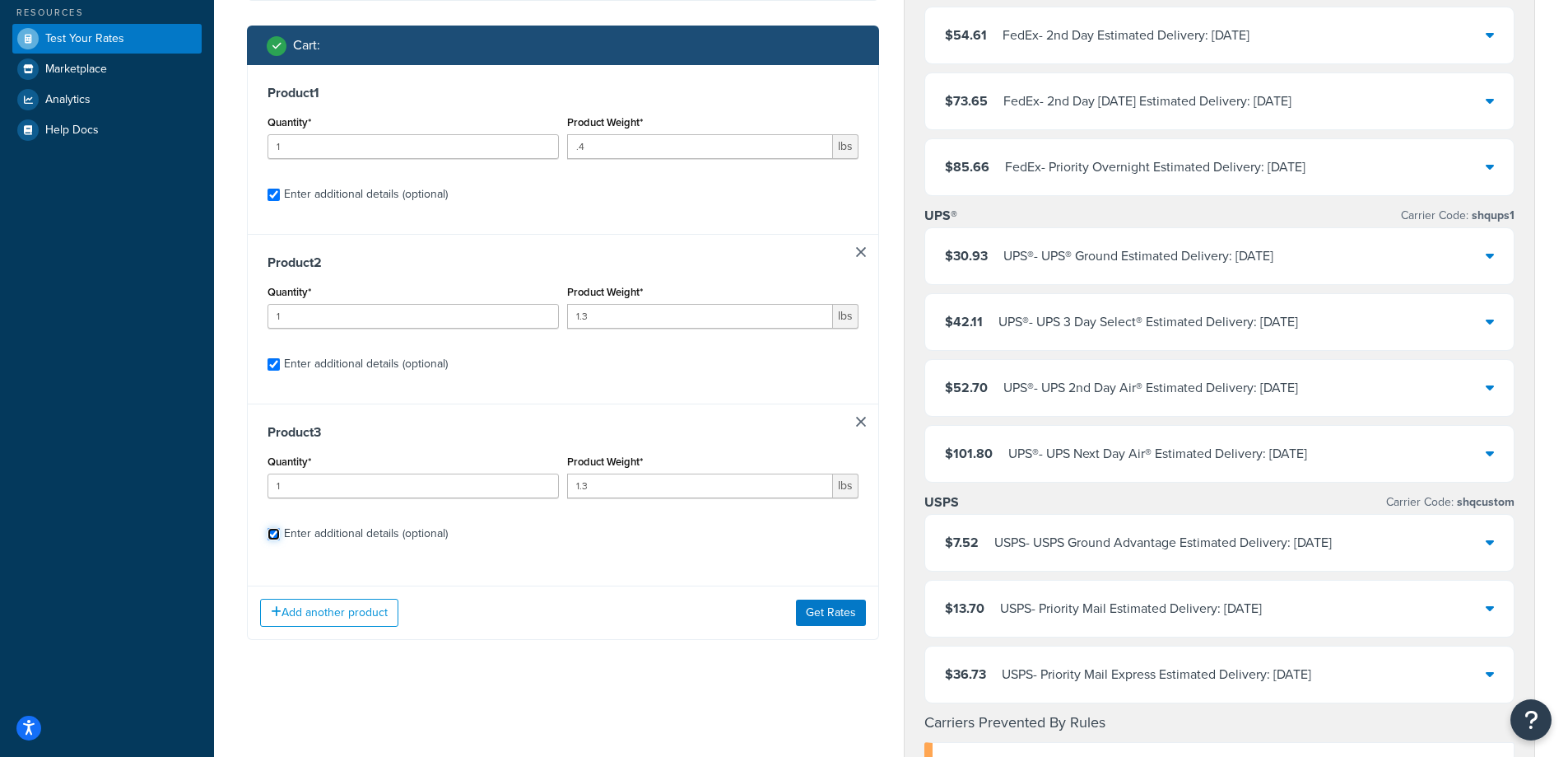
checkbox input "true"
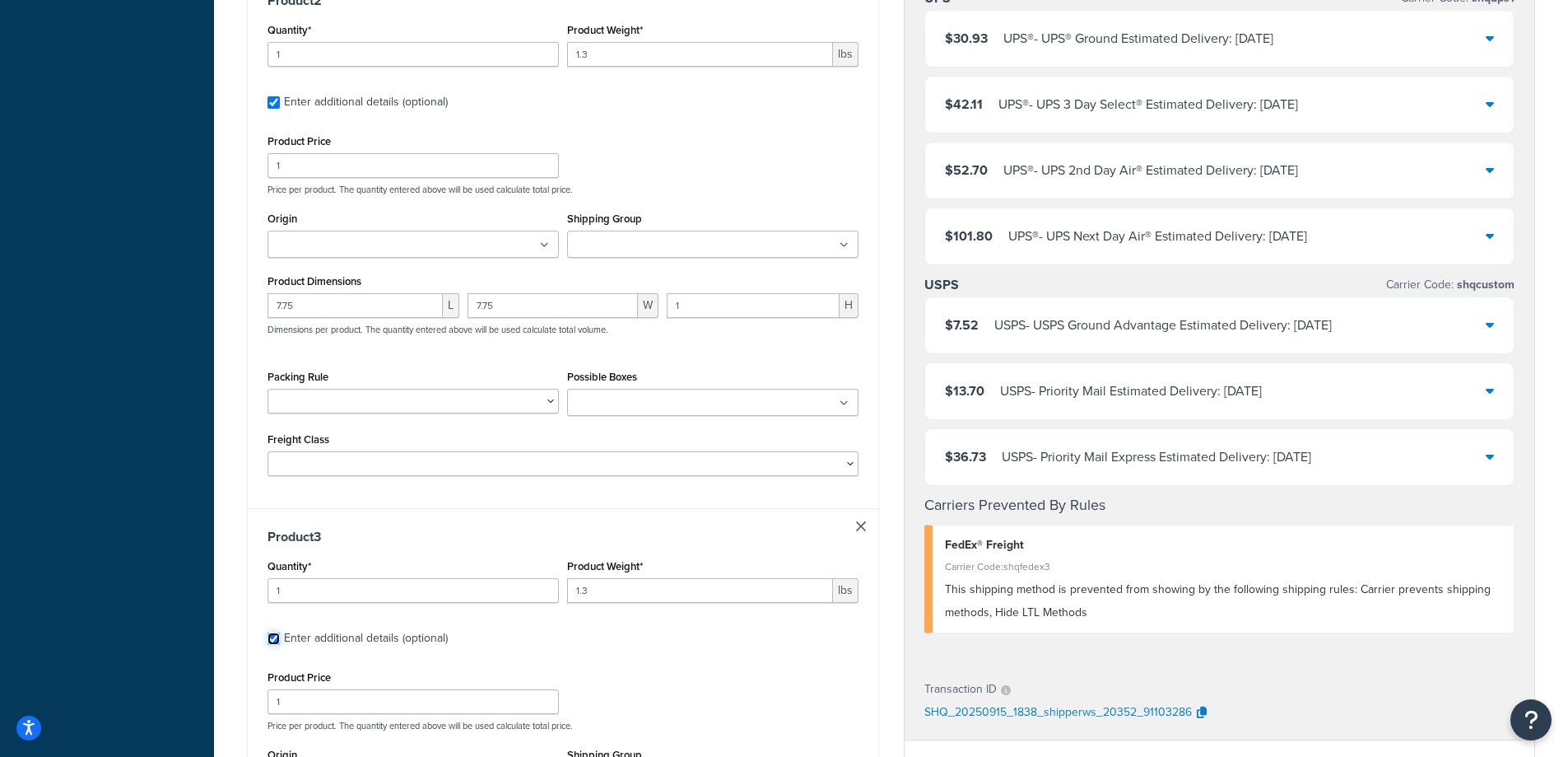
scroll to position [1097, 0]
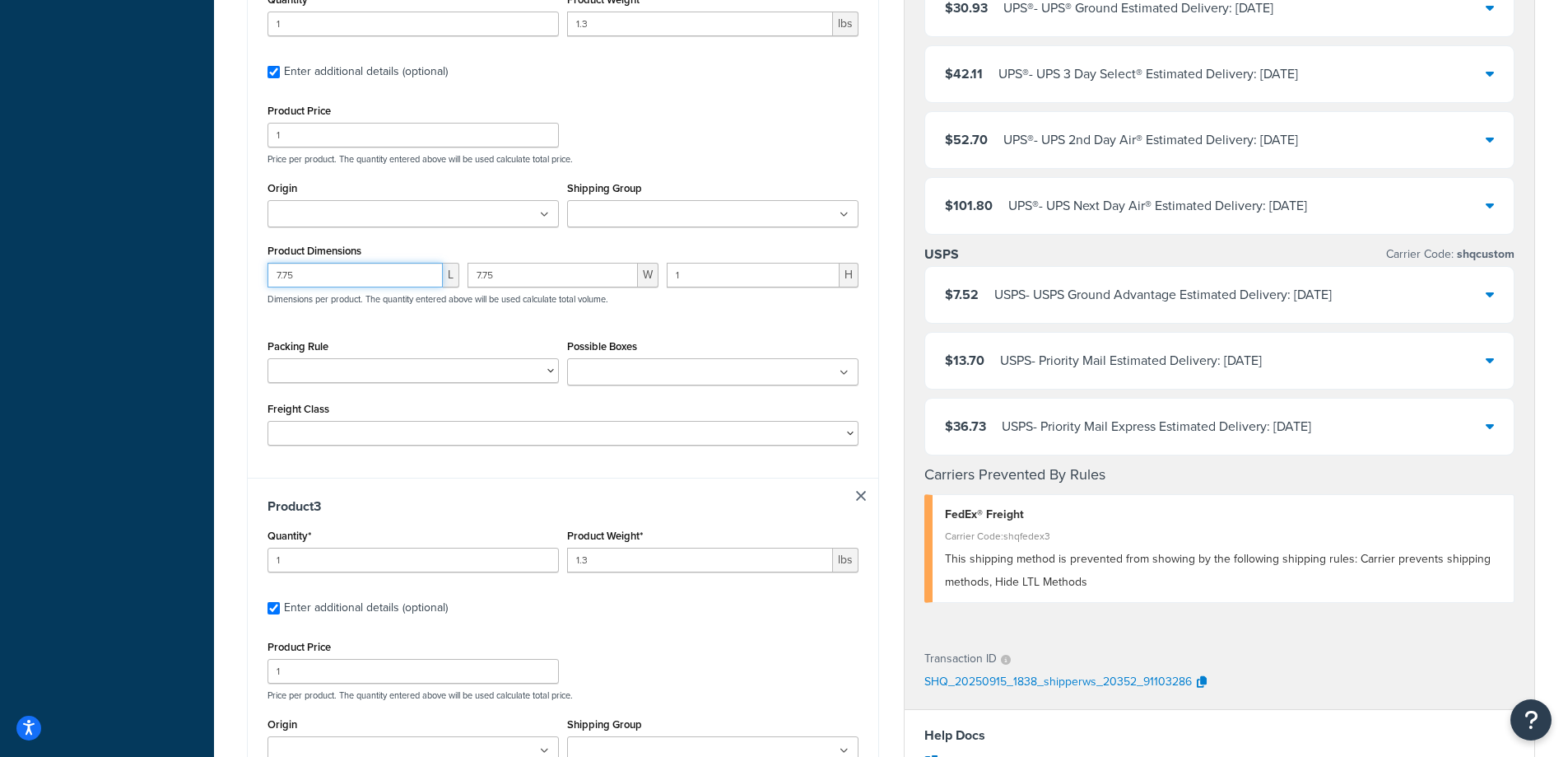
drag, startPoint x: 323, startPoint y: 281, endPoint x: 255, endPoint y: 291, distance: 68.7
click at [255, 291] on div "Product 2 Quantity* 1 Product Weight* 1.3 lbs Enter additional details (optiona…" at bounding box center [562, 209] width 630 height 536
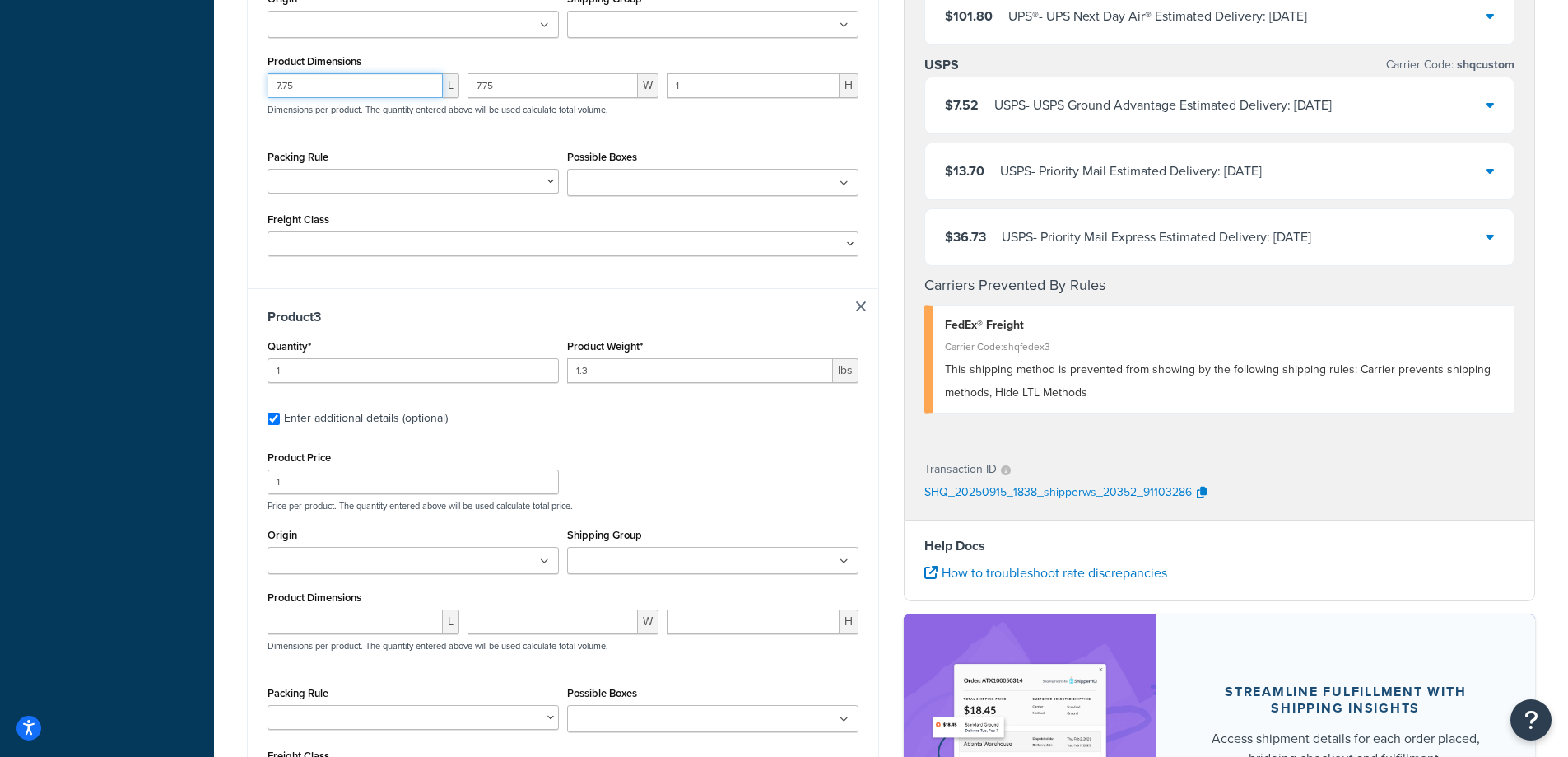
scroll to position [1317, 0]
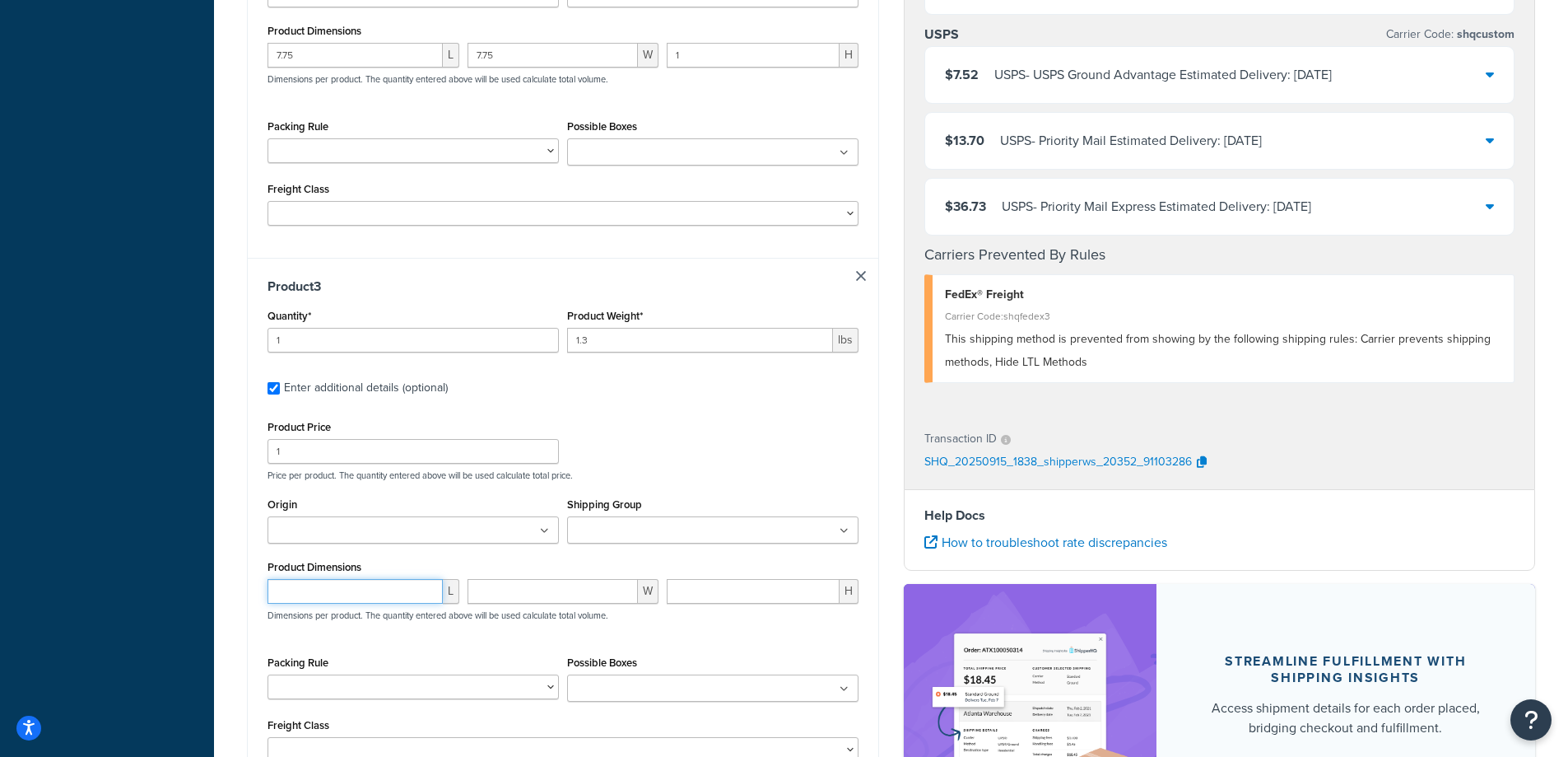
click at [380, 600] on input "number" at bounding box center [355, 592] width 176 height 25
paste input "7.75"
type input "7.75"
click at [505, 596] on input "number" at bounding box center [553, 592] width 171 height 25
paste input "7.75"
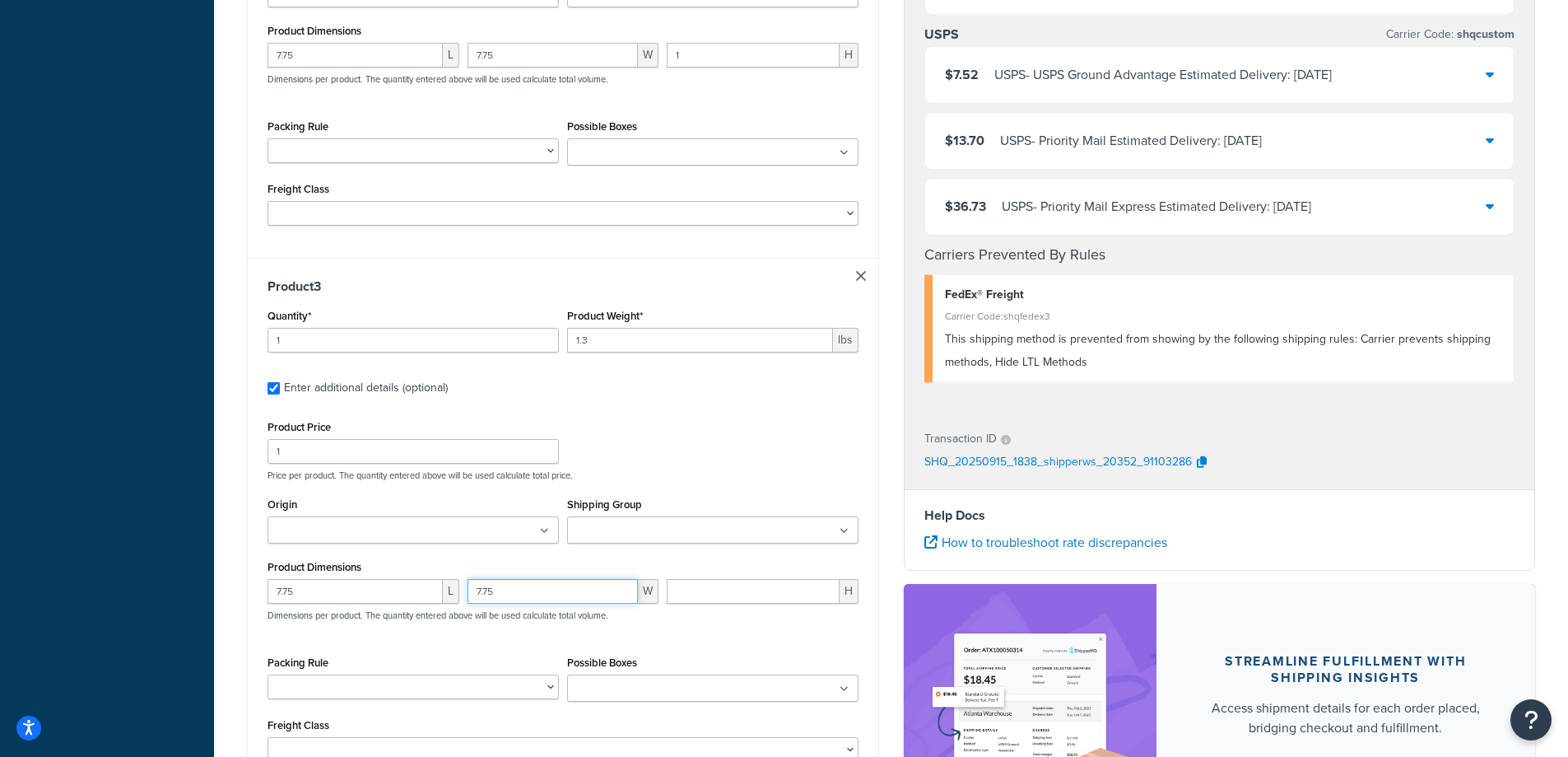
type input "7.75"
click at [711, 595] on input "number" at bounding box center [753, 592] width 173 height 25
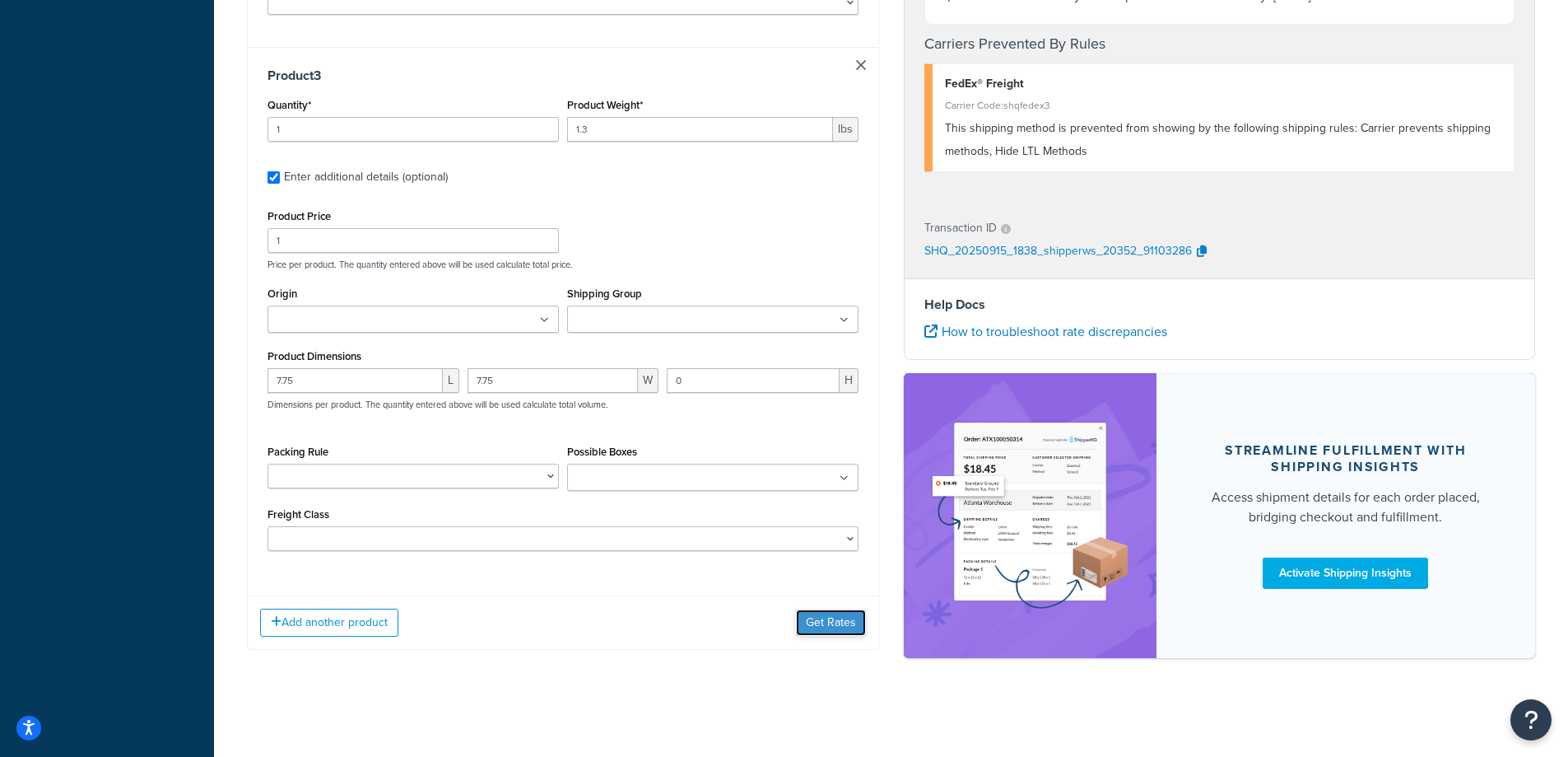
click at [841, 628] on button "Get Rates" at bounding box center [831, 623] width 70 height 26
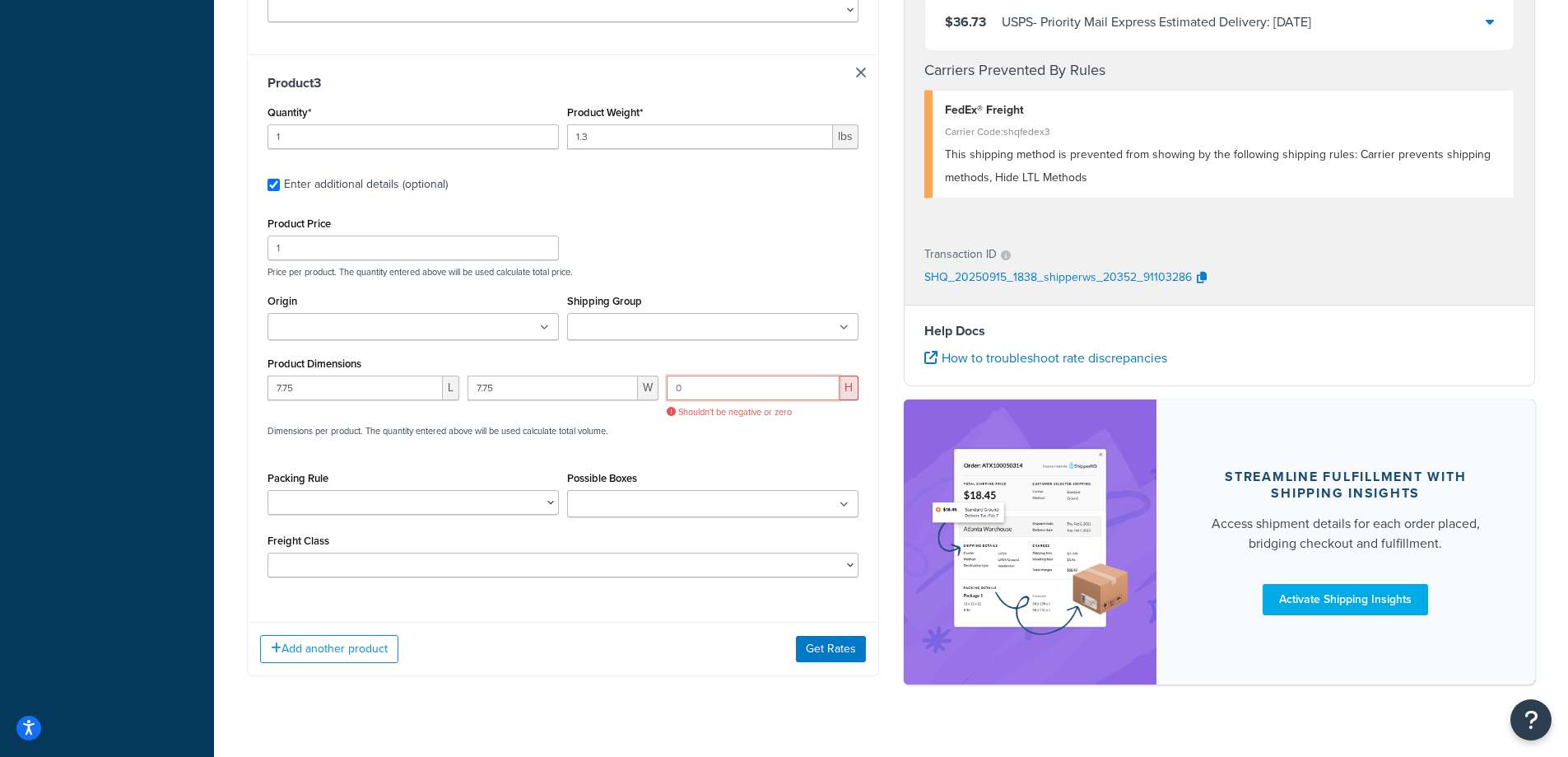
click at [712, 397] on input "0" at bounding box center [753, 387] width 173 height 25
drag, startPoint x: 712, startPoint y: 397, endPoint x: 669, endPoint y: 401, distance: 43.2
click at [669, 400] on input "0" at bounding box center [753, 387] width 173 height 25
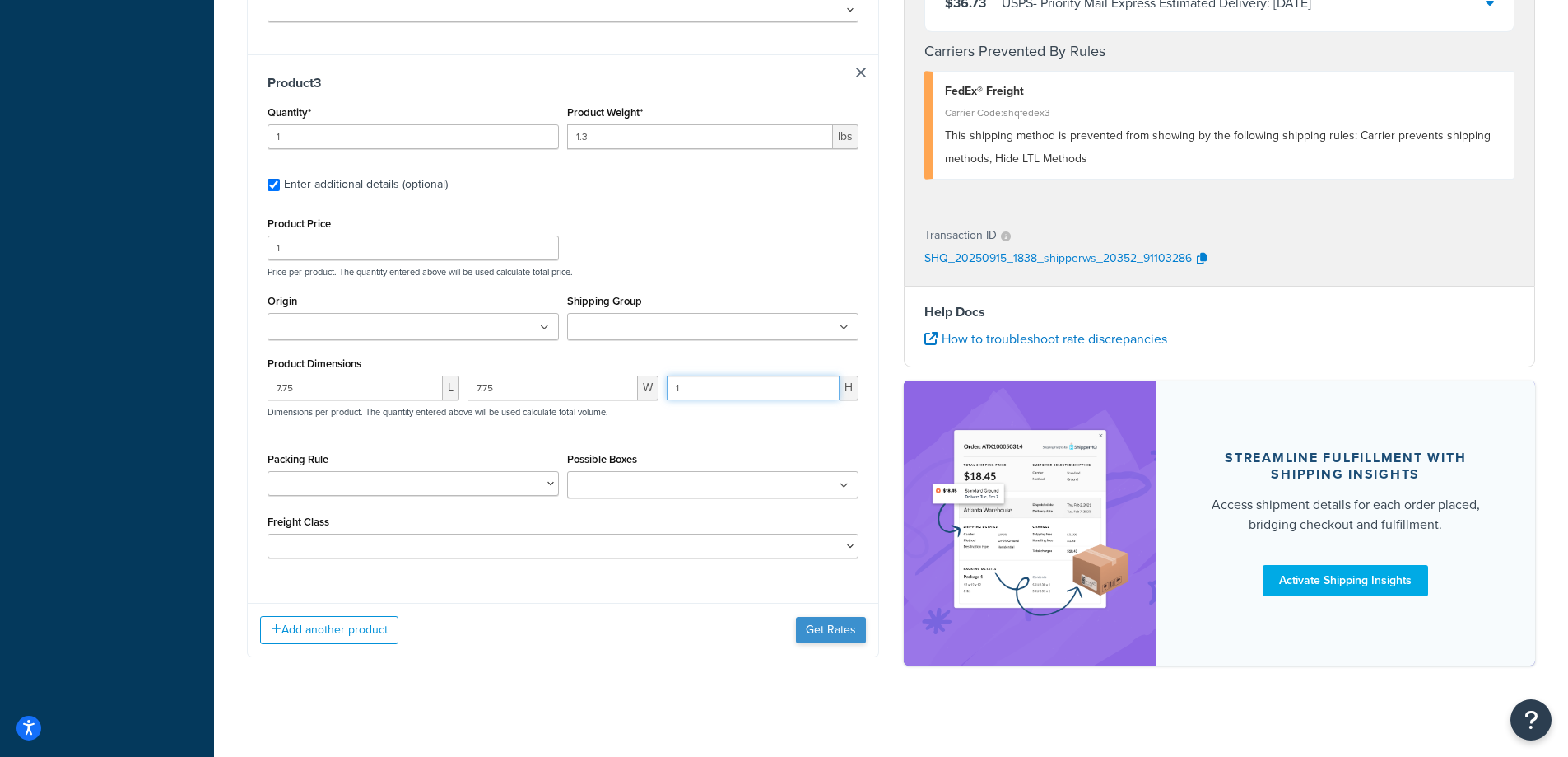
type input "1"
click at [837, 639] on button "Get Rates" at bounding box center [831, 630] width 70 height 26
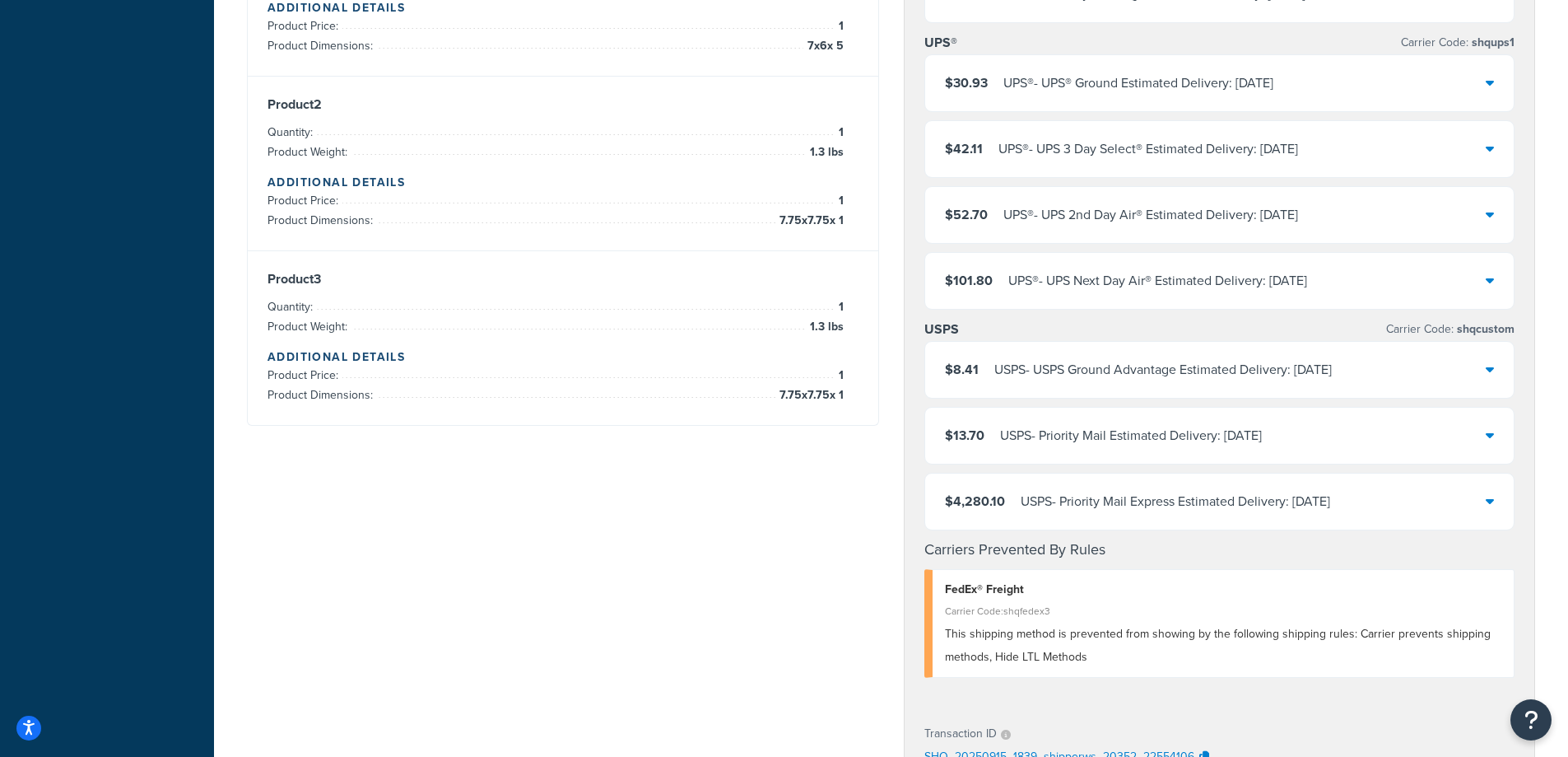
scroll to position [659, 0]
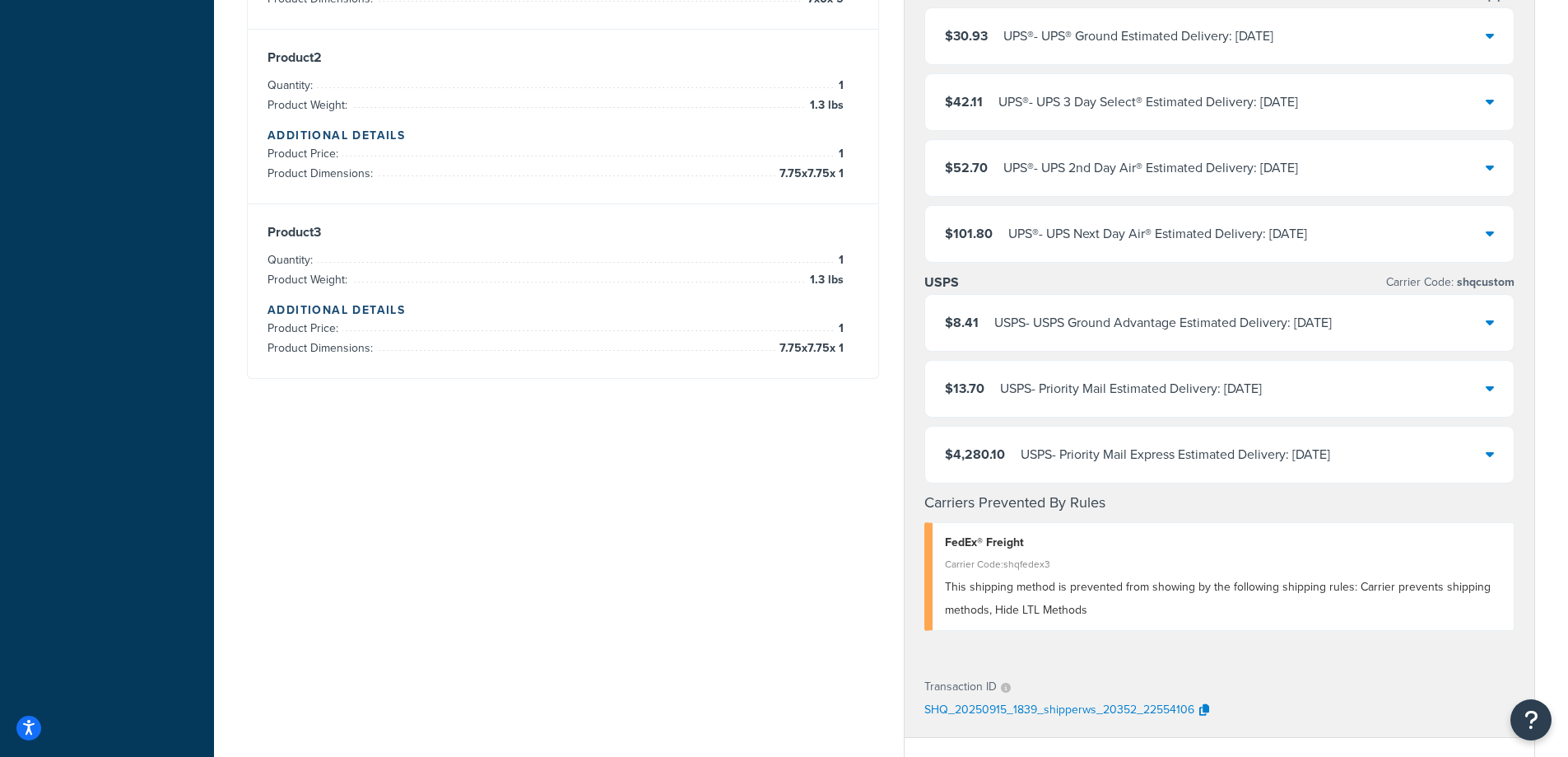
click at [1150, 458] on div "USPS - Priority Mail Express Estimated Delivery: Fri, Sep 19" at bounding box center [1175, 455] width 310 height 23
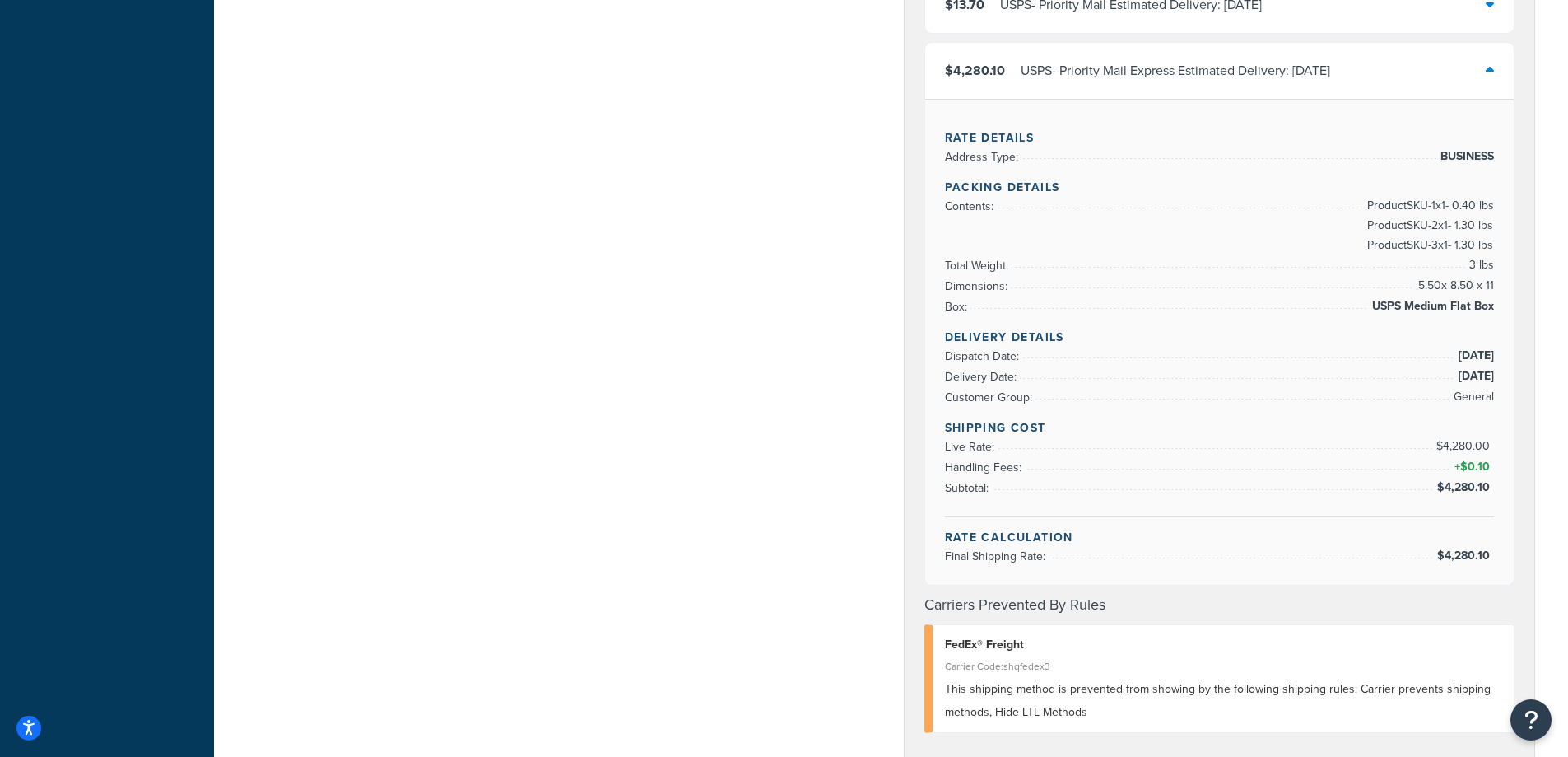
scroll to position [1097, 0]
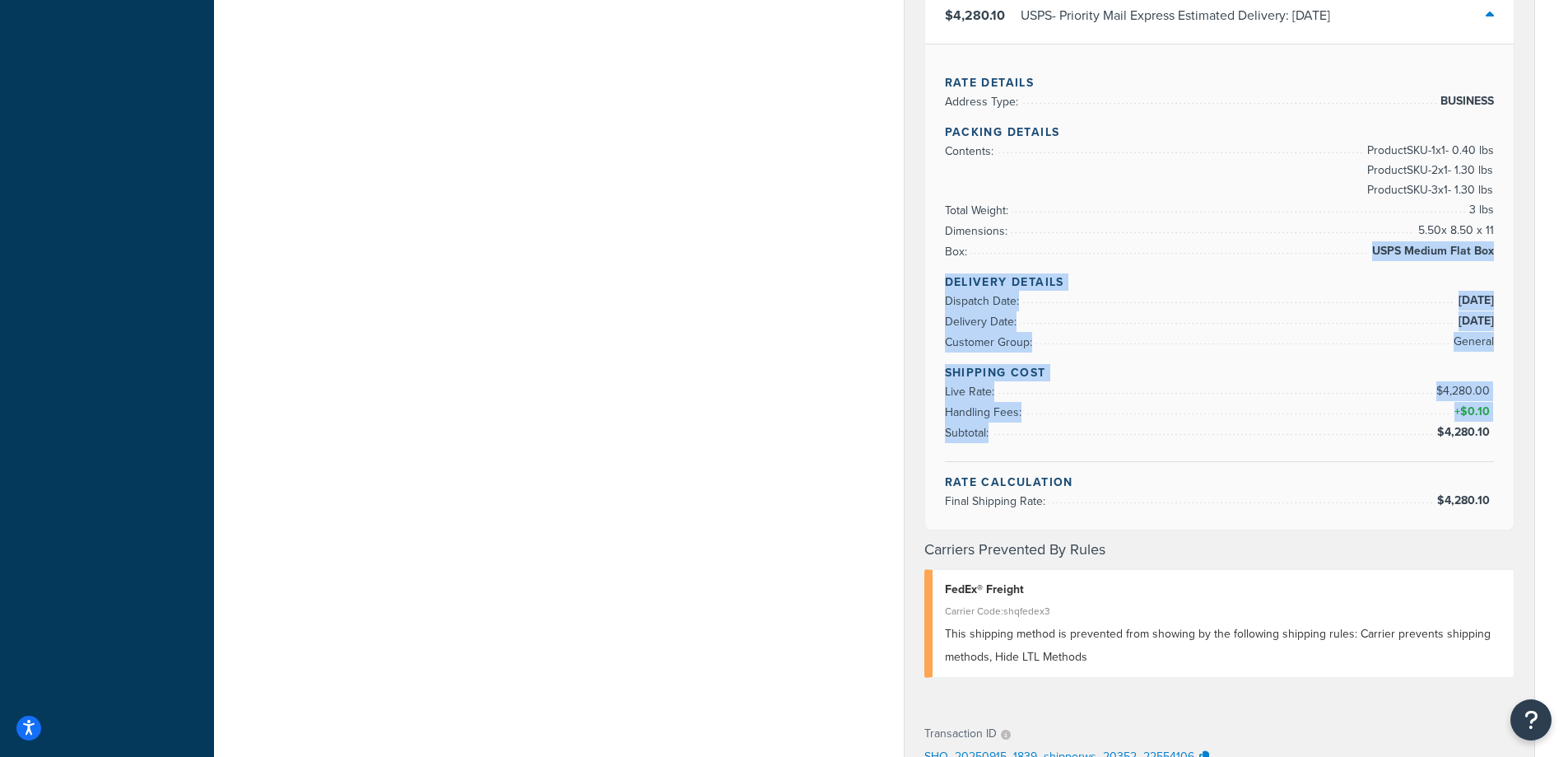
drag, startPoint x: 1377, startPoint y: 250, endPoint x: 1507, endPoint y: 444, distance: 233.5
click at [1507, 444] on div "Rate Details Address Type: BUSINESS Packing Details Contents: Product SKU-1 x 1…" at bounding box center [1219, 286] width 589 height 486
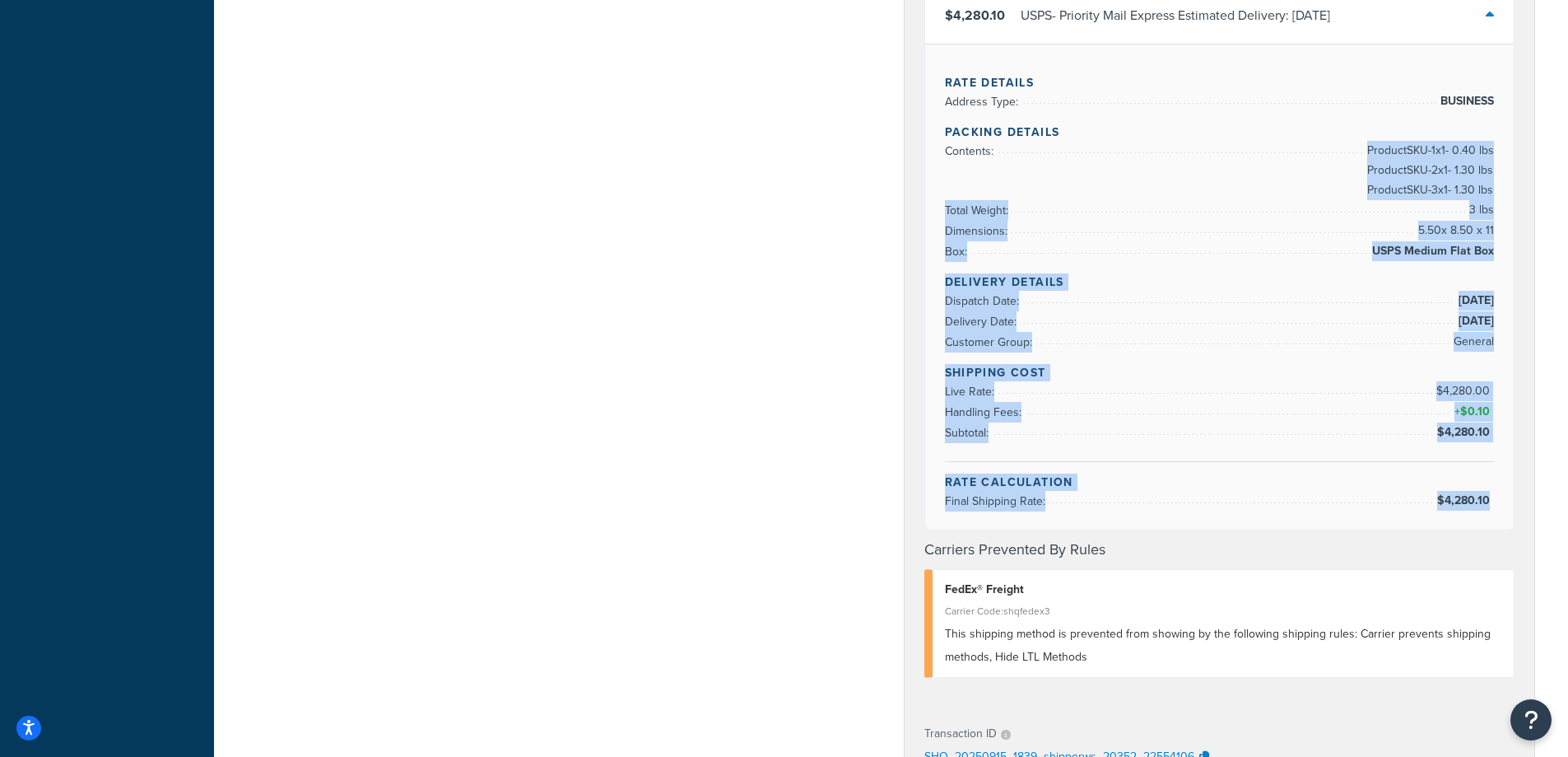
drag, startPoint x: 1360, startPoint y: 370, endPoint x: 1491, endPoint y: 503, distance: 186.7
click at [1491, 503] on div "Rate Details Address Type: BUSINESS Packing Details Contents: Product SKU-1 x 1…" at bounding box center [1219, 286] width 589 height 486
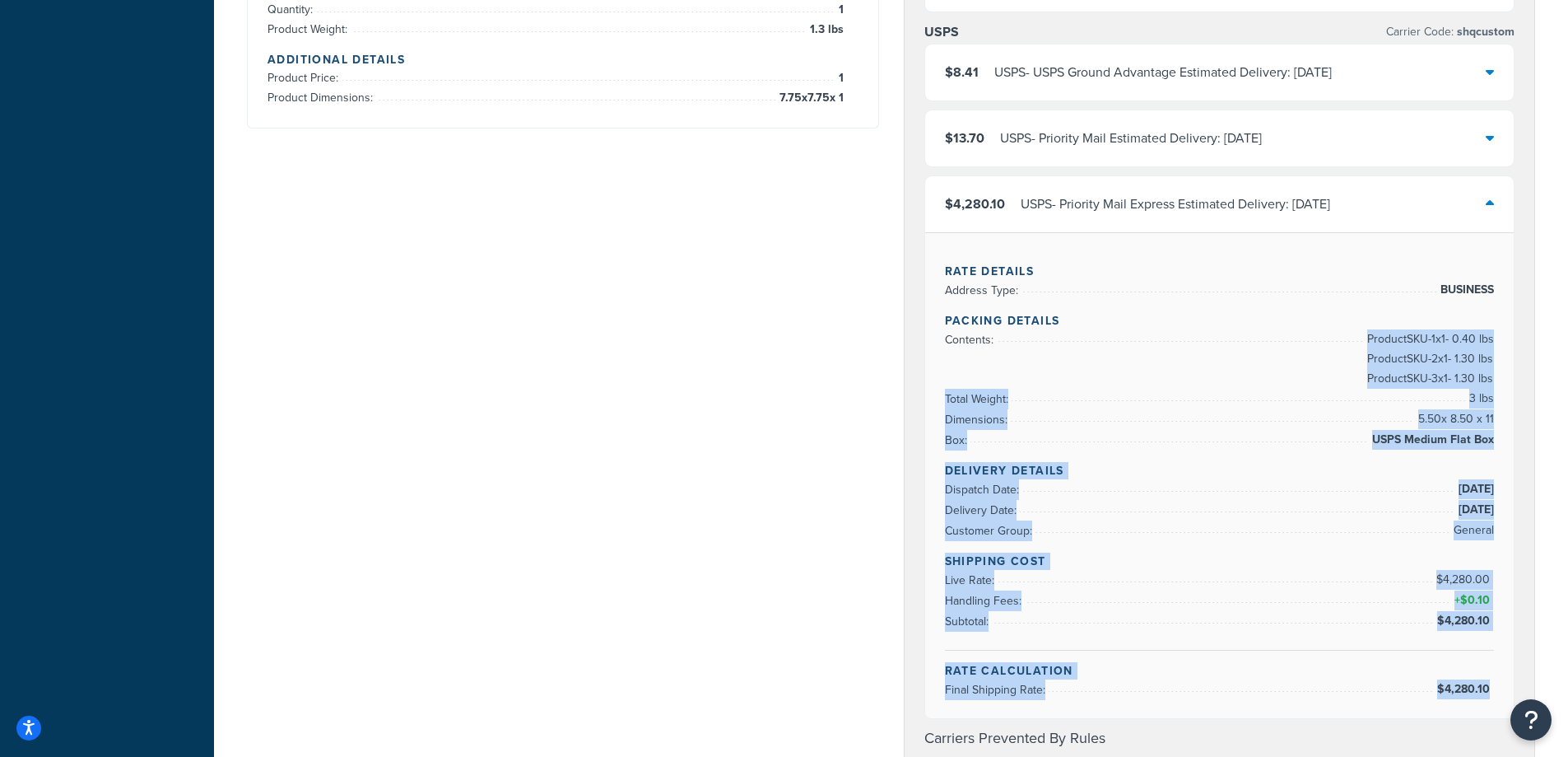
scroll to position [879, 0]
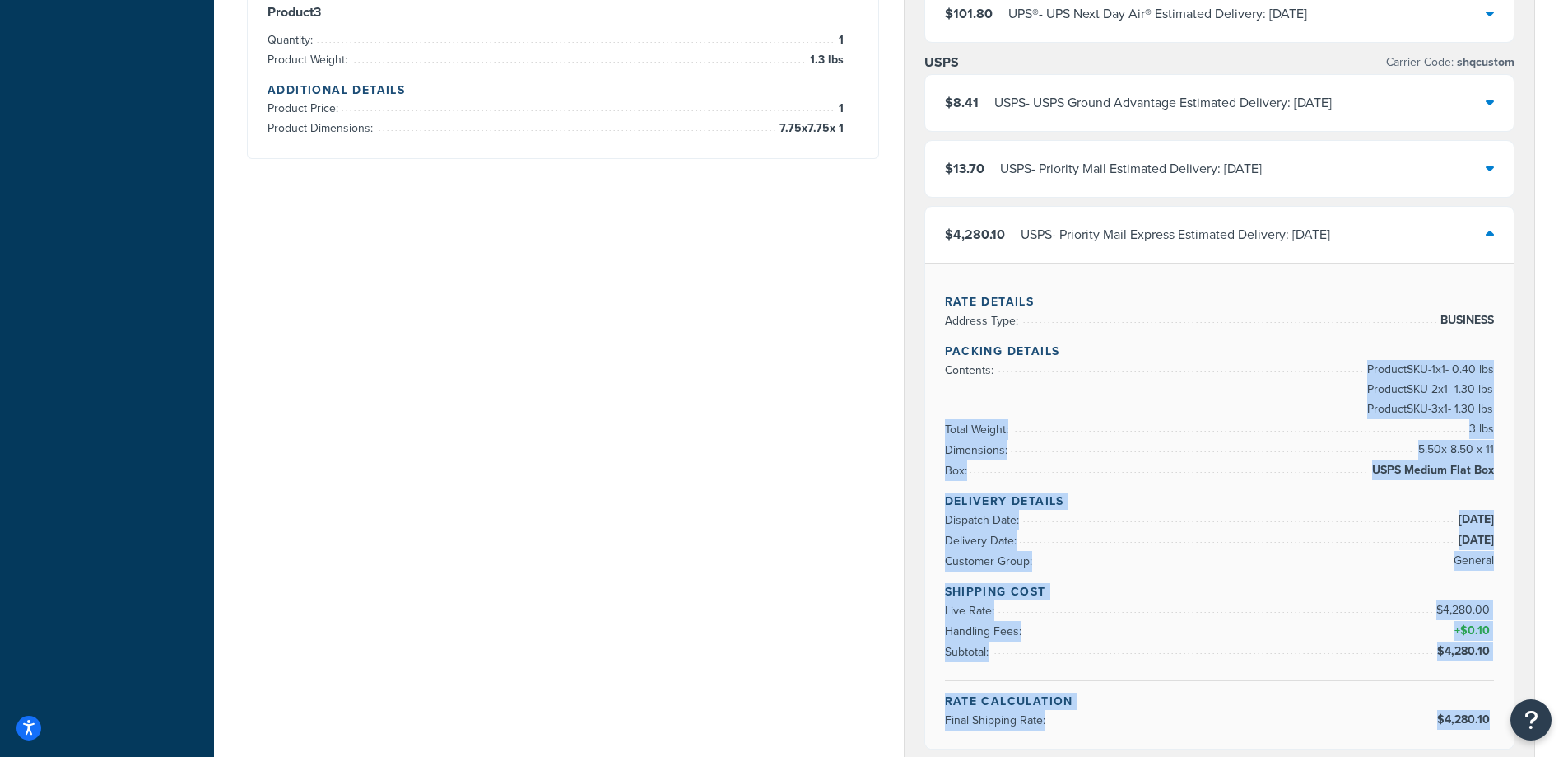
click at [1097, 524] on li "Dispatch Date: 9/16/2025" at bounding box center [1219, 520] width 550 height 21
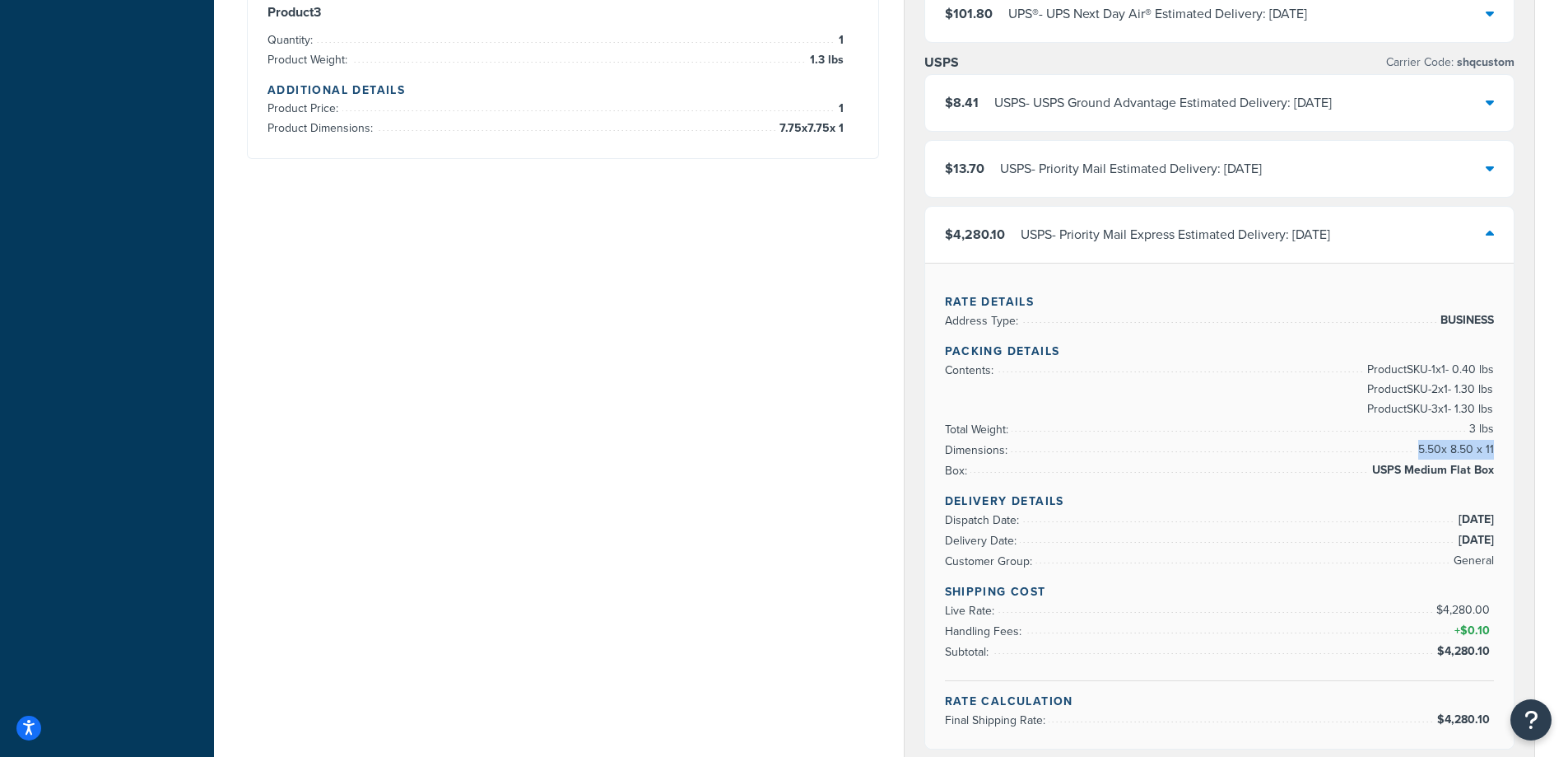
drag, startPoint x: 1412, startPoint y: 447, endPoint x: 1492, endPoint y: 451, distance: 80.1
click at [1492, 451] on span "5.50 x 8.50 x 11" at bounding box center [1454, 449] width 80 height 20
copy span "5.50 x 8.50 x 11"
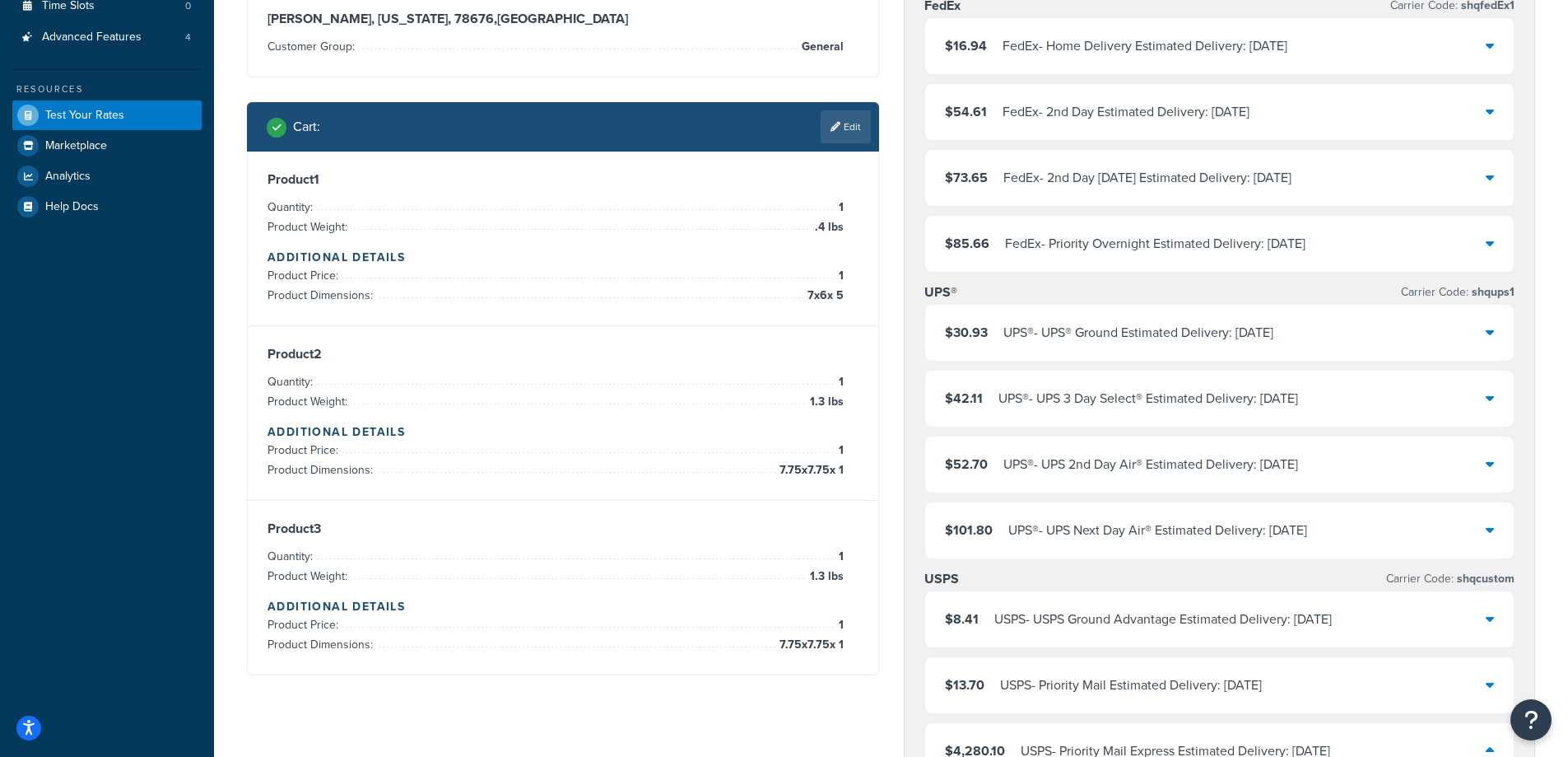
scroll to position [0, 0]
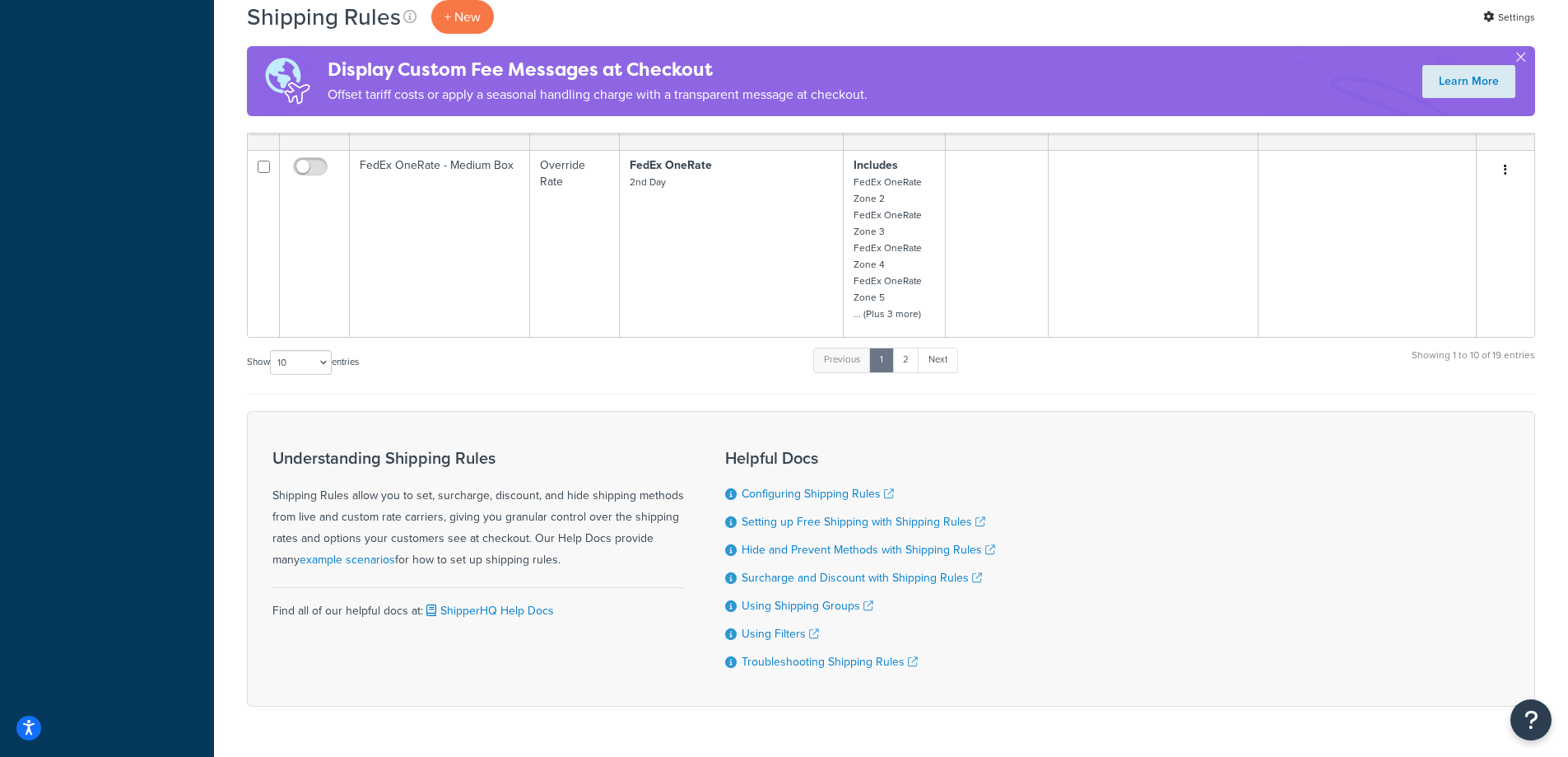
scroll to position [1538, 0]
click at [322, 368] on select "10 15 25 50 100 1000" at bounding box center [300, 361] width 61 height 25
select select "100"
click at [272, 349] on select "10 15 25 50 100 1000" at bounding box center [300, 361] width 61 height 25
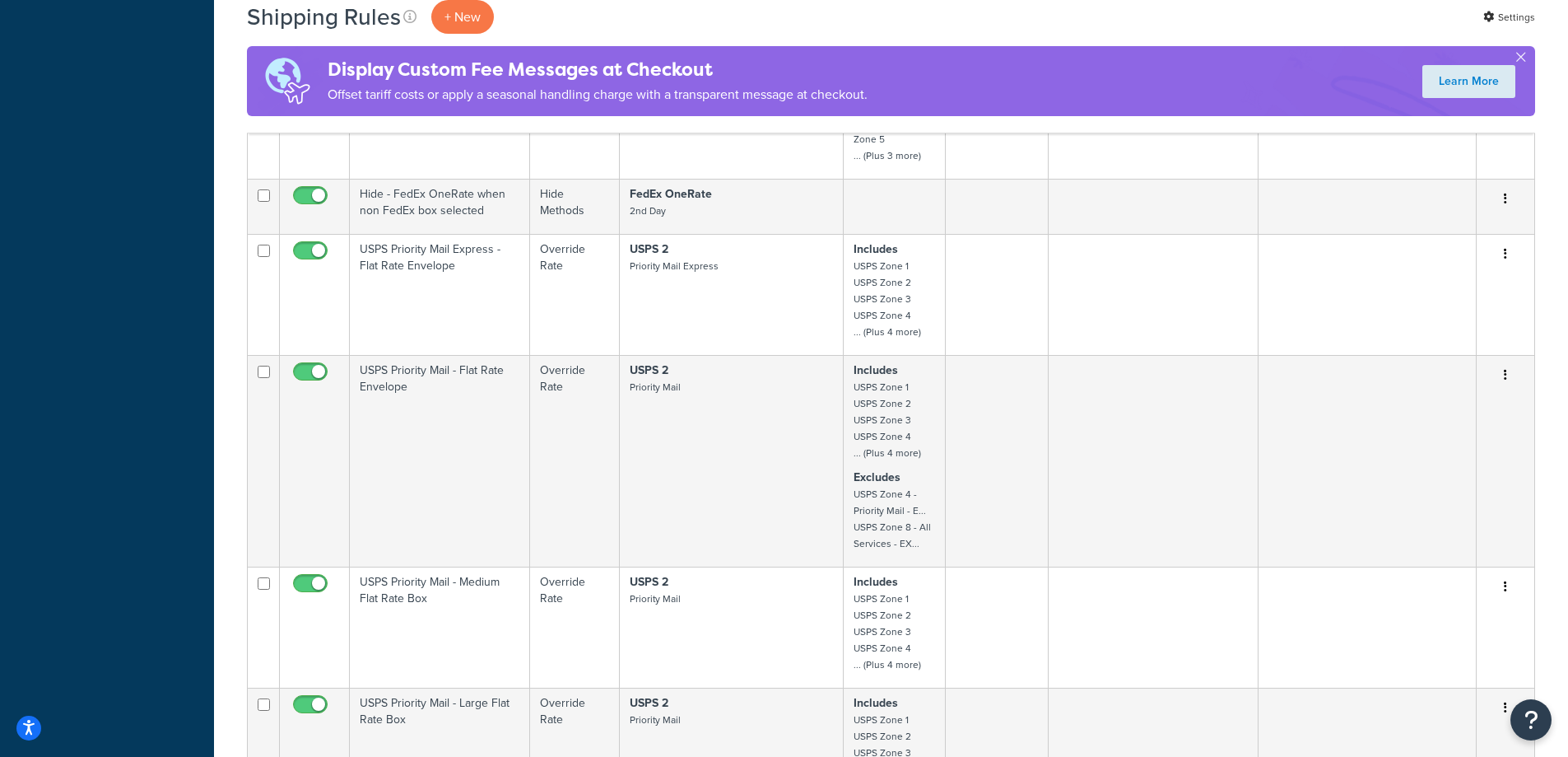
scroll to position [1976, 0]
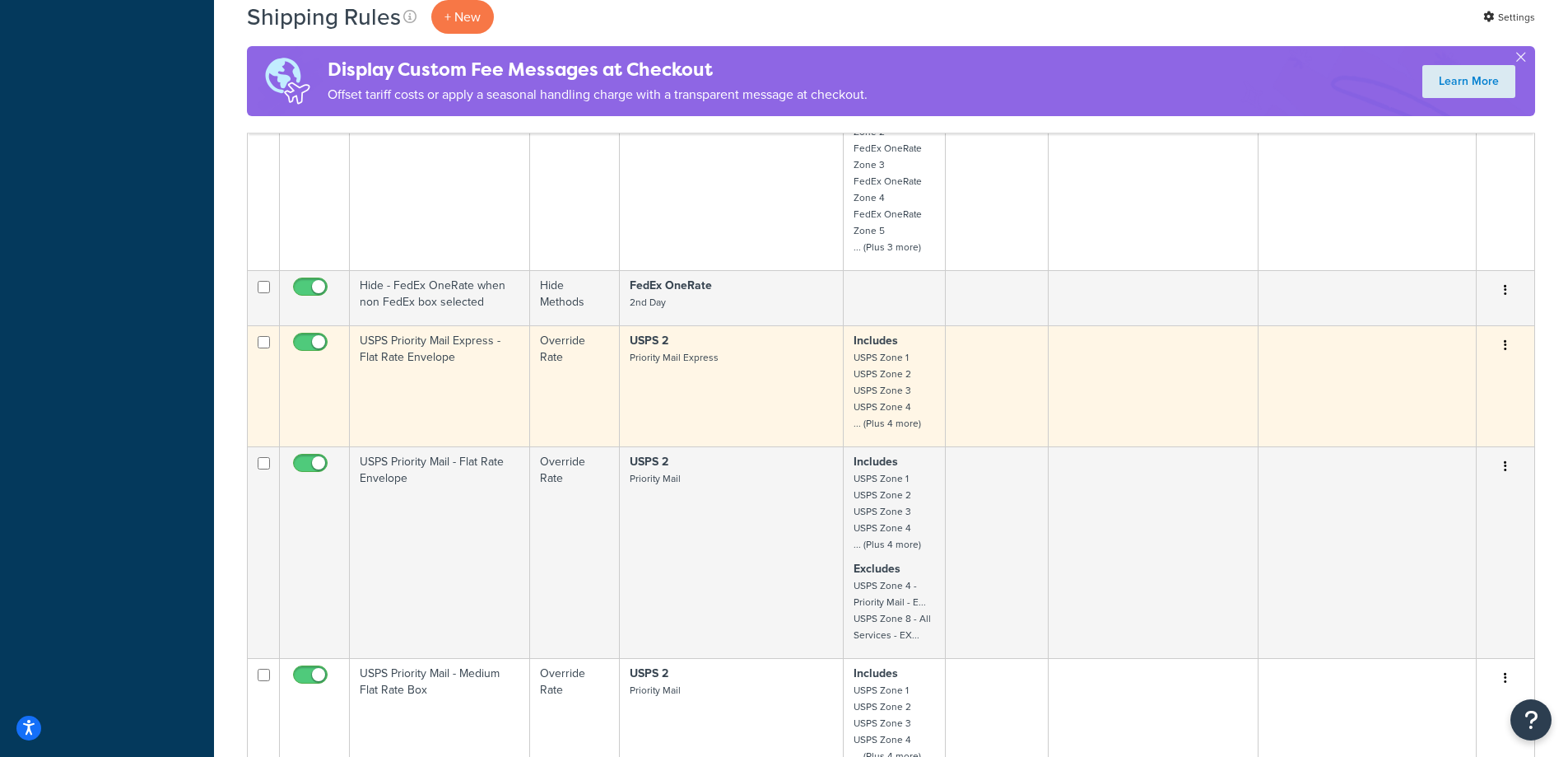
click at [777, 387] on td "USPS 2 Priority Mail Express" at bounding box center [731, 386] width 224 height 121
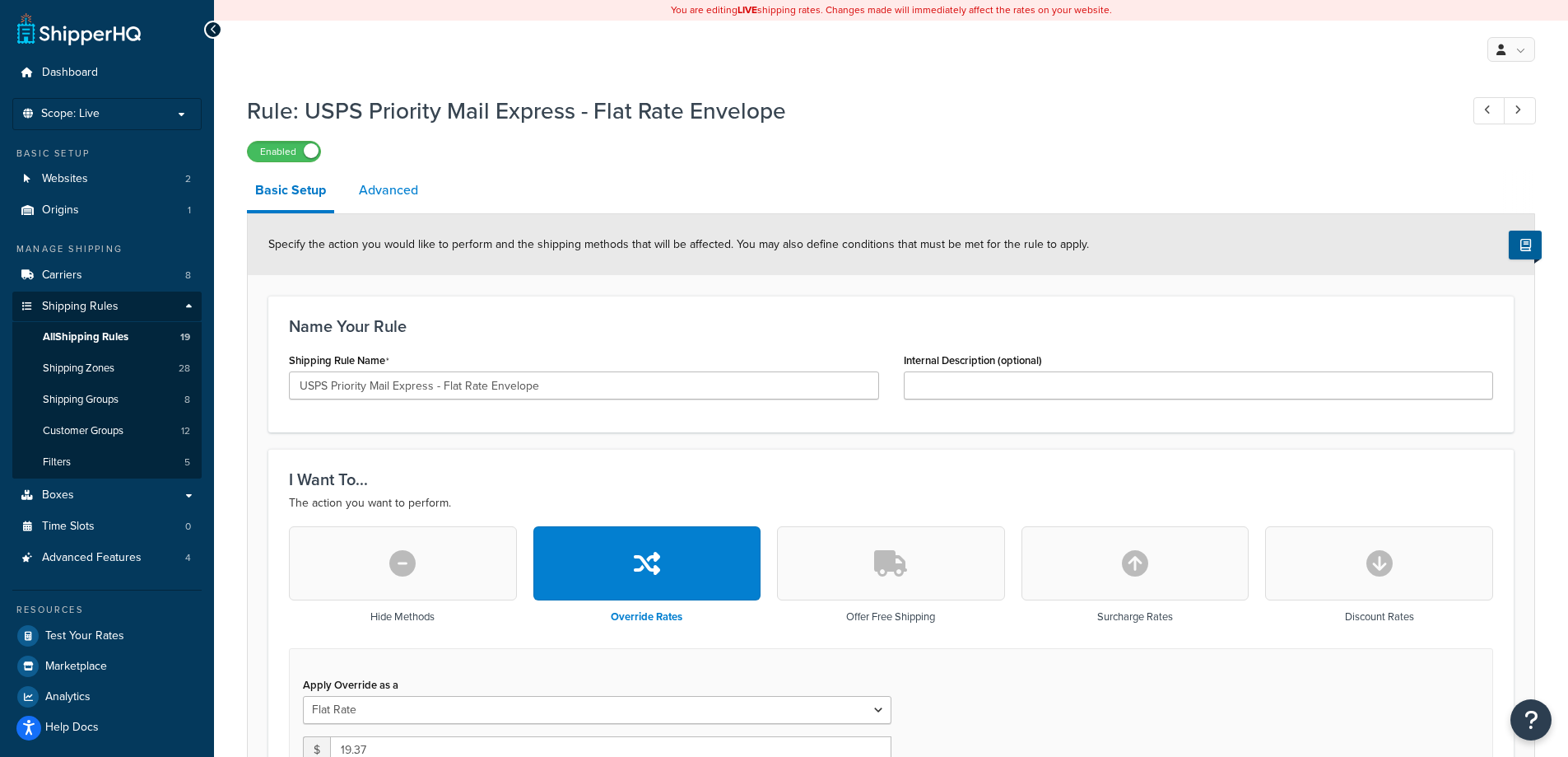
click at [394, 193] on link "Advanced" at bounding box center [388, 190] width 76 height 40
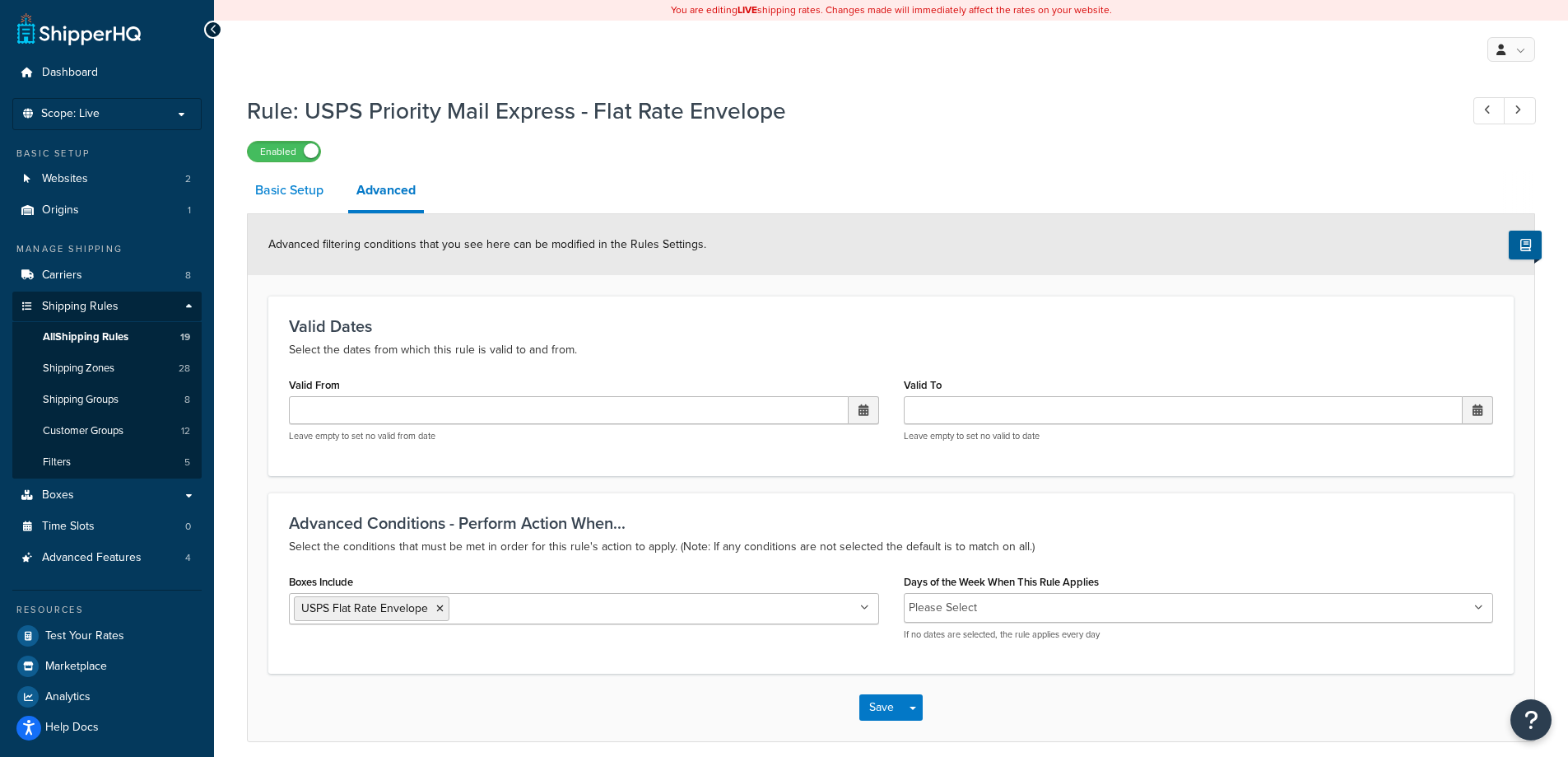
click at [304, 195] on link "Basic Setup" at bounding box center [289, 190] width 85 height 40
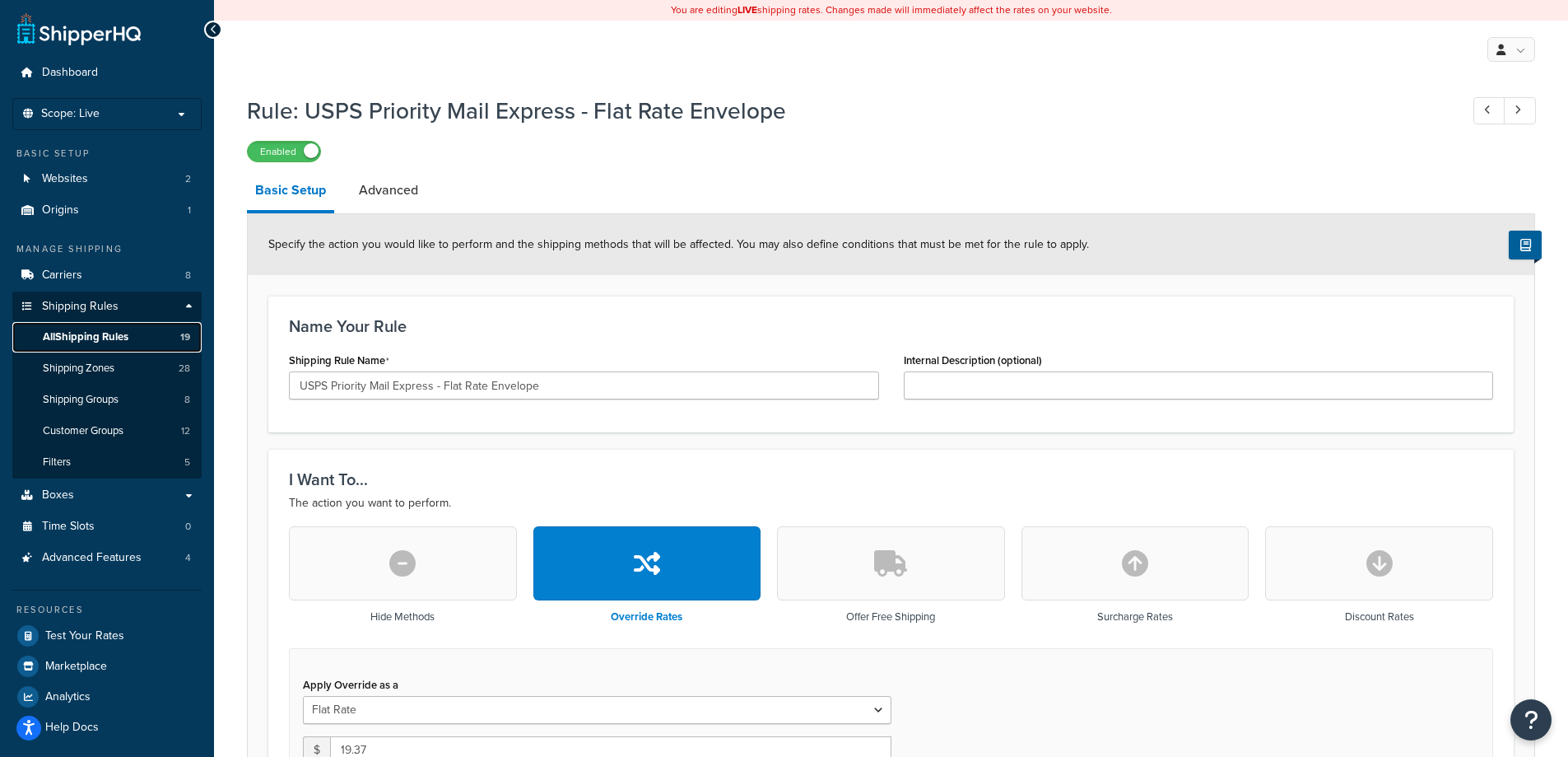
click at [111, 335] on span "All Shipping Rules" at bounding box center [85, 336] width 86 height 14
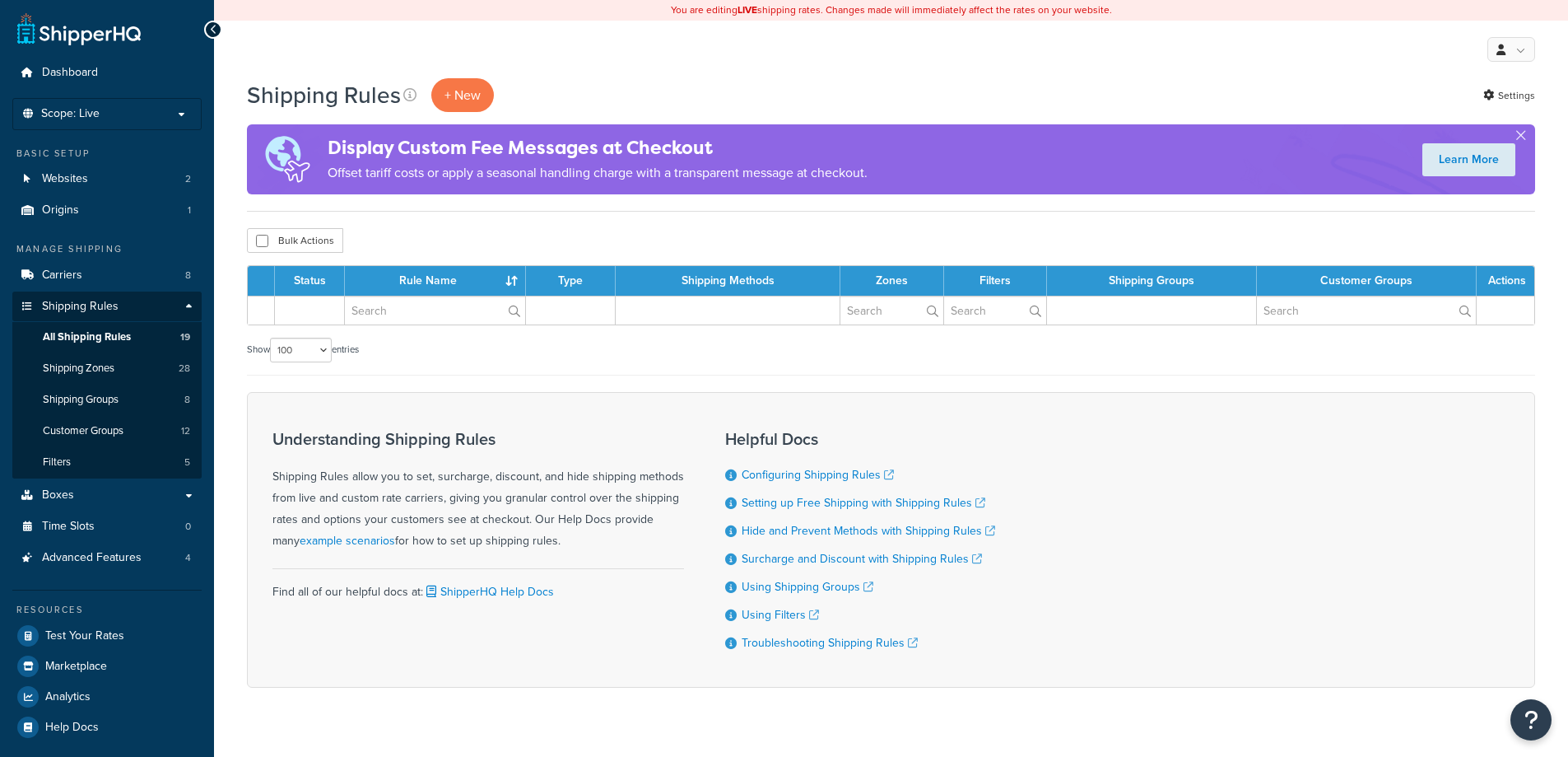
select select "100"
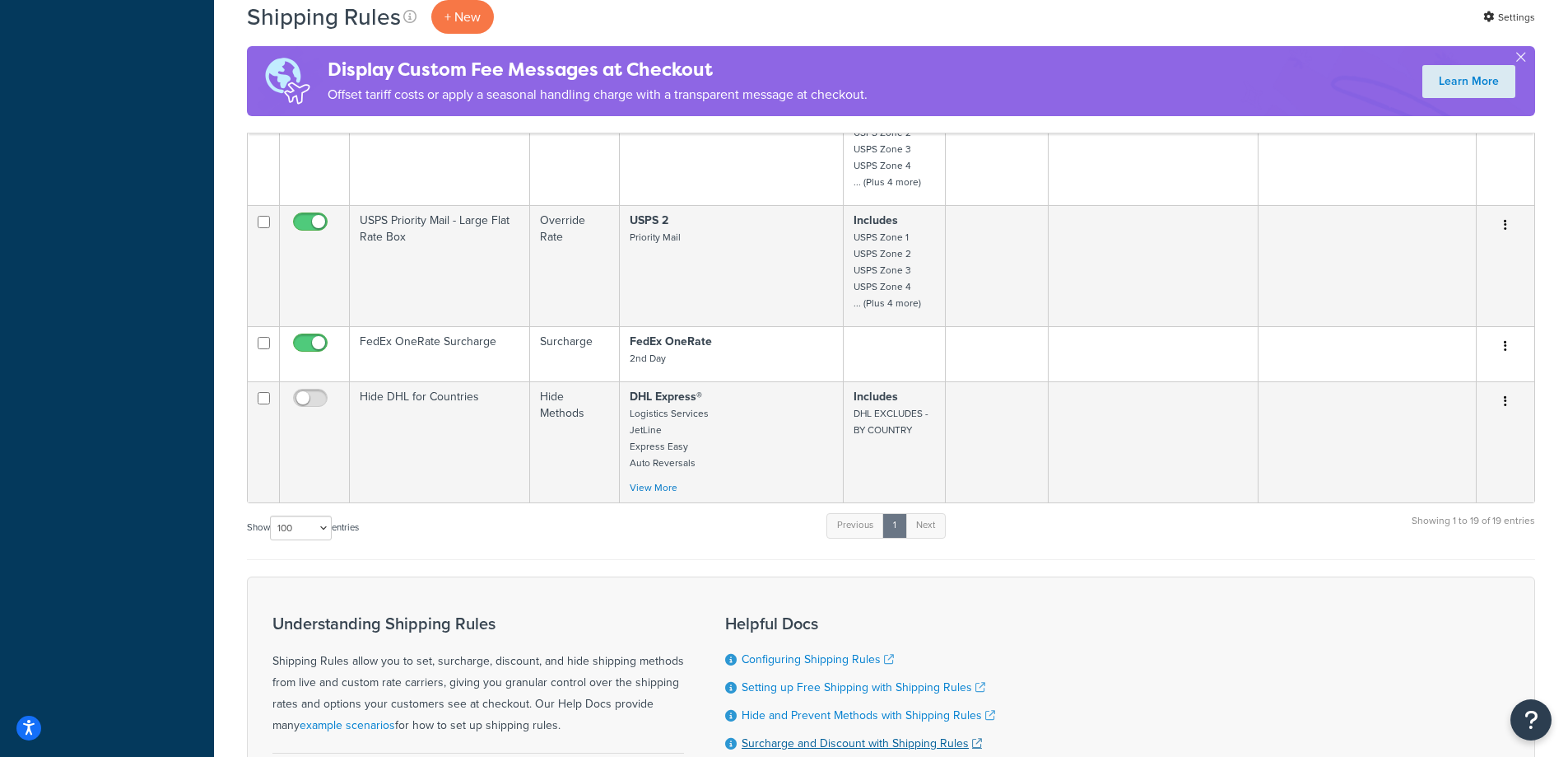
scroll to position [2331, 0]
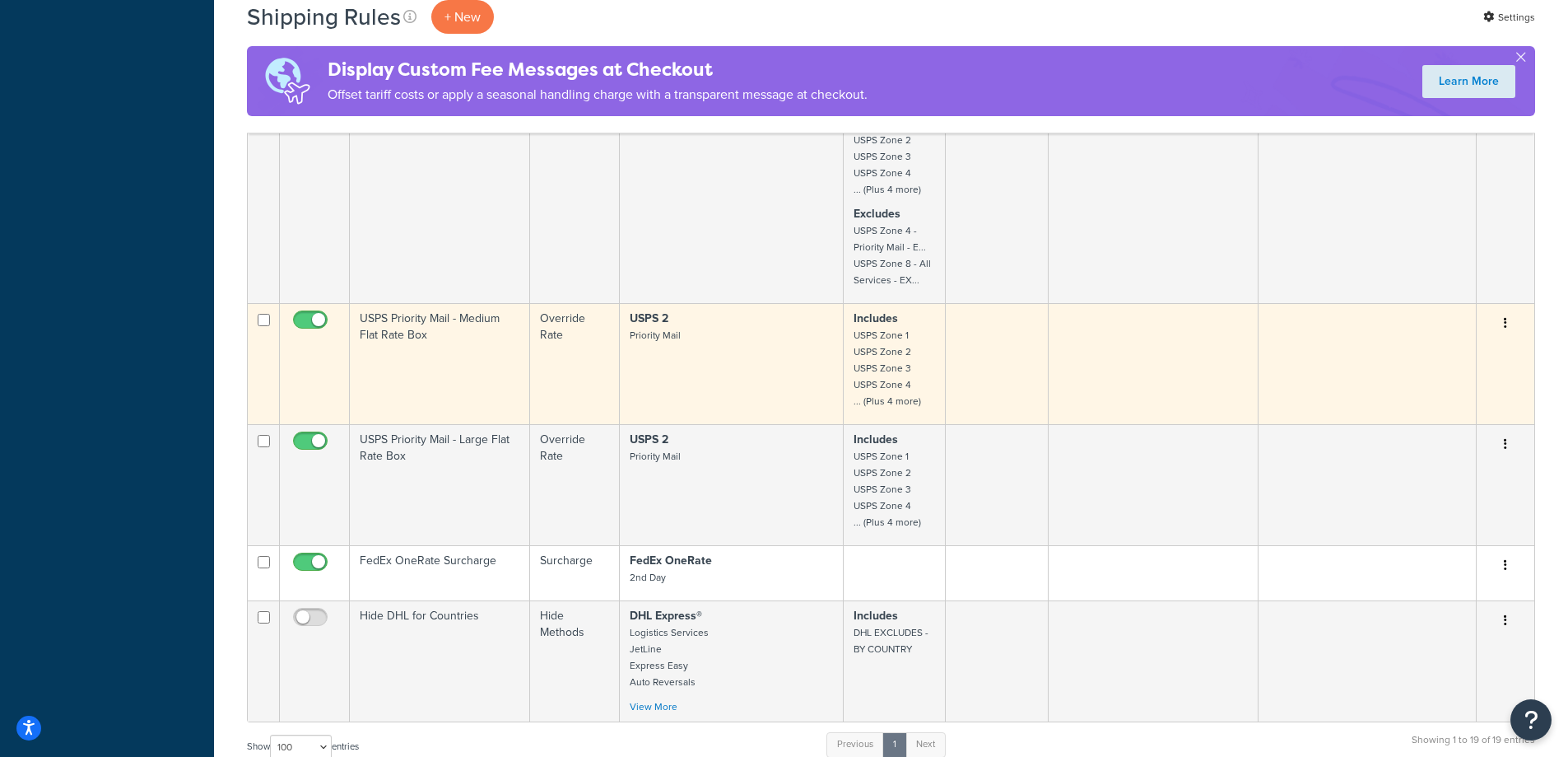
click at [784, 368] on td "USPS 2 Priority Mail" at bounding box center [731, 364] width 224 height 121
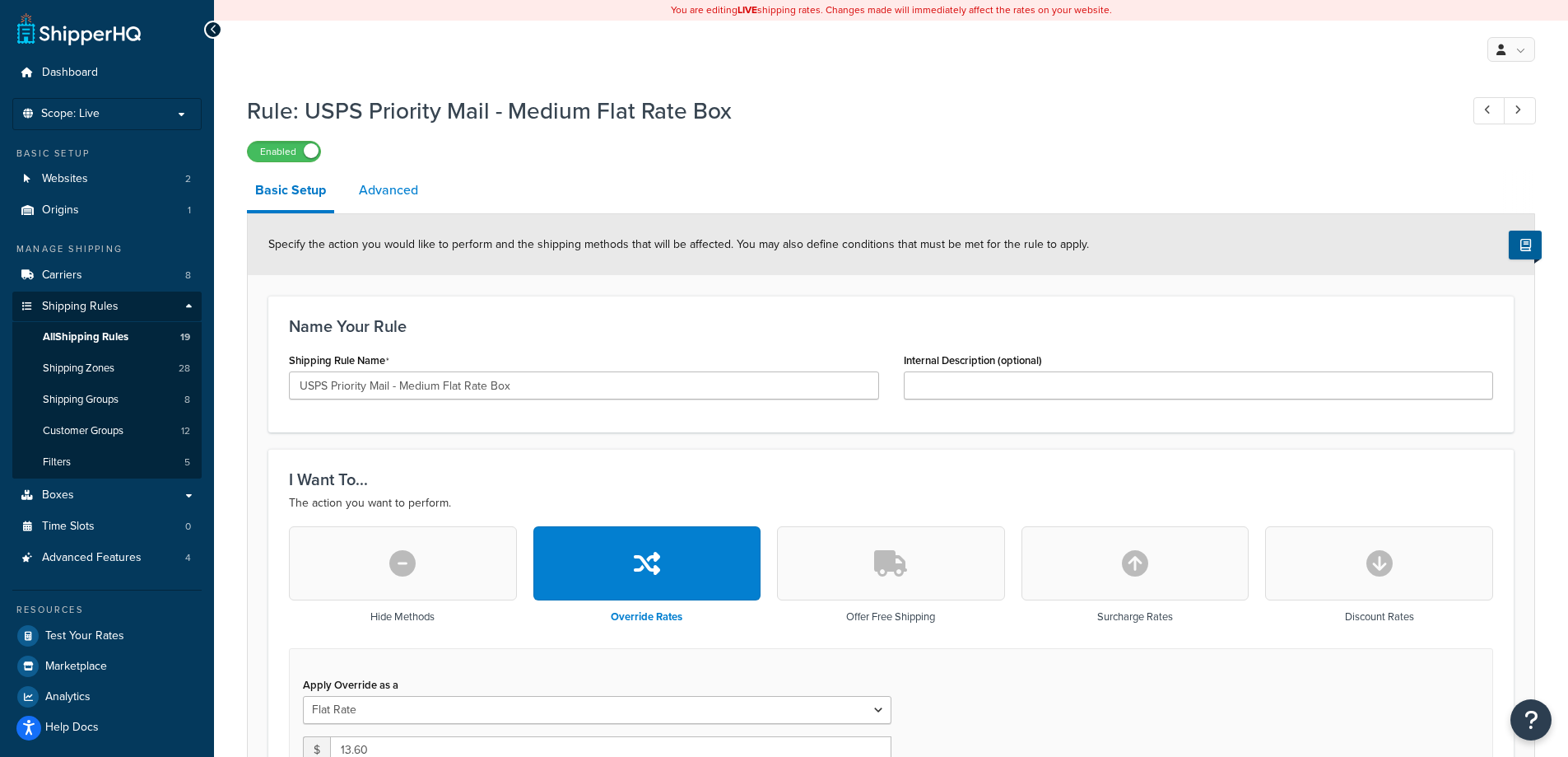
click at [381, 189] on link "Advanced" at bounding box center [388, 190] width 76 height 40
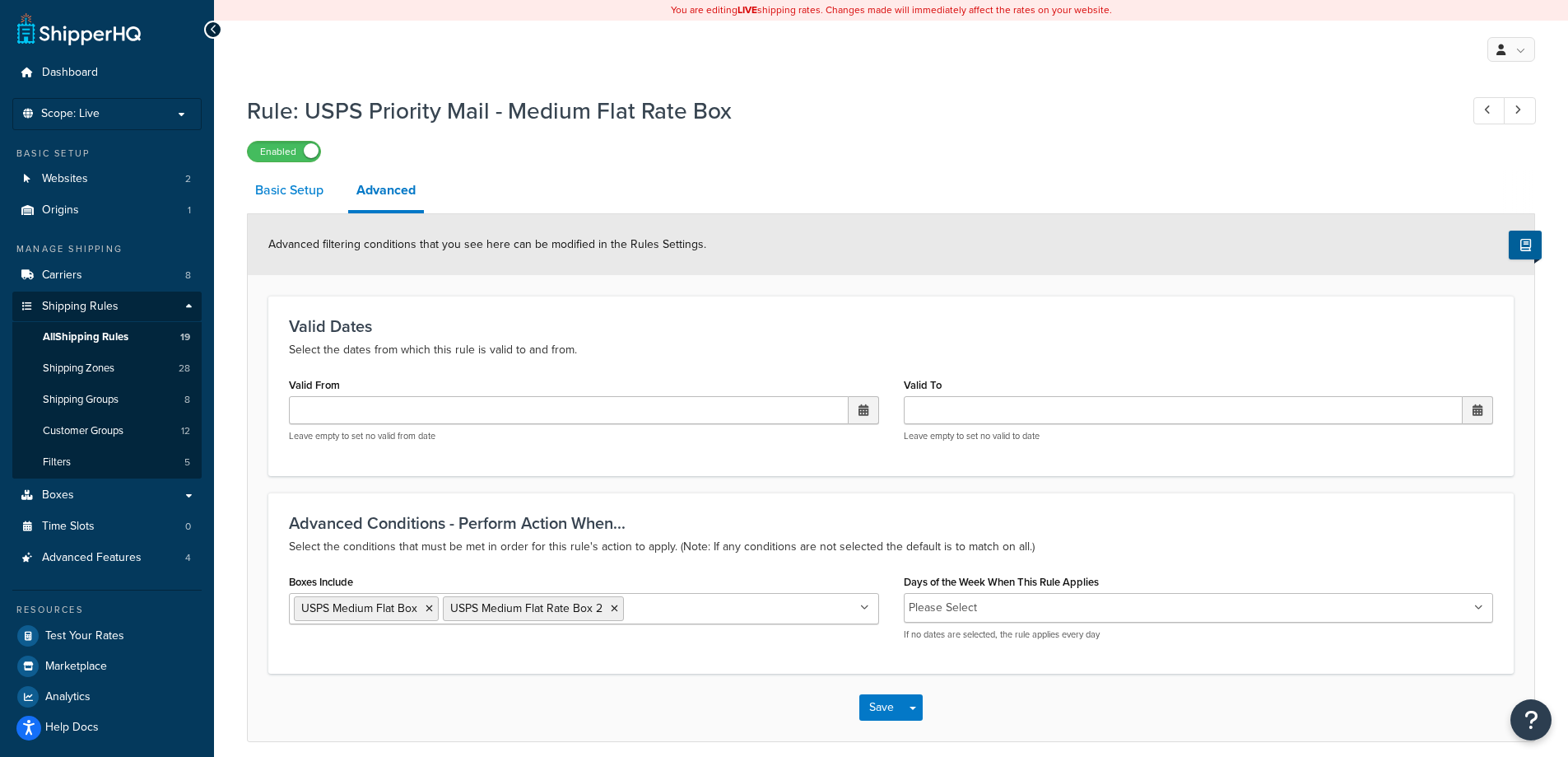
click at [320, 199] on link "Basic Setup" at bounding box center [289, 190] width 85 height 40
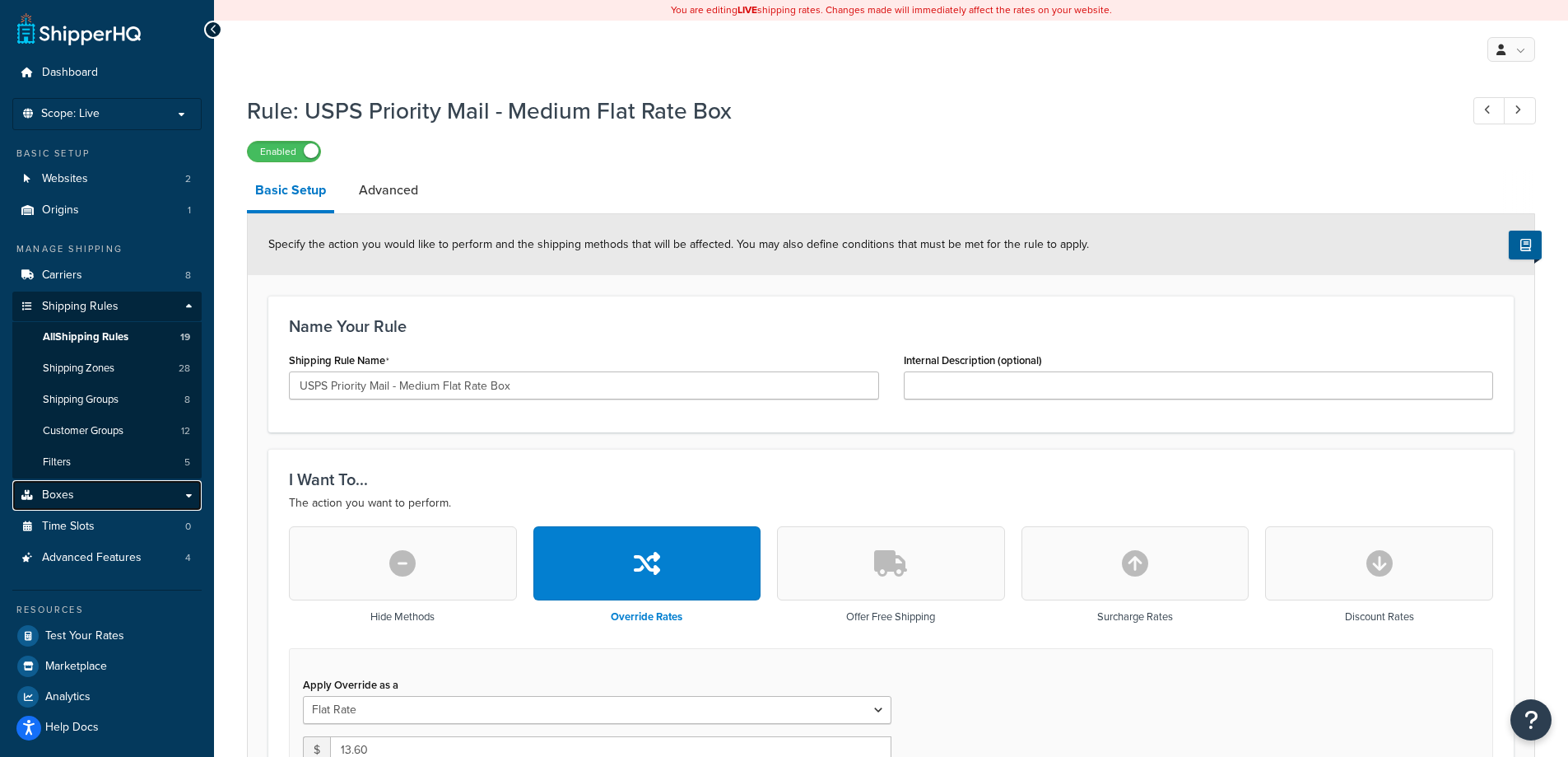
click at [118, 508] on link "Boxes" at bounding box center [107, 495] width 189 height 30
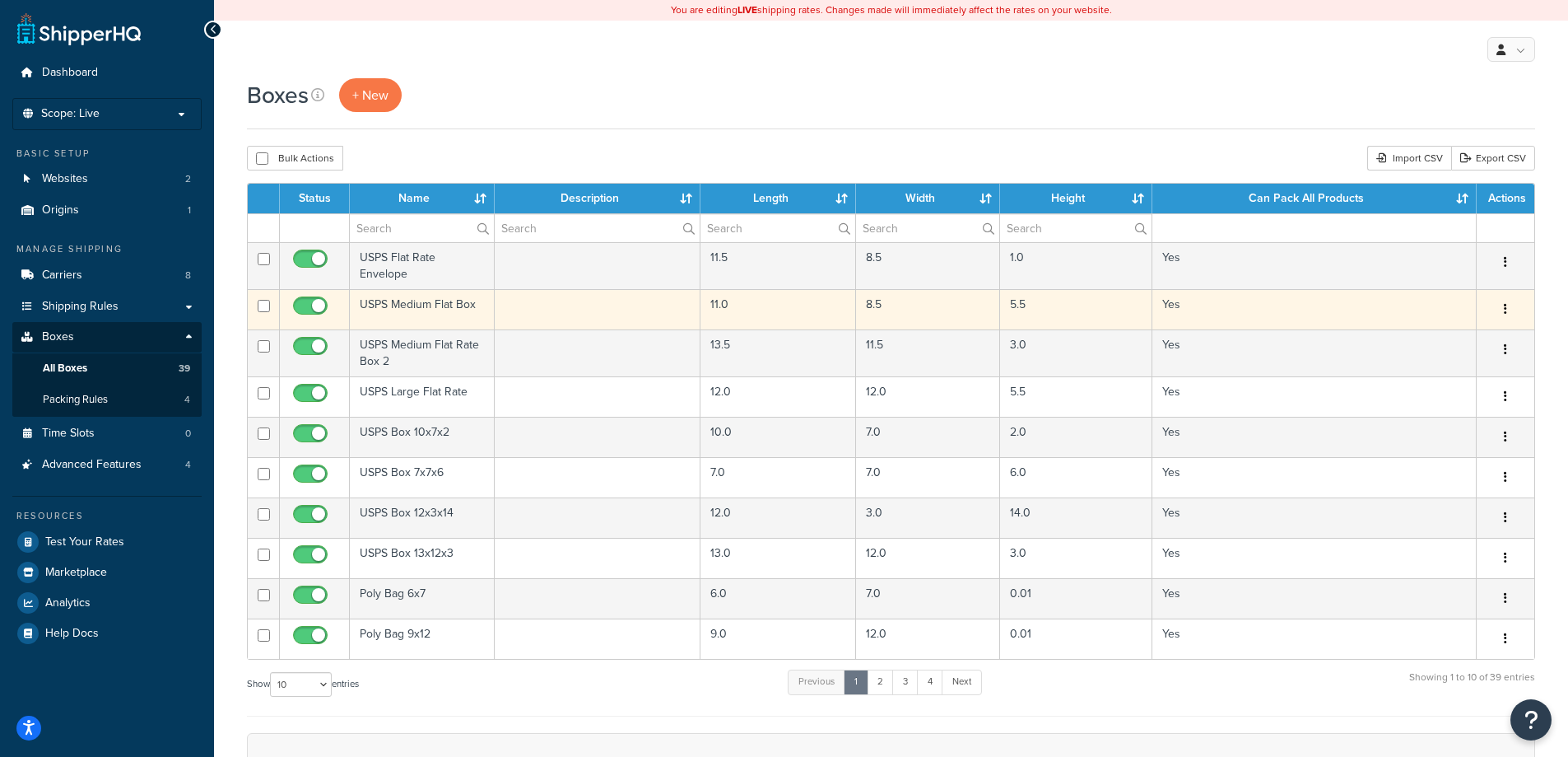
click at [728, 312] on td "11.0" at bounding box center [777, 309] width 156 height 41
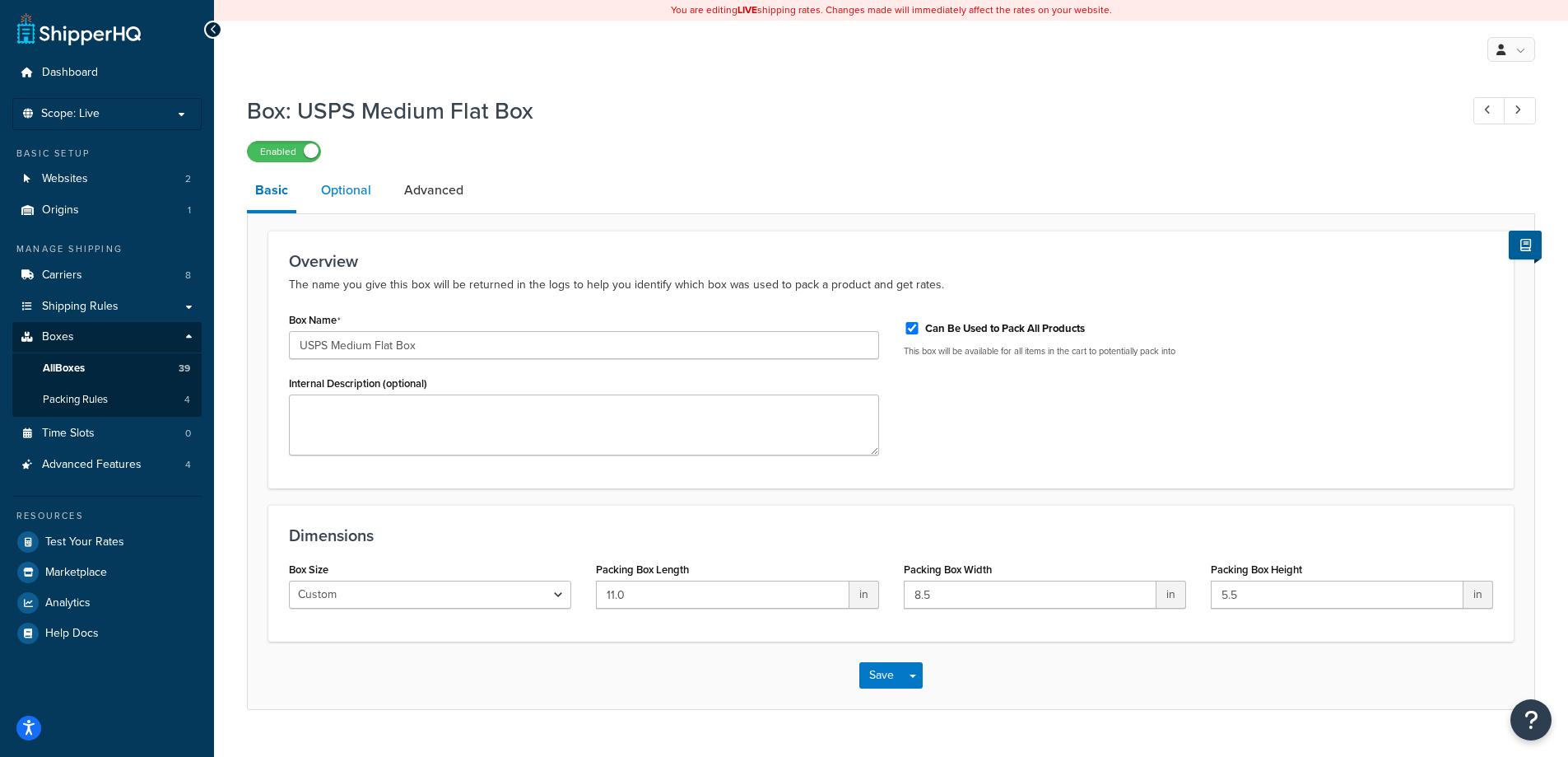
click at [369, 205] on link "Optional" at bounding box center [346, 190] width 67 height 40
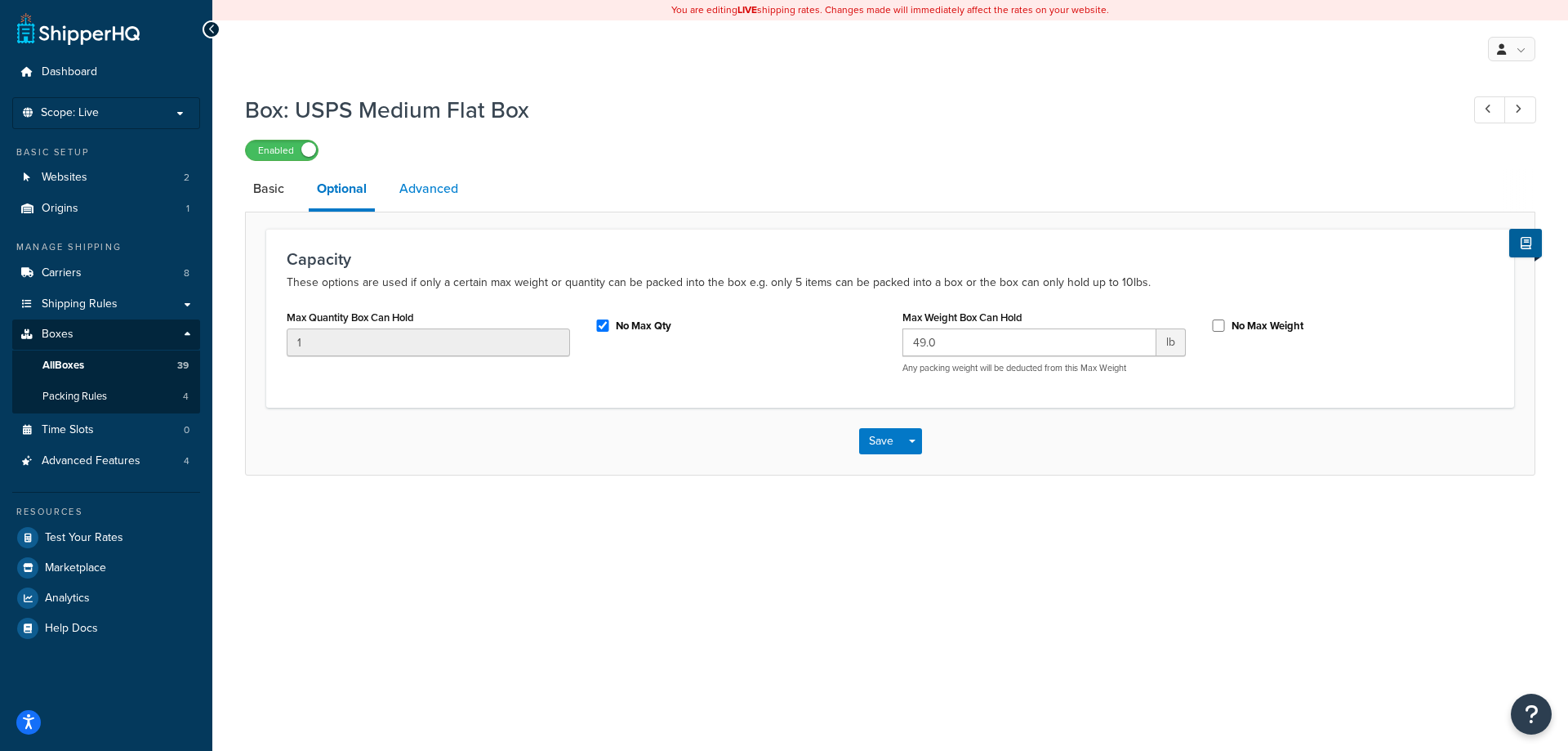
click at [421, 188] on link "Advanced" at bounding box center [428, 188] width 75 height 39
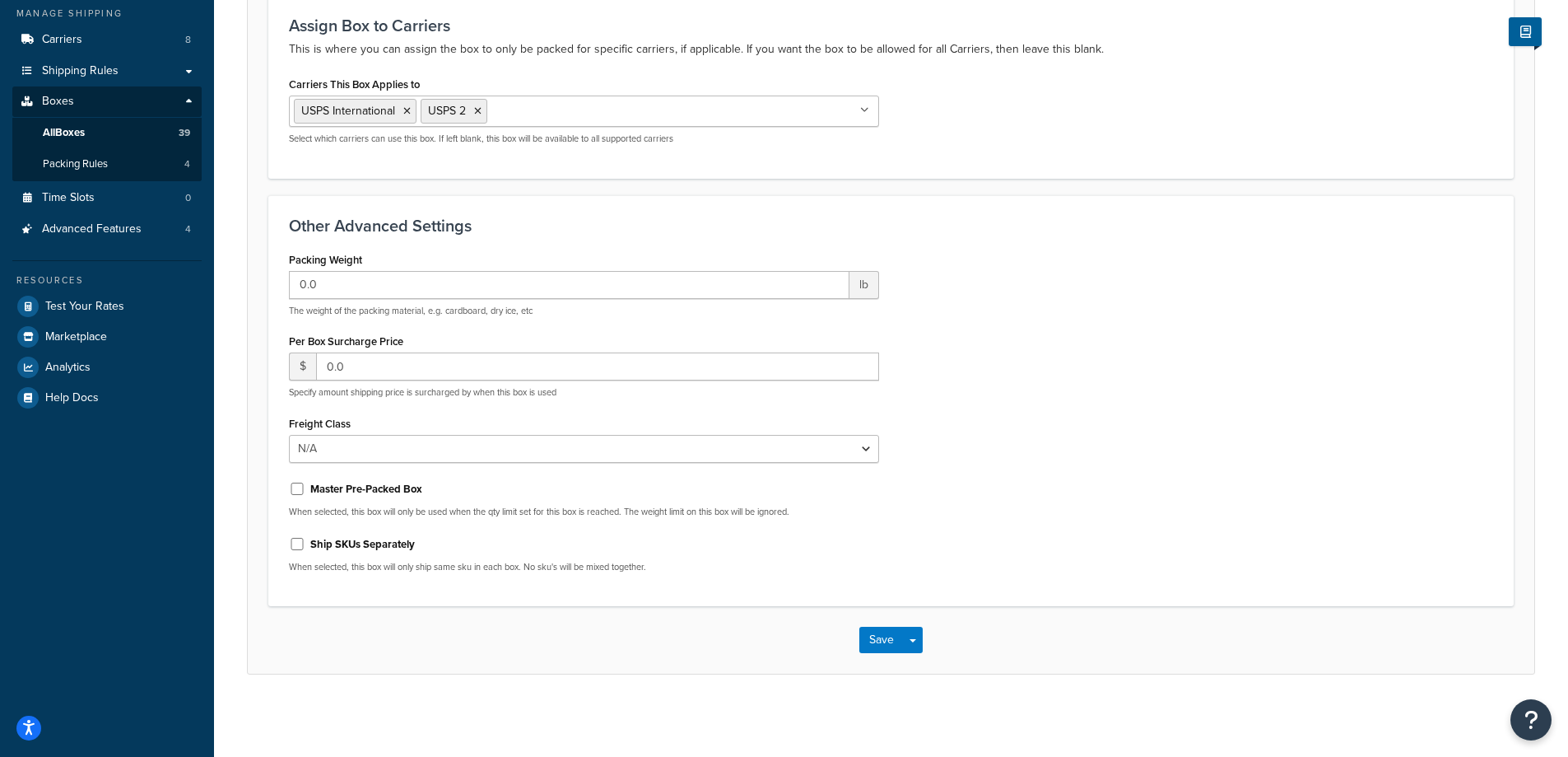
scroll to position [18, 0]
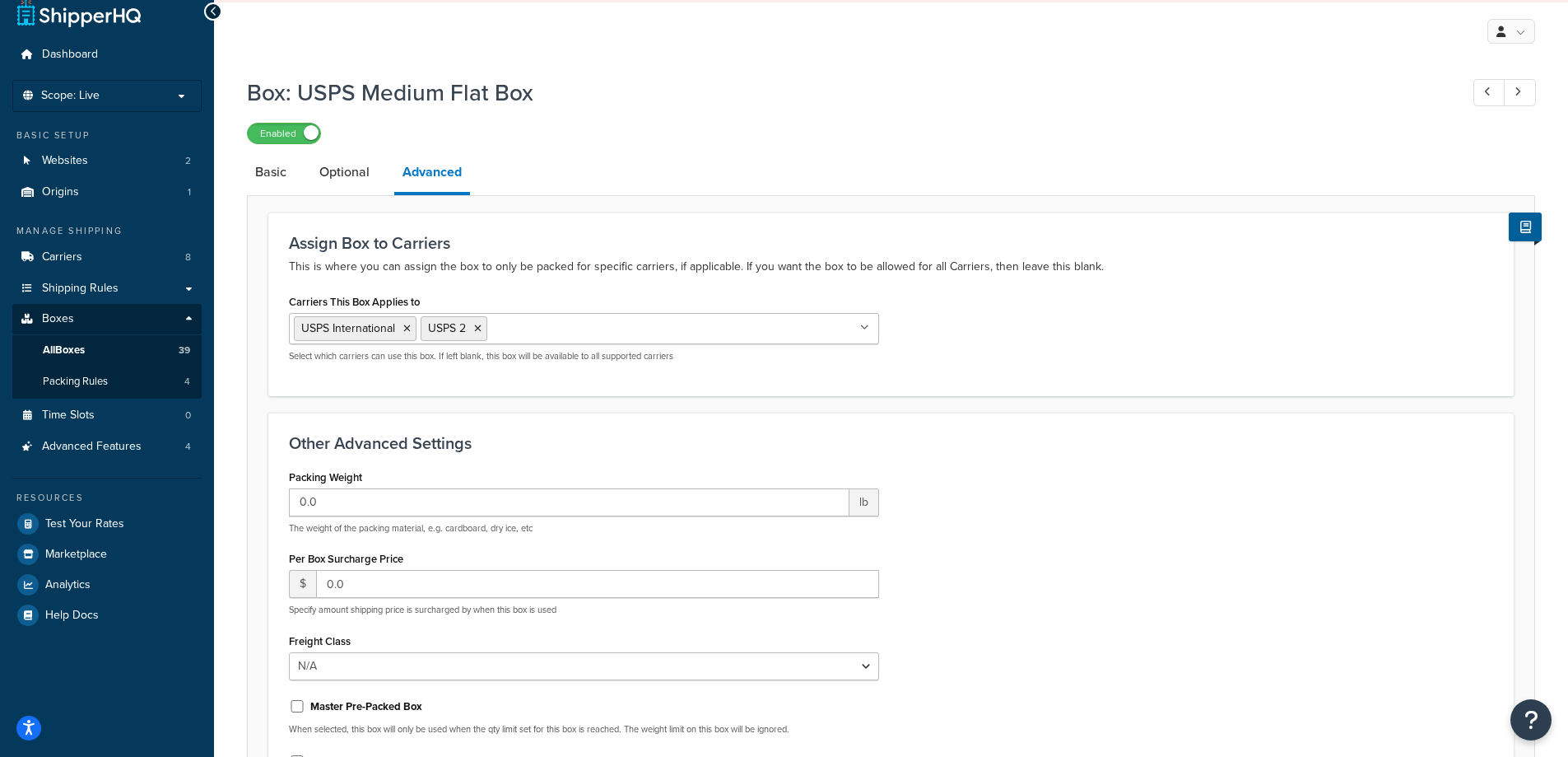
click at [297, 181] on li "Basic" at bounding box center [279, 172] width 64 height 40
click at [277, 169] on link "Basic" at bounding box center [270, 172] width 48 height 40
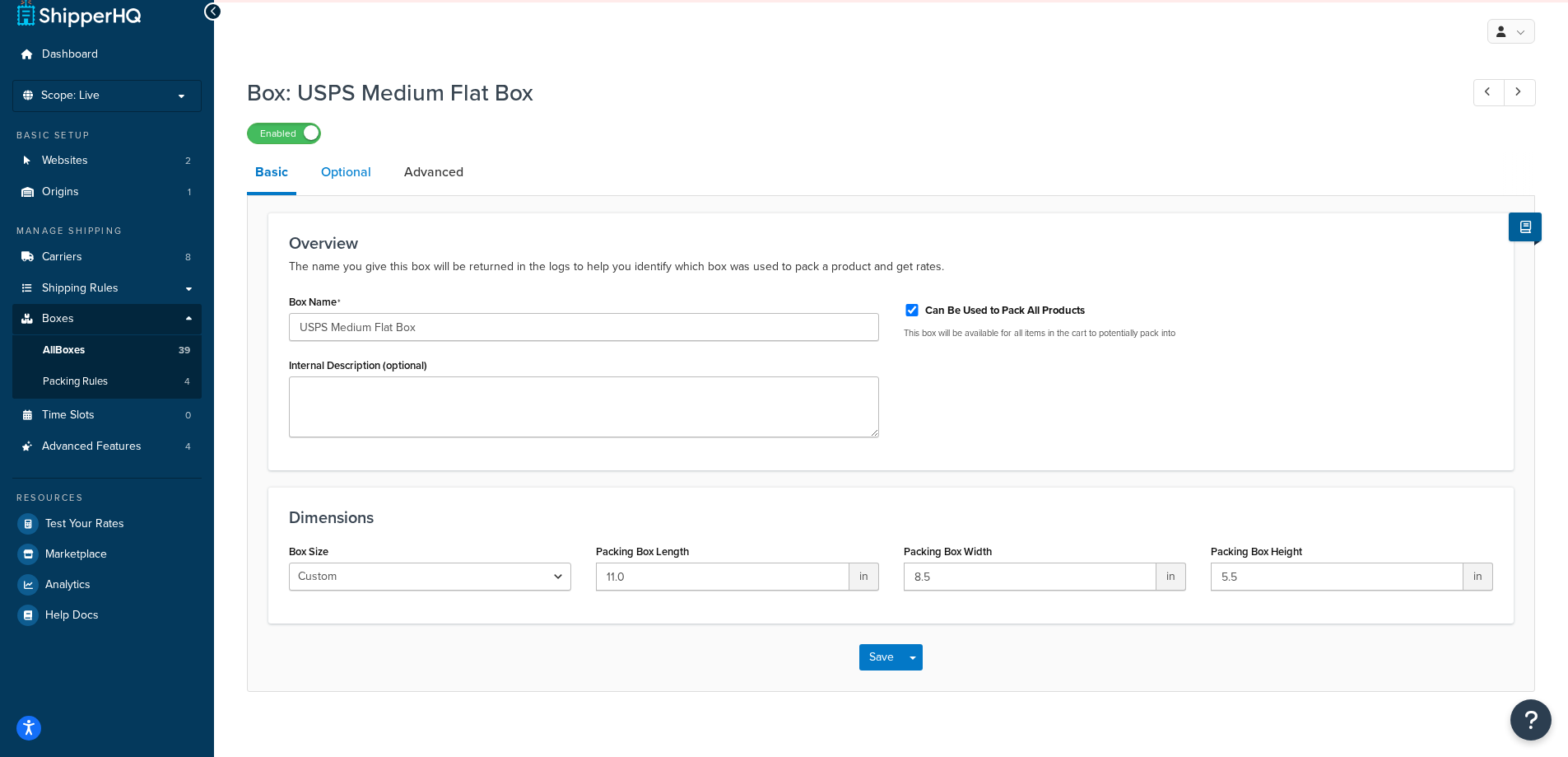
click at [348, 183] on link "Optional" at bounding box center [346, 172] width 67 height 40
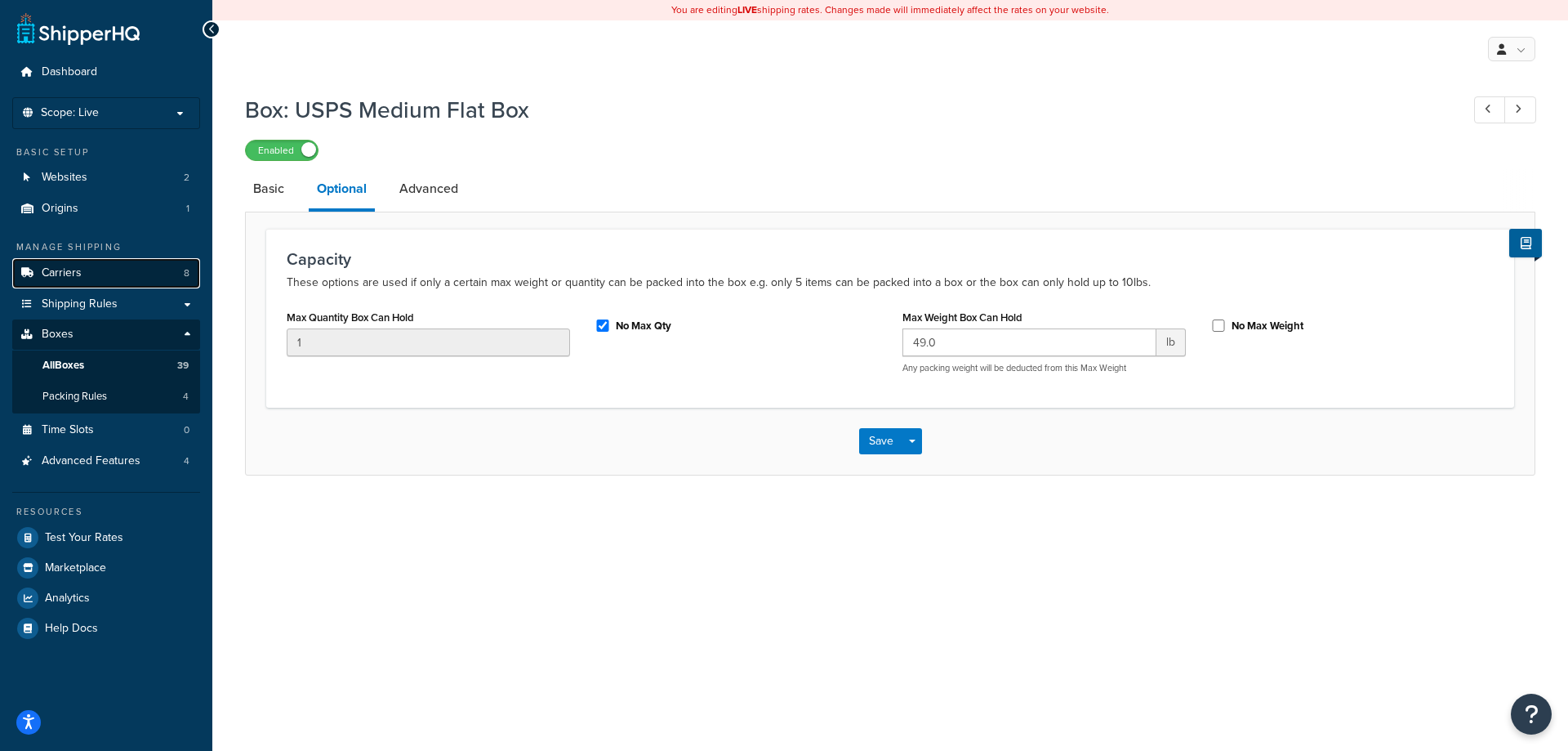
click at [51, 271] on span "Carriers" at bounding box center [61, 273] width 40 height 14
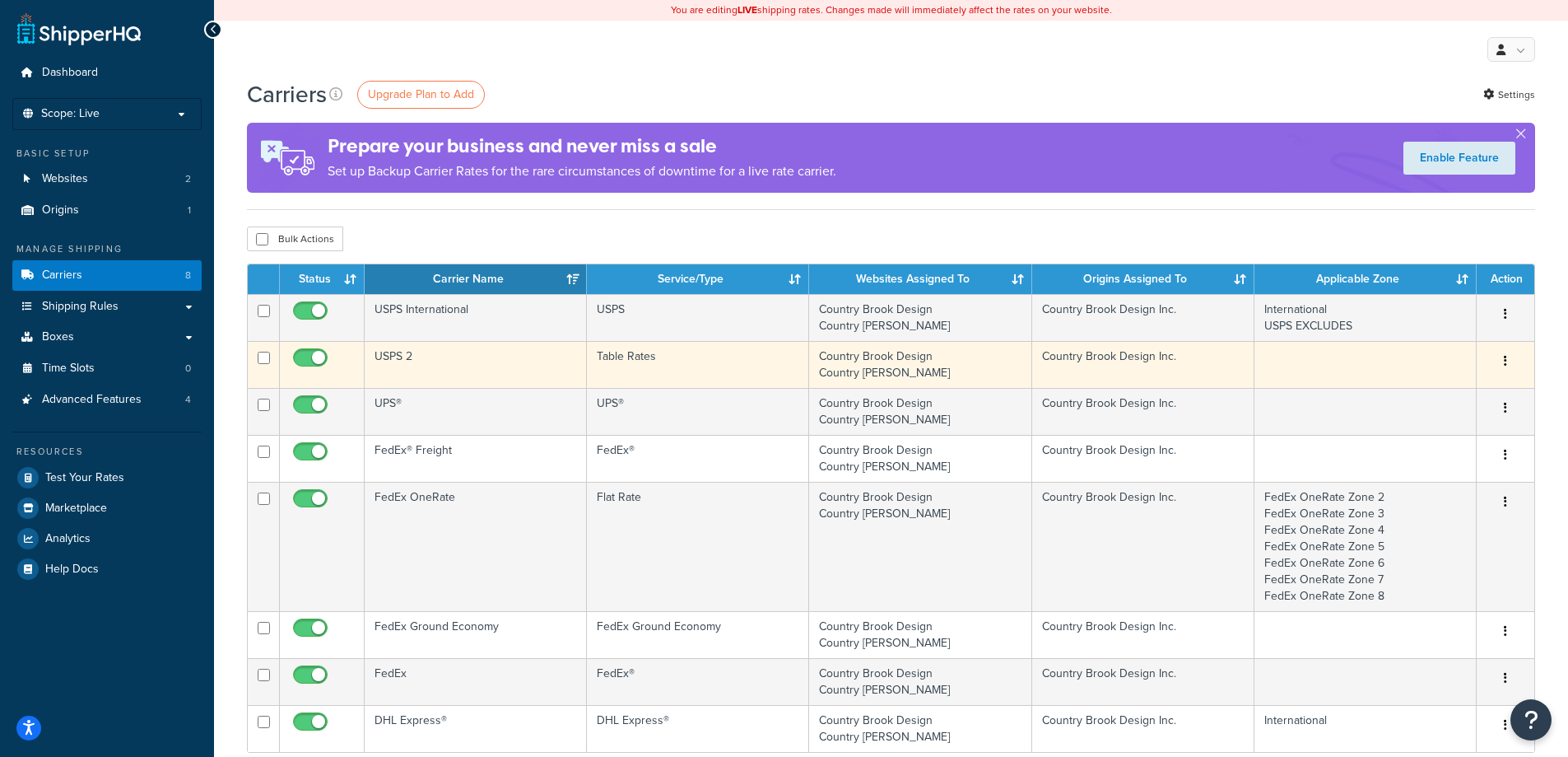
click at [562, 356] on td "USPS 2" at bounding box center [475, 365] width 222 height 47
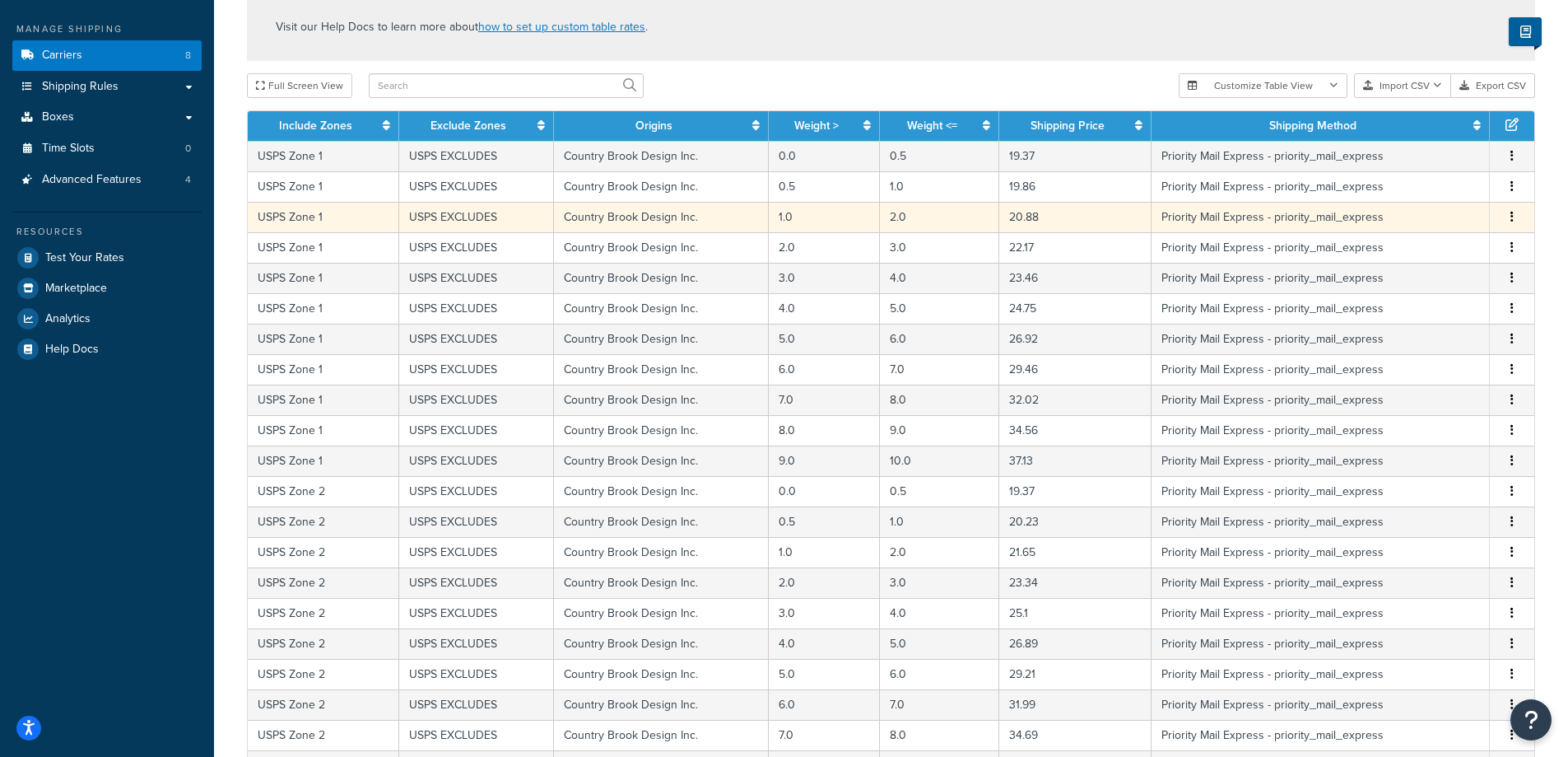
scroll to position [600, 0]
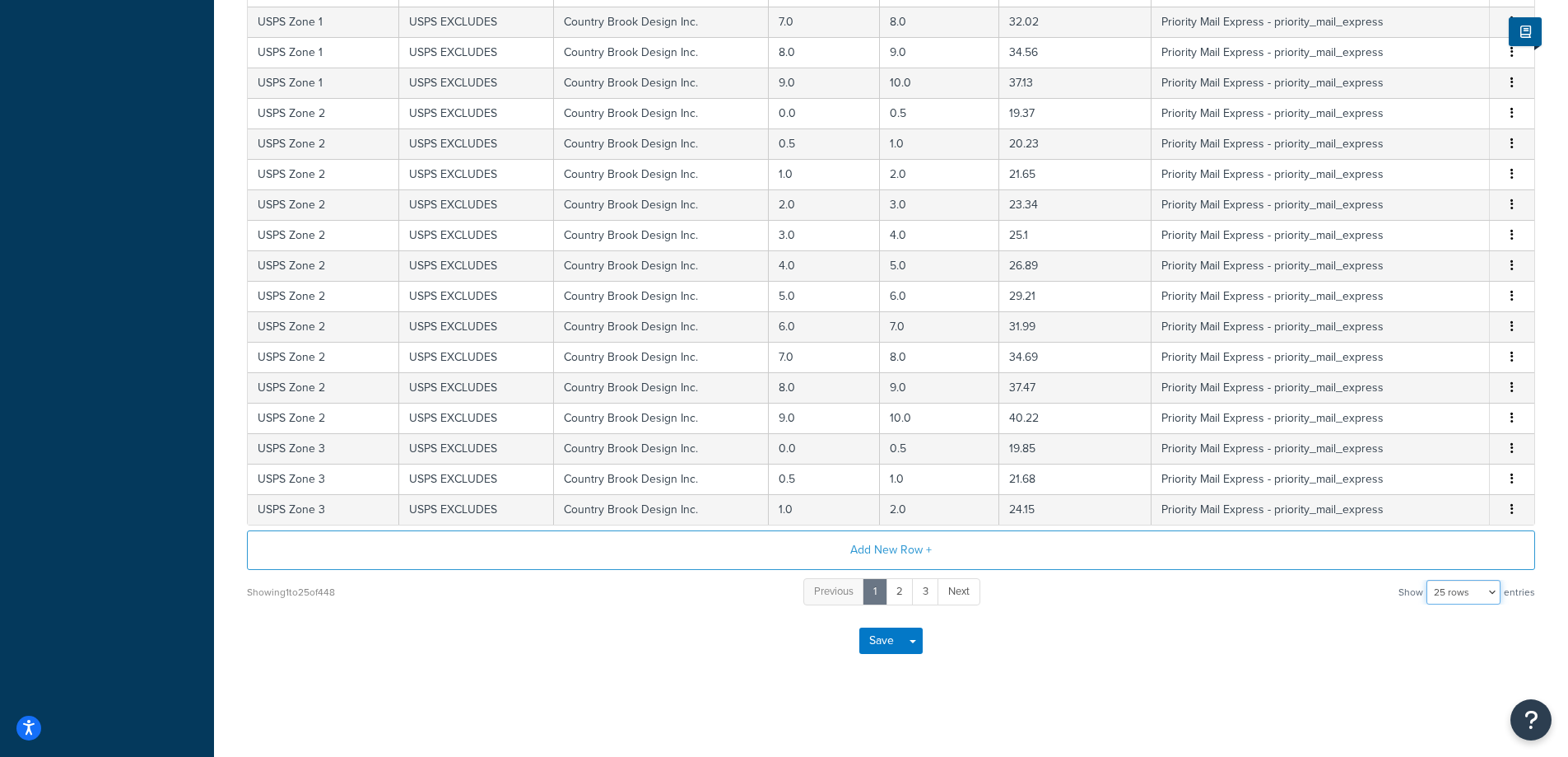
click at [1457, 594] on select "10 rows 15 rows 25 rows 50 rows 100 rows 1000 rows" at bounding box center [1463, 592] width 74 height 25
select select "1000"
click at [1428, 579] on select "10 rows 15 rows 25 rows 50 rows 100 rows 1000 rows" at bounding box center [1463, 592] width 74 height 25
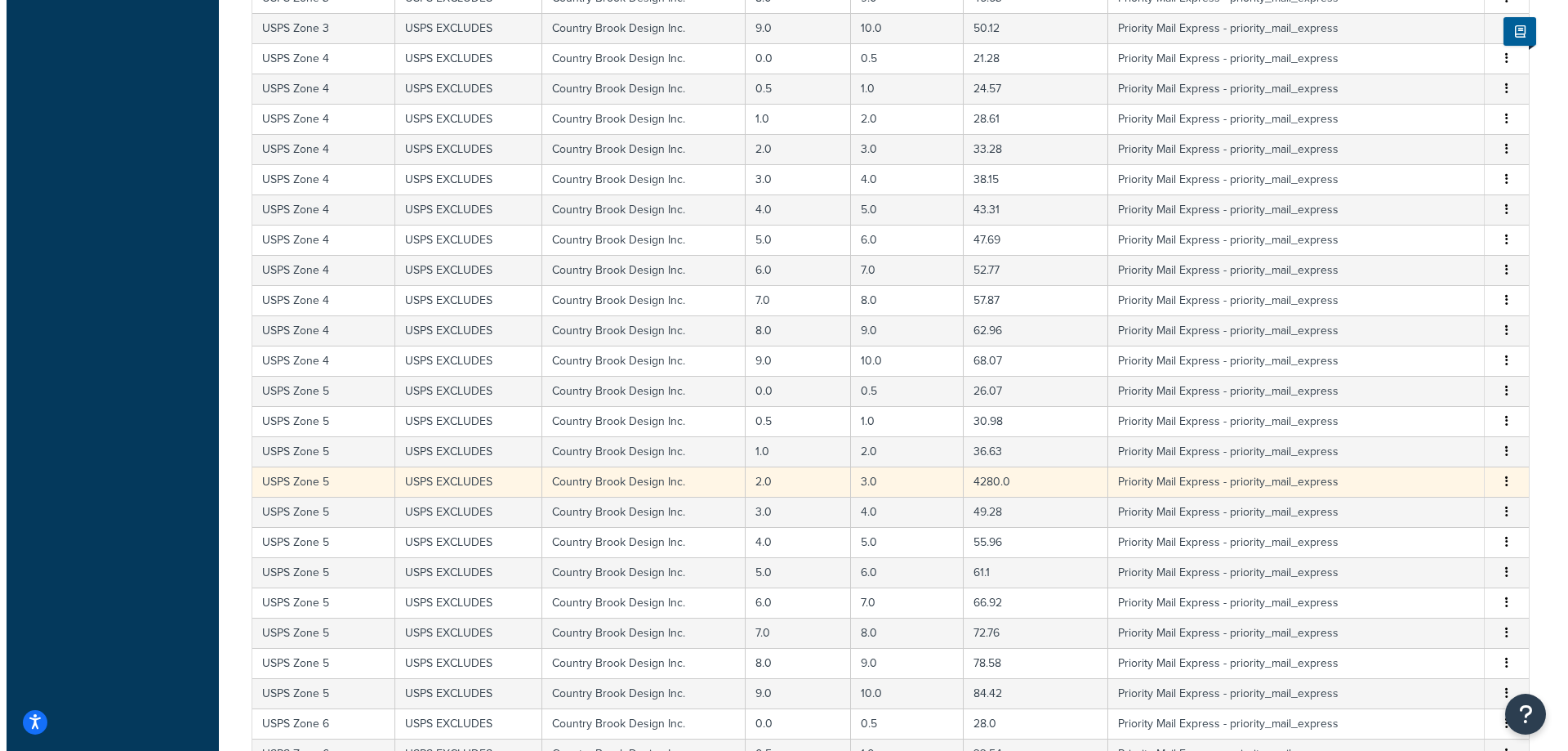
scroll to position [1525, 0]
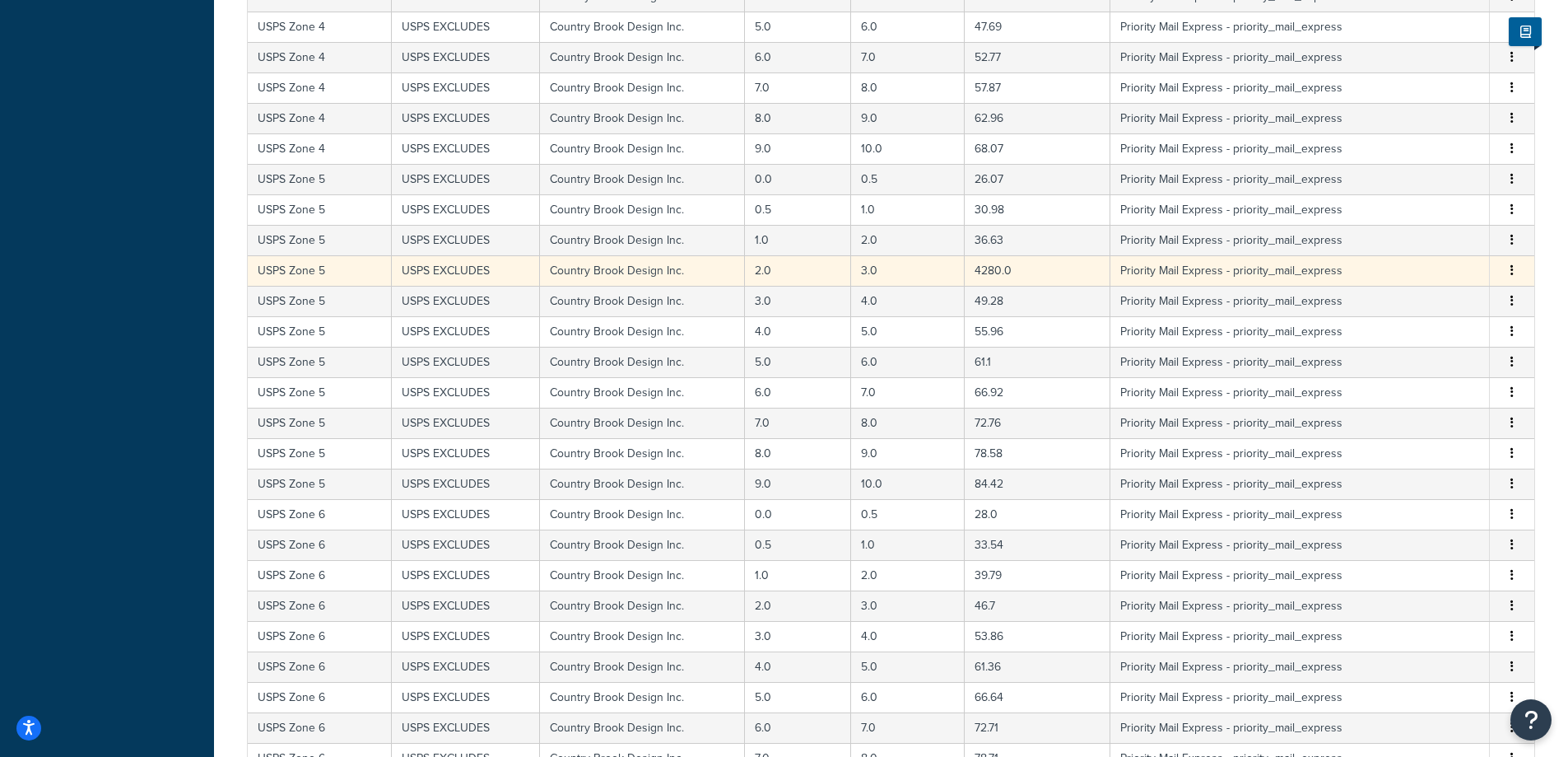
click at [1512, 275] on icon "button" at bounding box center [1511, 270] width 3 height 11
click at [1446, 237] on div "Edit" at bounding box center [1428, 240] width 117 height 34
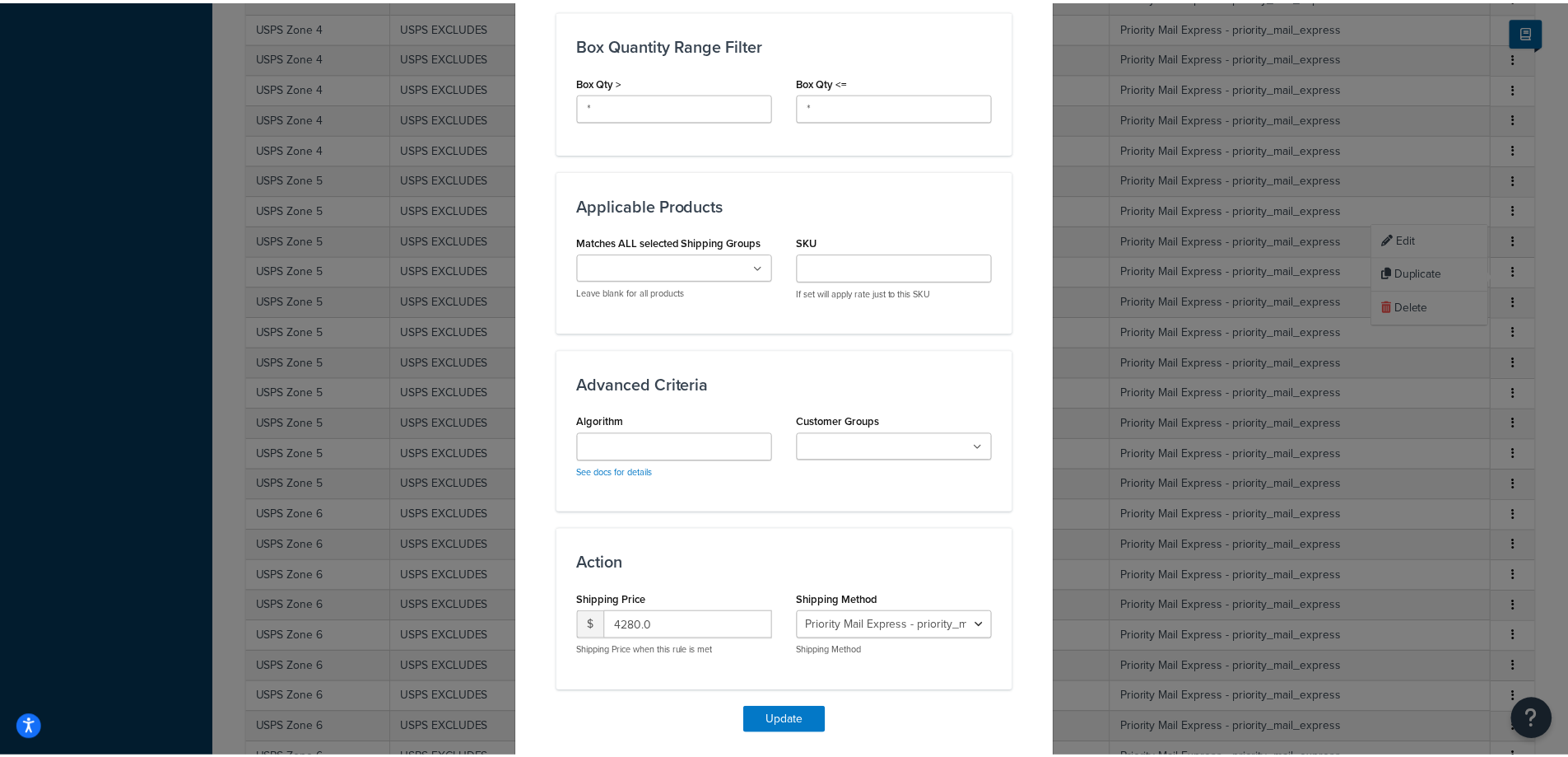
scroll to position [952, 0]
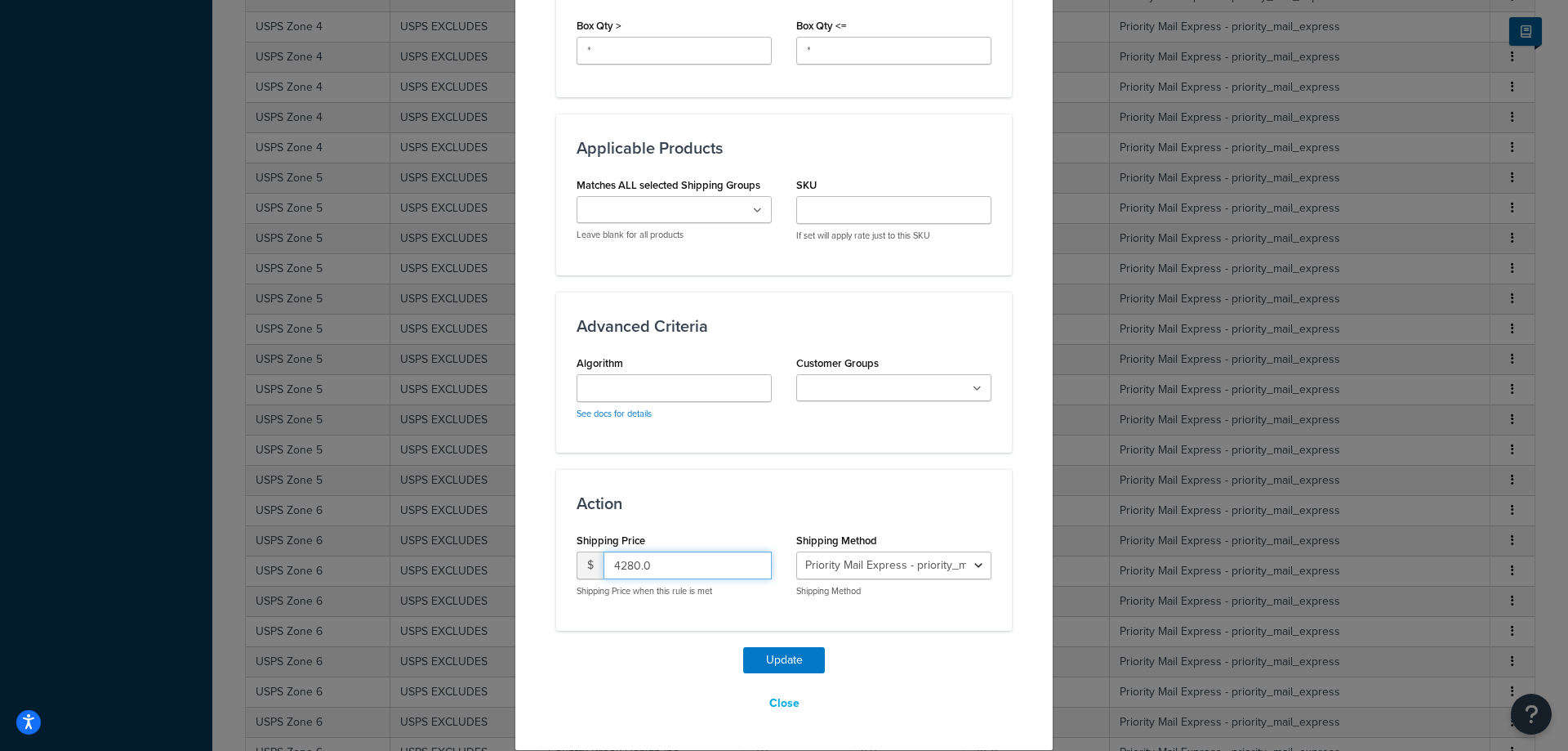
drag, startPoint x: 620, startPoint y: 568, endPoint x: 671, endPoint y: 563, distance: 51.2
click at [671, 563] on input "4280.0" at bounding box center [687, 565] width 168 height 28
type input "42.80"
click at [769, 655] on button "Update" at bounding box center [784, 660] width 82 height 26
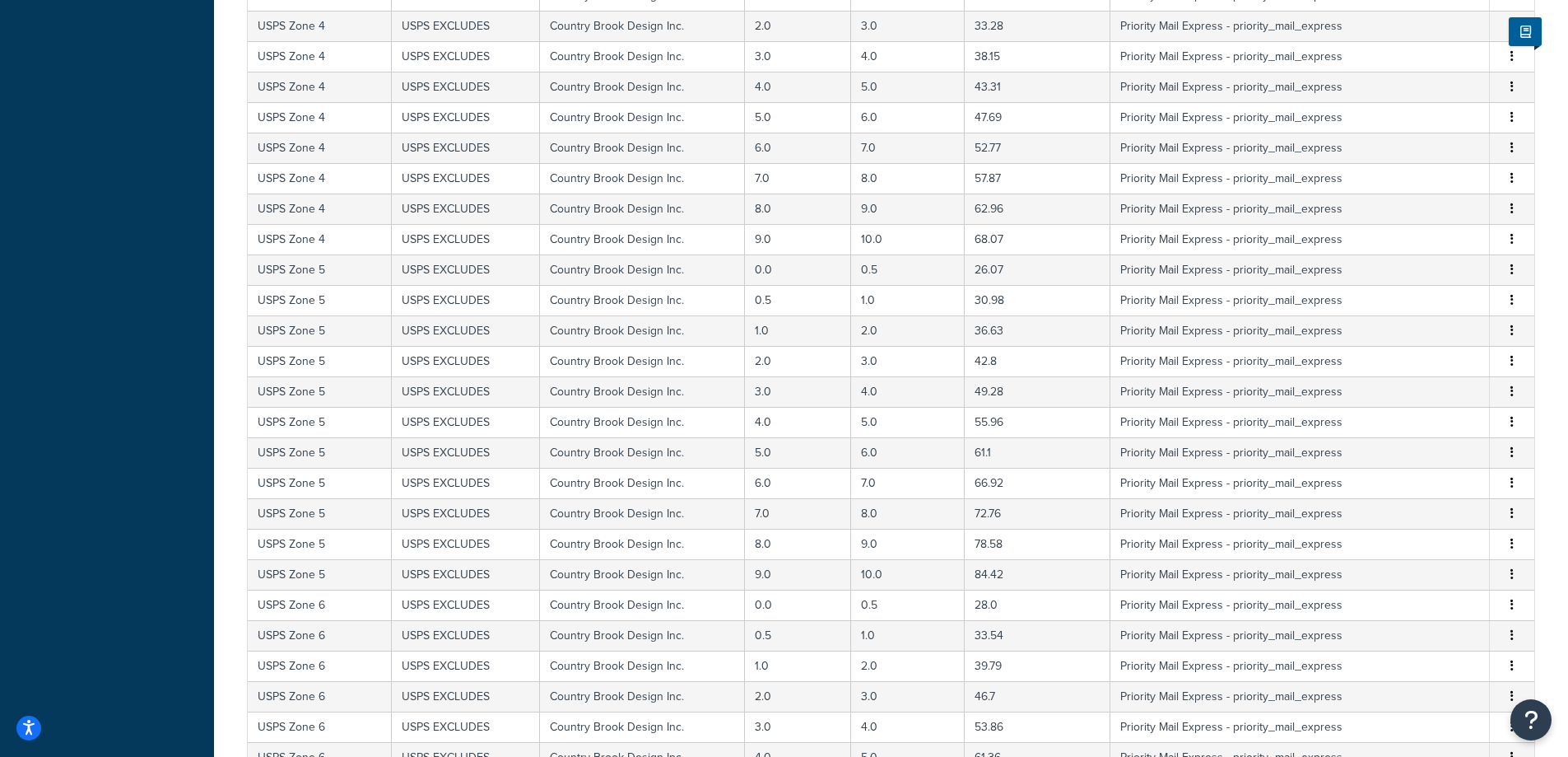
scroll to position [0, 0]
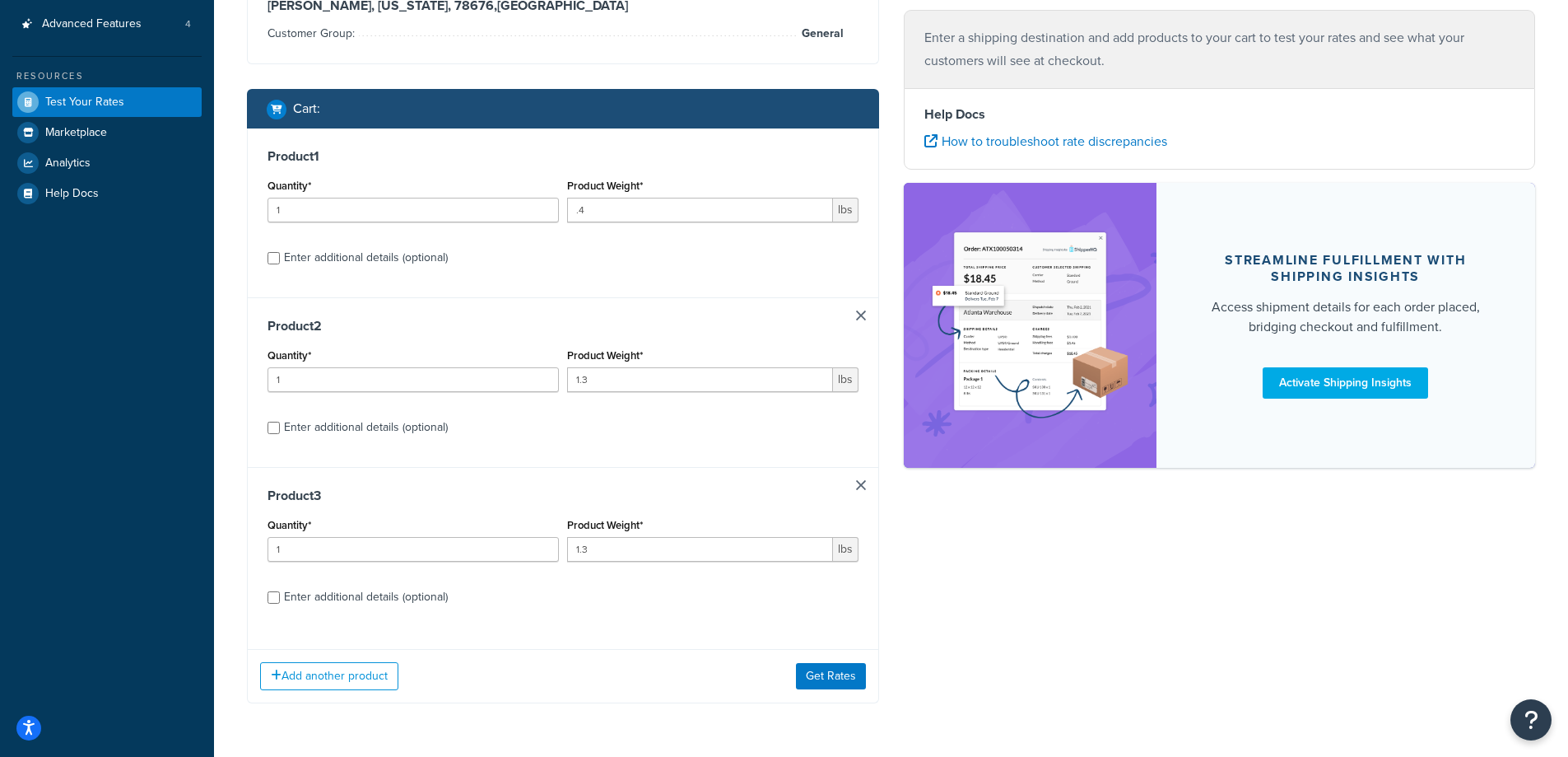
scroll to position [431, 0]
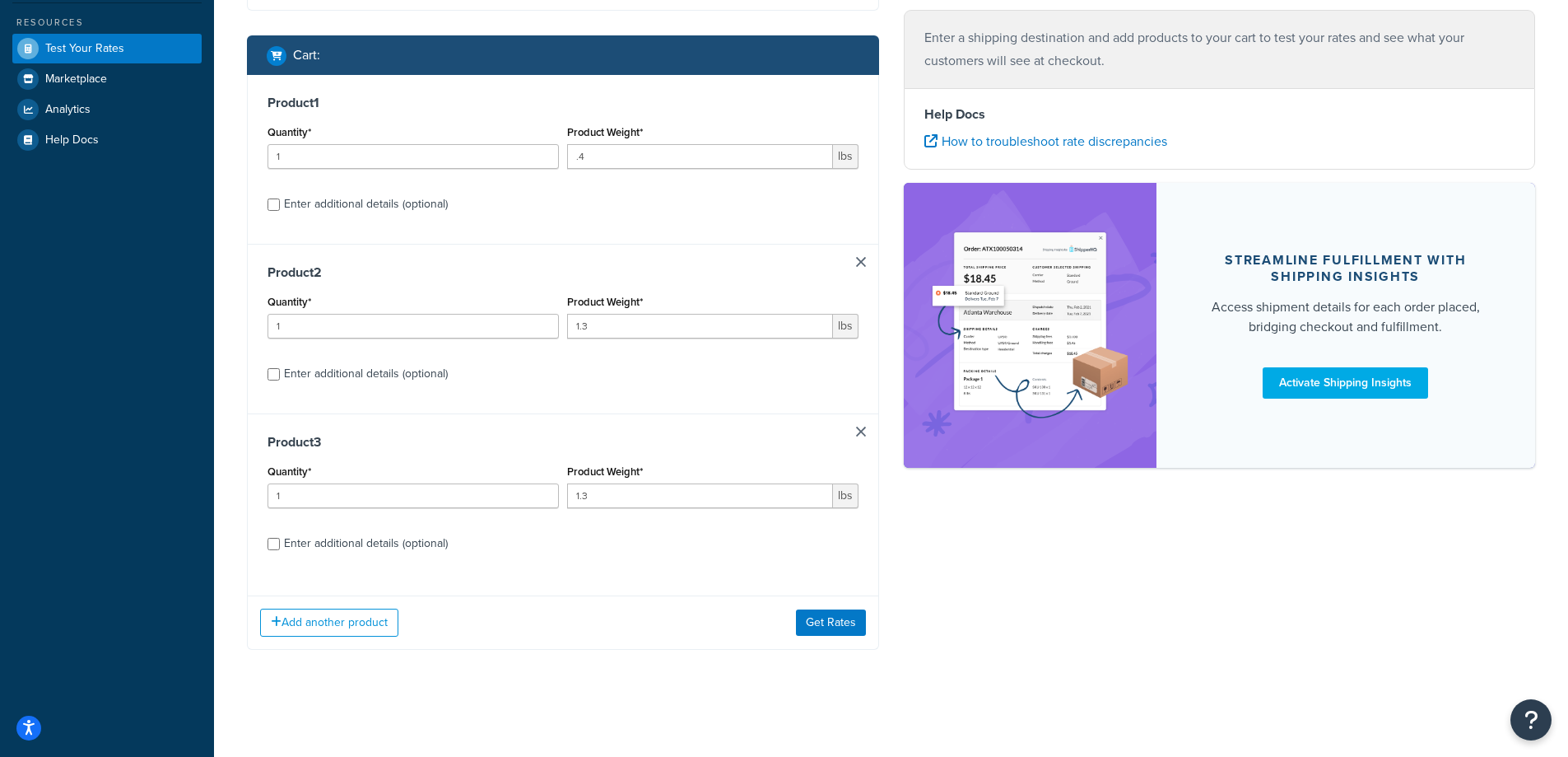
click at [378, 547] on div "Enter additional details (optional)" at bounding box center [366, 543] width 163 height 23
click at [280, 547] on input "Enter additional details (optional)" at bounding box center [273, 543] width 12 height 12
checkbox input "true"
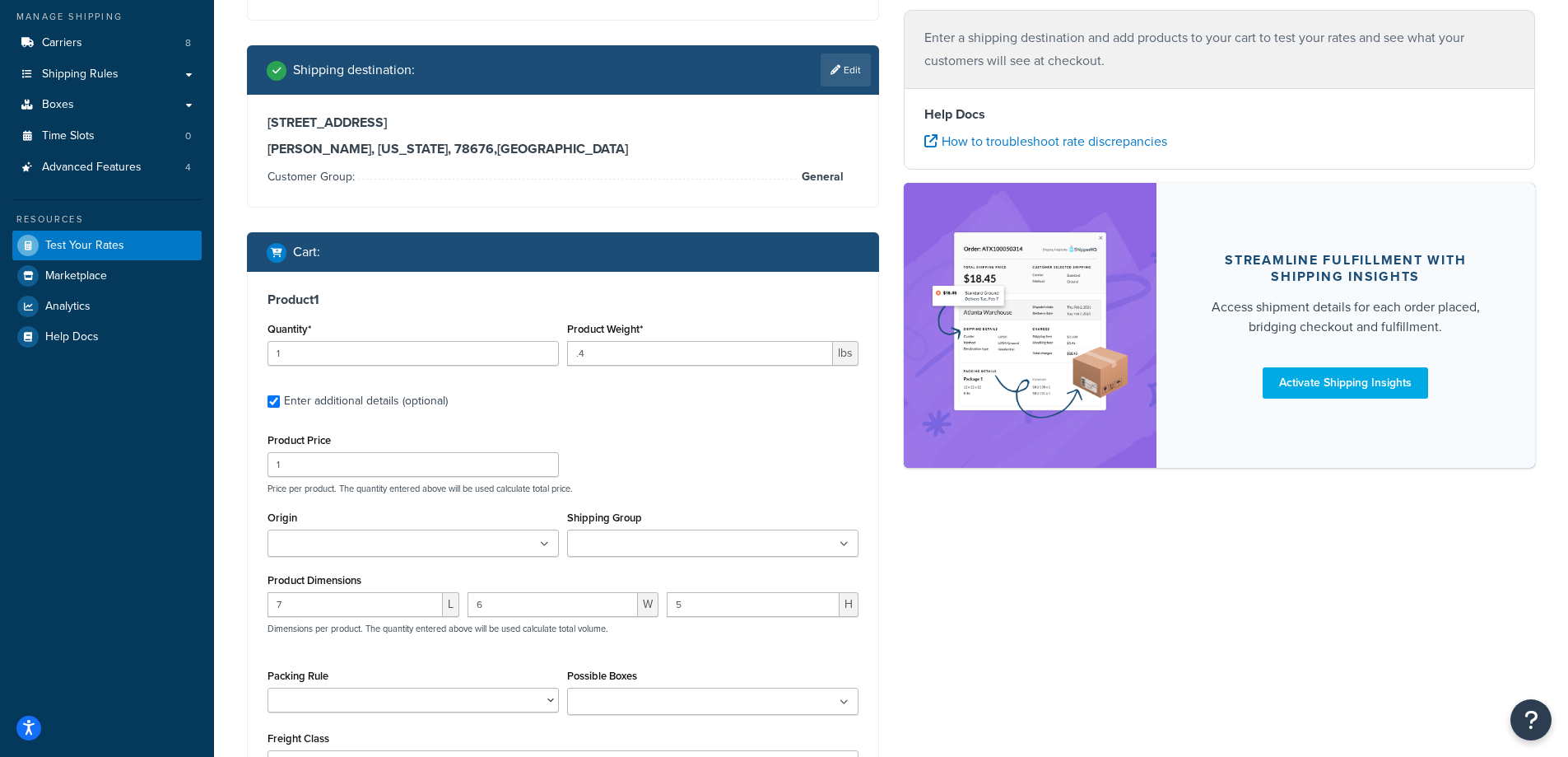
scroll to position [0, 0]
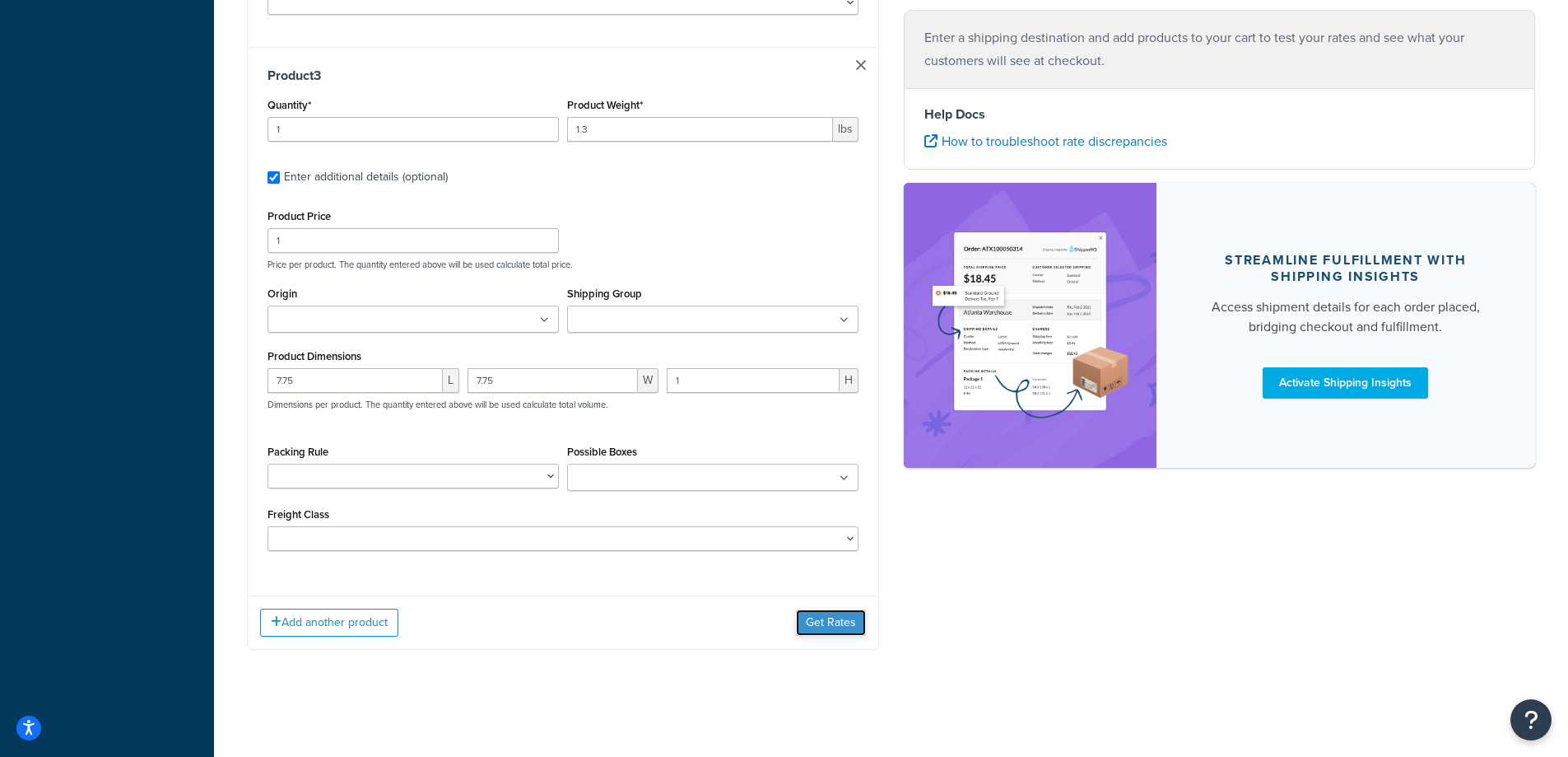
click at [804, 621] on button "Get Rates" at bounding box center [831, 623] width 70 height 26
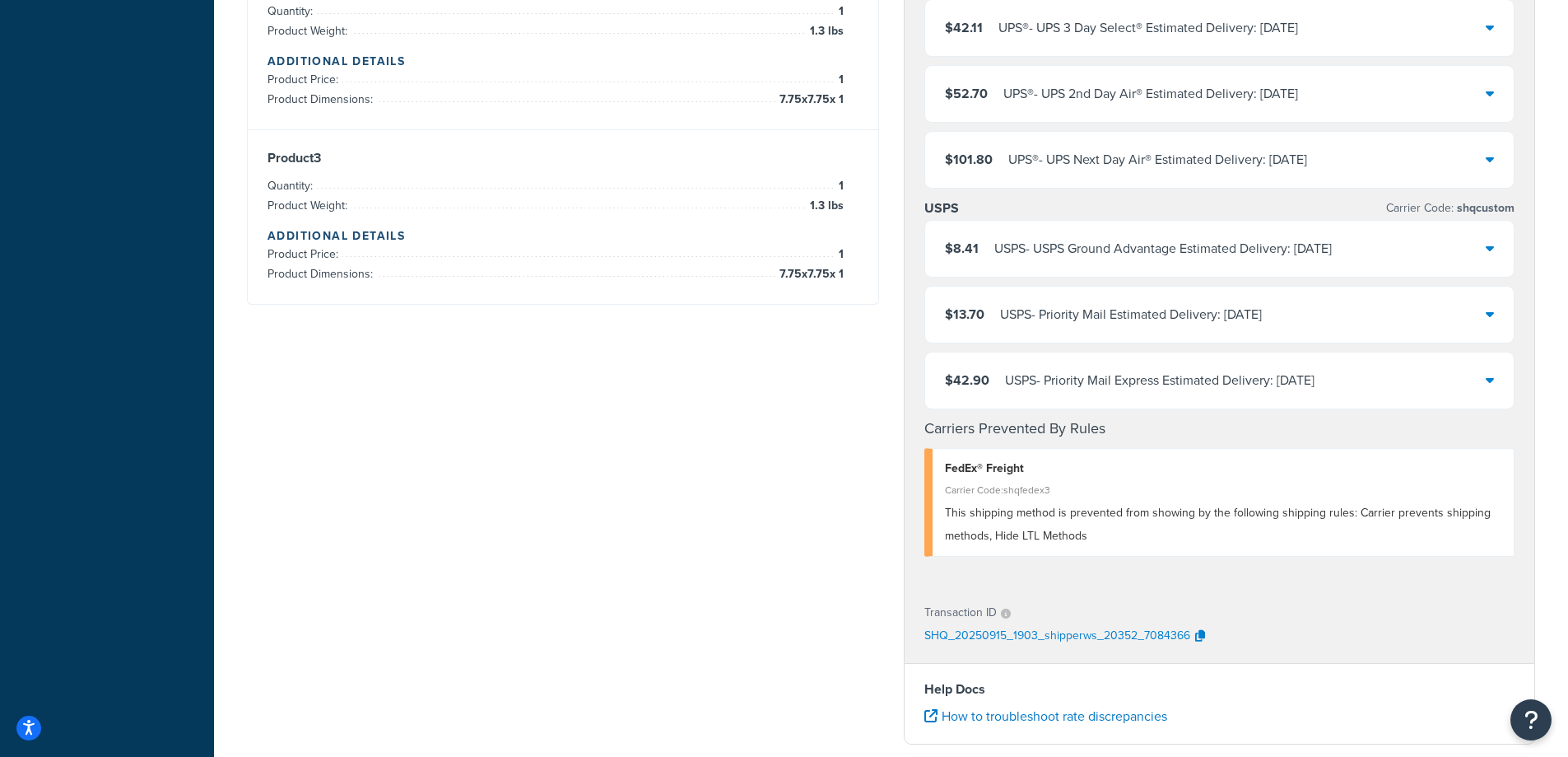
scroll to position [679, 0]
